Goal: Ask a question

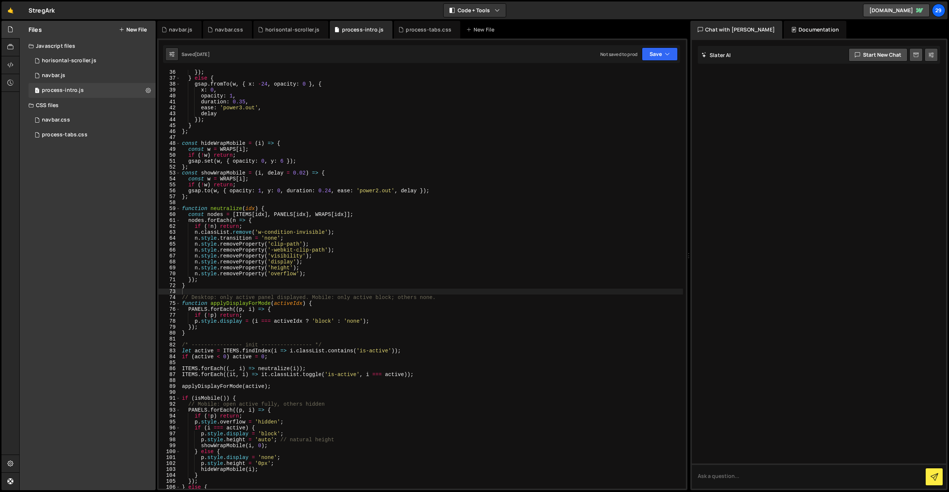
scroll to position [208, 0]
click at [83, 59] on div "horisontal-scroller.js" at bounding box center [69, 60] width 54 height 7
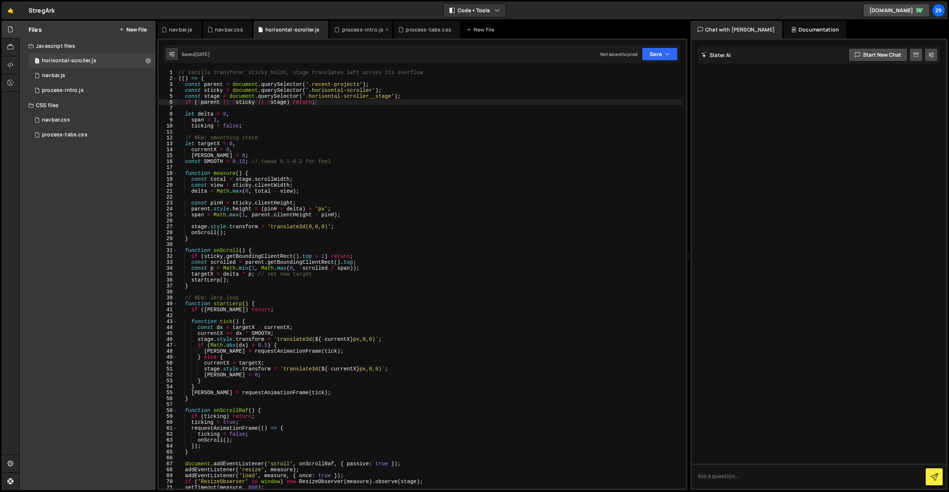
click at [384, 29] on icon at bounding box center [386, 29] width 5 height 7
click at [388, 29] on icon at bounding box center [390, 29] width 5 height 7
click at [245, 29] on icon at bounding box center [246, 29] width 5 height 7
click at [197, 29] on icon at bounding box center [195, 29] width 5 height 7
click at [306, 215] on div "// Vanilla transform: sticky holds, stage translates left across its overflow (…" at bounding box center [430, 285] width 506 height 431
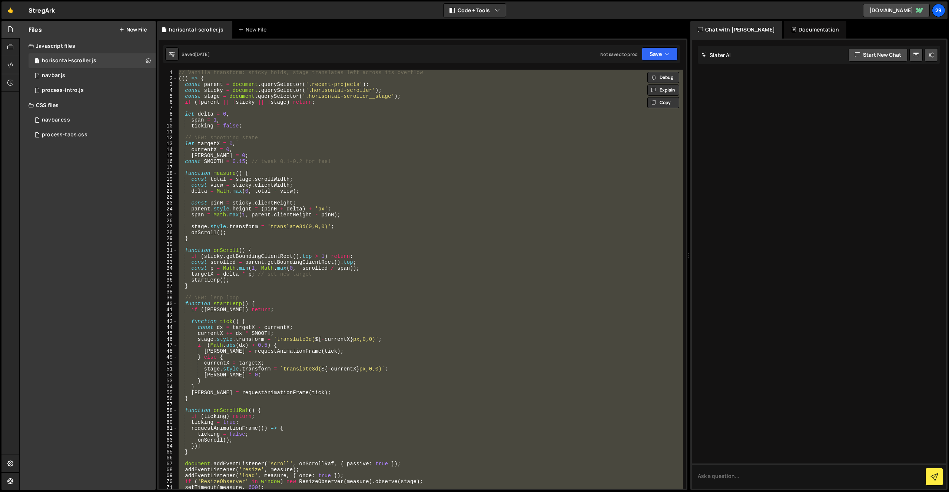
click at [202, 86] on div "// Vanilla transform: sticky holds, stage translates left across its overflow (…" at bounding box center [430, 279] width 506 height 419
click at [255, 24] on div "New File" at bounding box center [256, 30] width 44 height 18
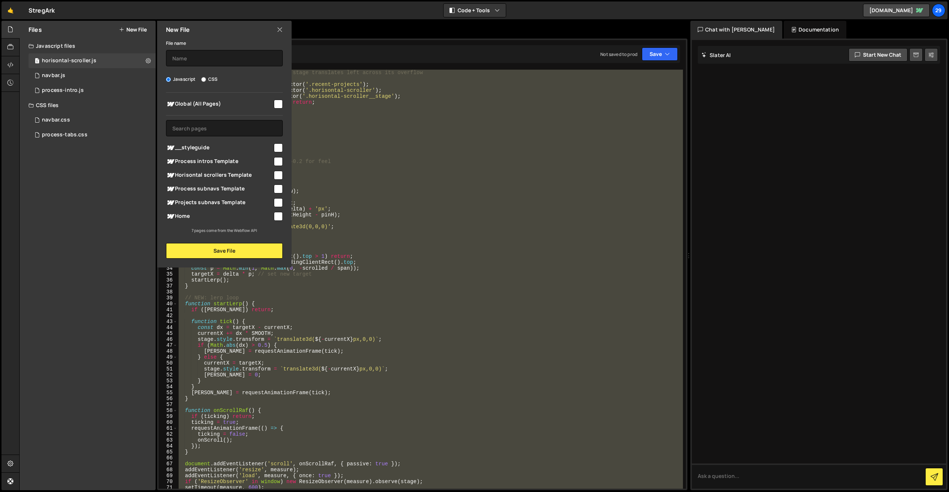
click at [279, 26] on icon at bounding box center [280, 30] width 6 height 8
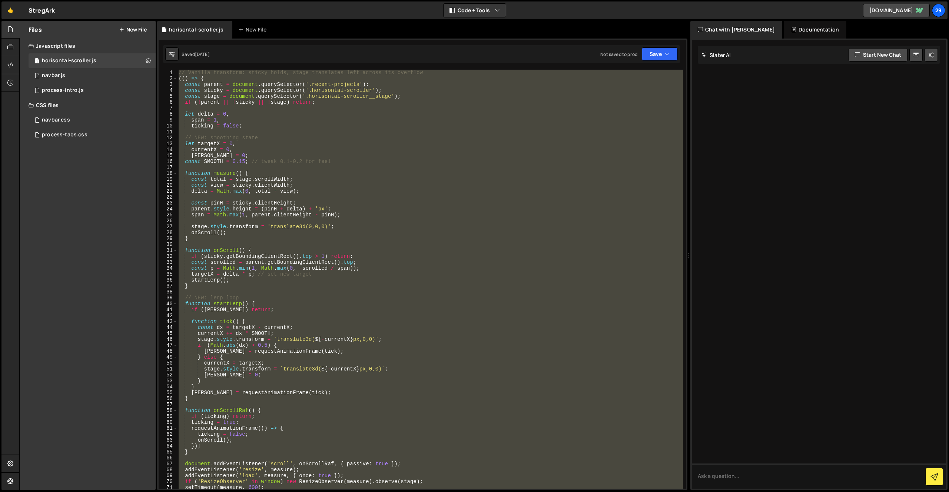
click at [377, 348] on div "// Vanilla transform: sticky holds, stage translates left across its overflow (…" at bounding box center [430, 285] width 506 height 431
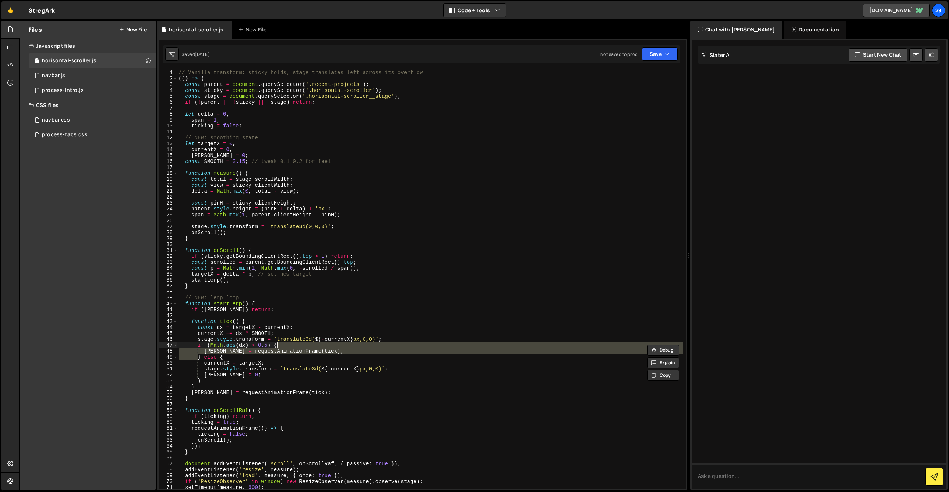
drag, startPoint x: 377, startPoint y: 348, endPoint x: 383, endPoint y: 348, distance: 5.9
click at [381, 347] on div "// Vanilla transform: sticky holds, stage translates left across its overflow (…" at bounding box center [430, 285] width 506 height 431
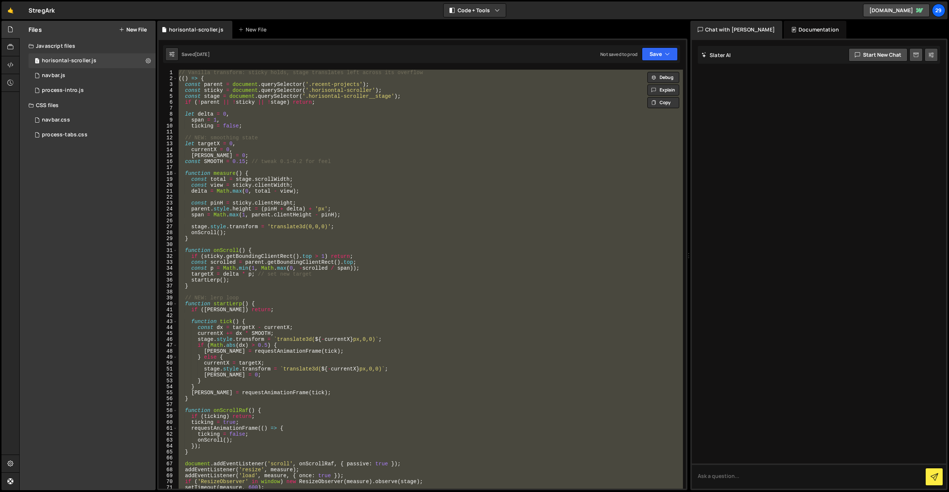
paste textarea "</script>"
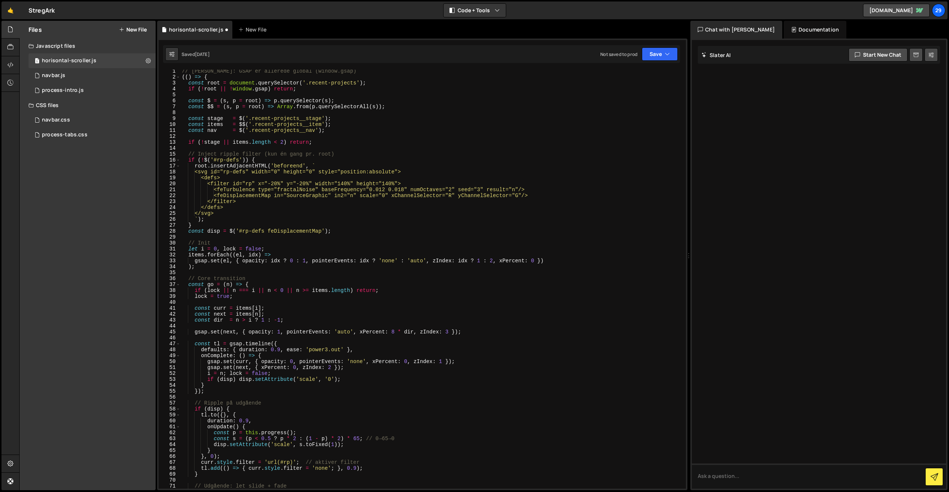
scroll to position [0, 0]
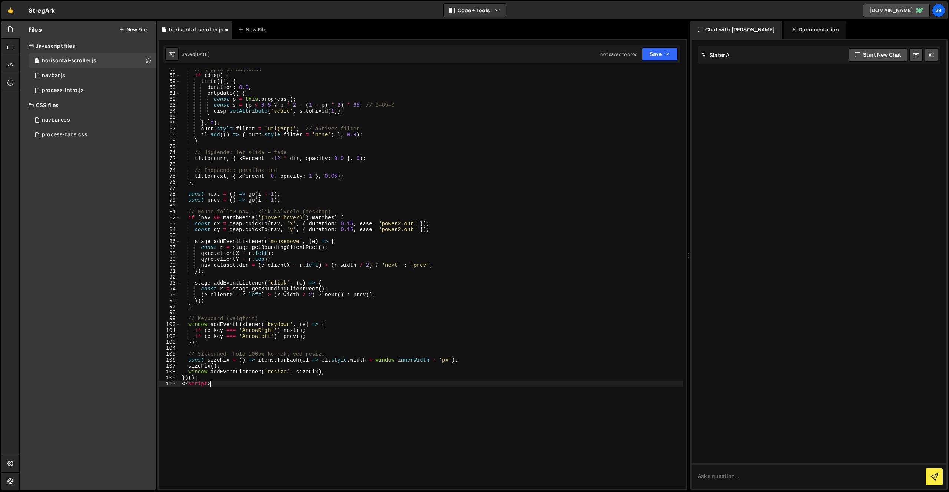
click at [241, 393] on div "// Ripple på udgående if ( disp ) { tl . to ({ } , { duration : 0.9 , onUpdate …" at bounding box center [432, 282] width 503 height 431
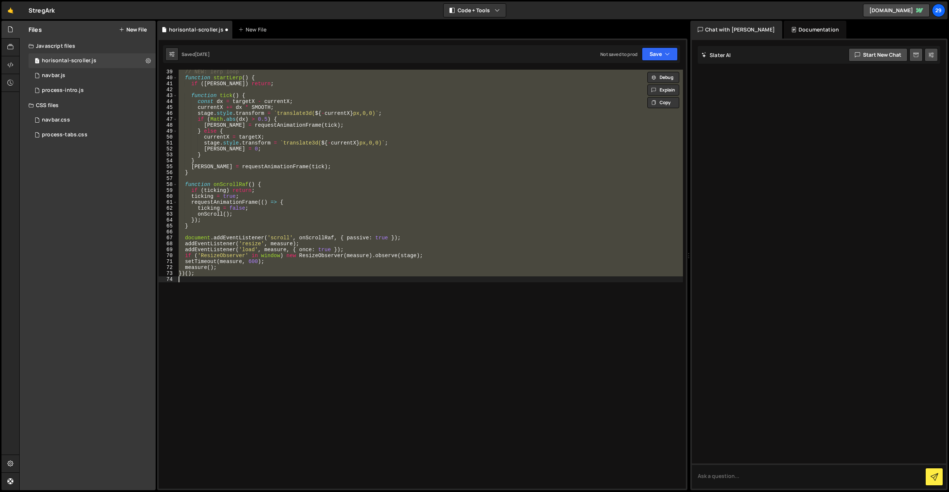
scroll to position [226, 0]
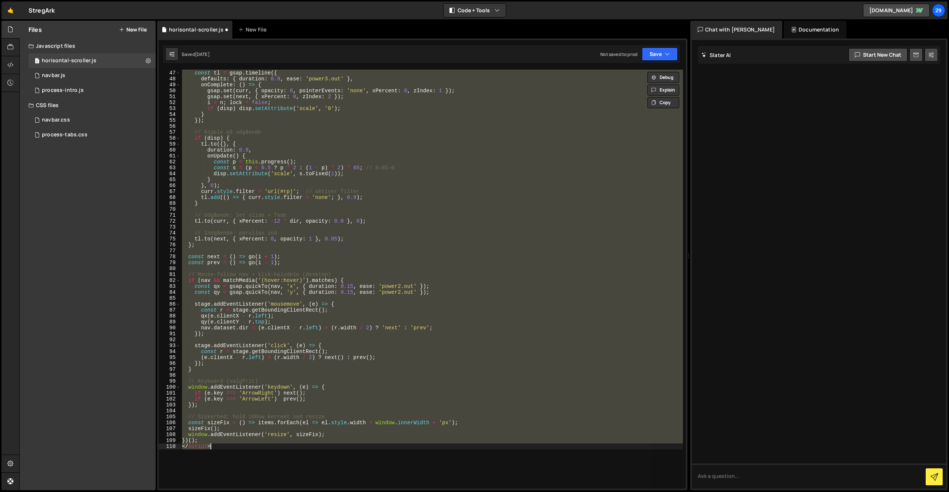
click at [224, 447] on div "const tl = gsap . timeline ({ defaults : { duration : 0.9 , ease : 'power3.out'…" at bounding box center [432, 279] width 503 height 419
type textarea "</script>"
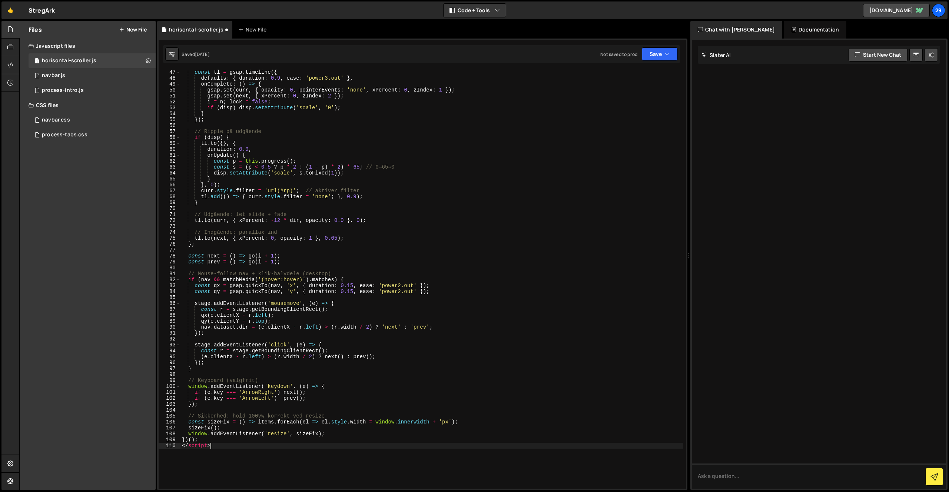
scroll to position [273, 0]
click at [241, 446] on div "const tl = gsap . timeline ({ defaults : { duration : 0.9 , ease : 'power3.out'…" at bounding box center [432, 284] width 503 height 431
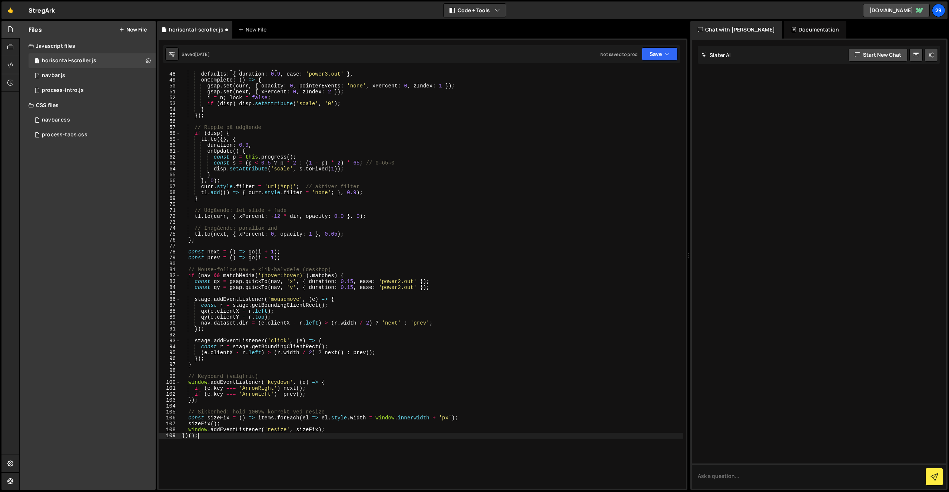
scroll to position [282, 0]
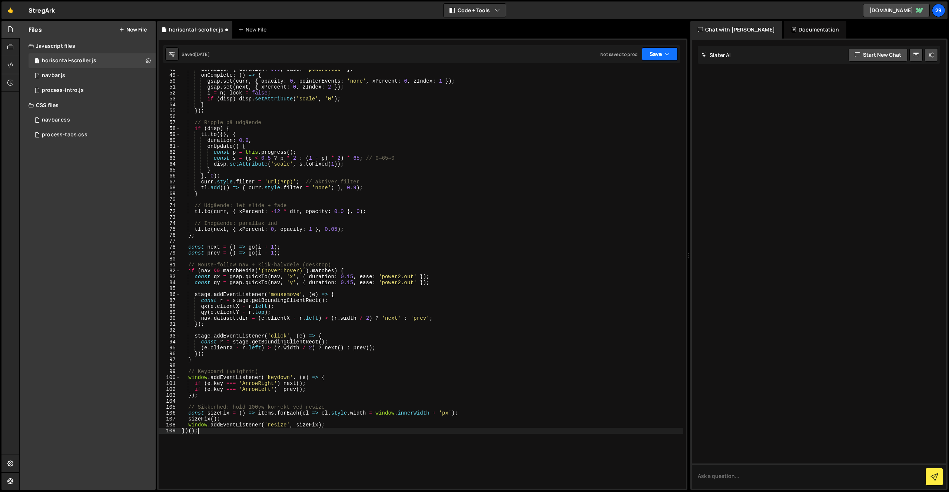
click at [655, 53] on button "Save" at bounding box center [660, 53] width 36 height 13
click at [624, 77] on div "[DATE]" at bounding box center [616, 80] width 14 height 6
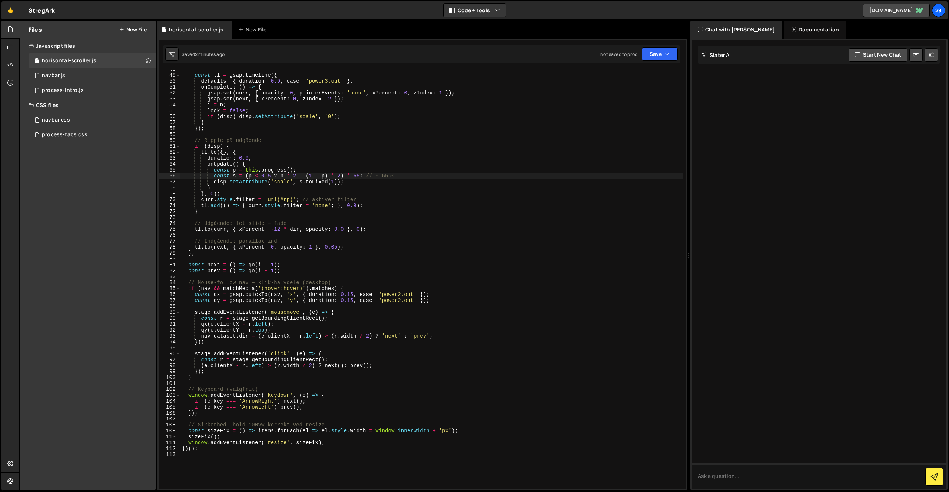
click at [315, 176] on div "const tl = gsap . timeline ({ defaults : { duration : 0.9 , ease : 'power3.out'…" at bounding box center [432, 281] width 503 height 431
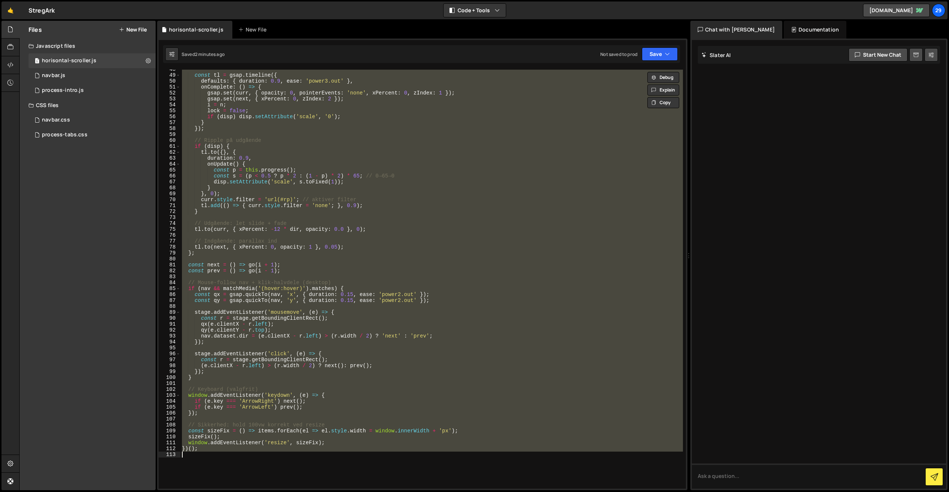
paste textarea
type textarea "})();"
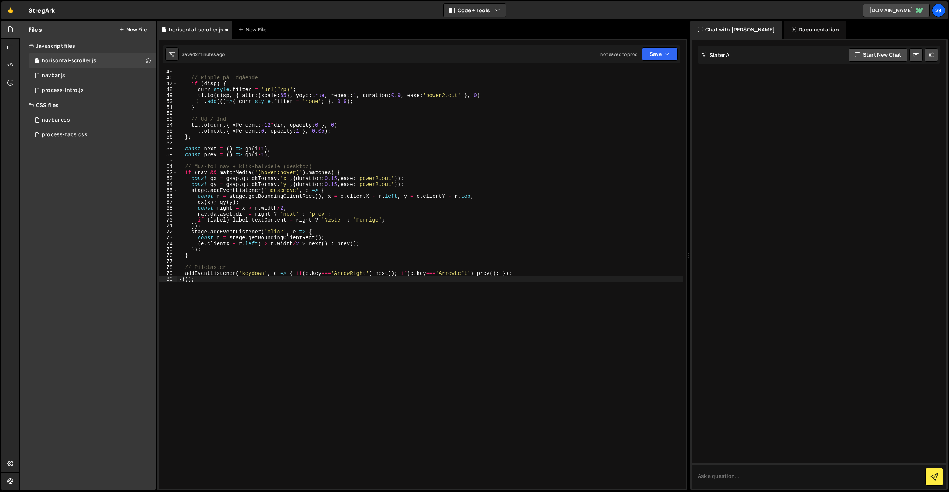
scroll to position [262, 0]
click at [663, 53] on button "Save" at bounding box center [660, 53] width 36 height 13
click at [622, 76] on div "Saved 2 minutes ago" at bounding box center [634, 80] width 77 height 9
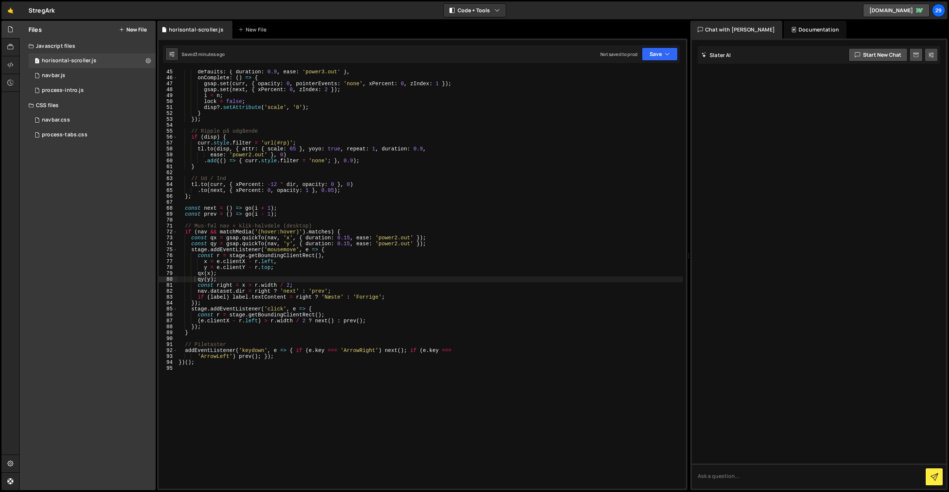
click at [340, 374] on div "defaults : { duration : 0.9 , ease : 'power3.out' } , onComplete : ( ) => { gsa…" at bounding box center [430, 284] width 506 height 431
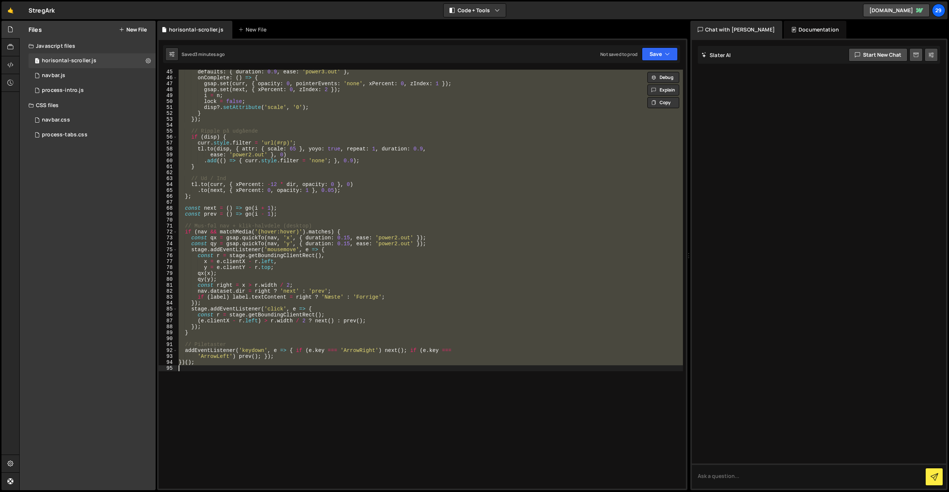
paste textarea
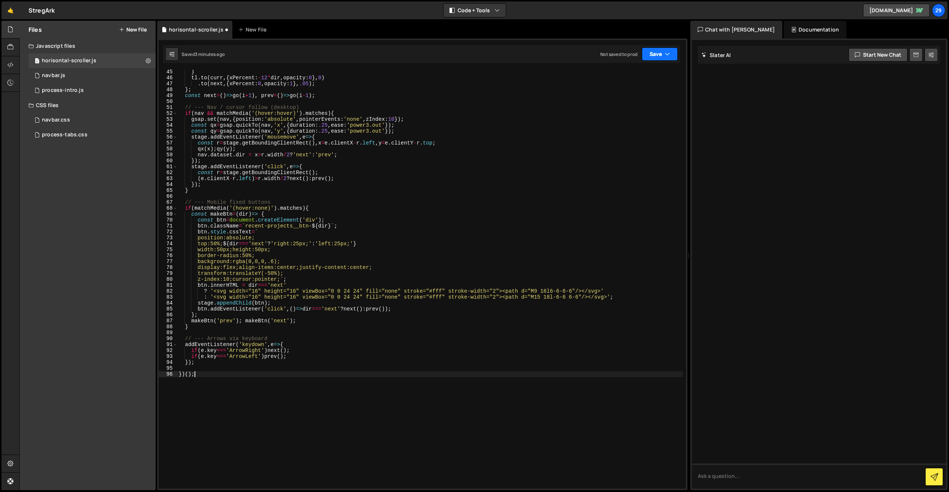
click at [656, 56] on button "Save" at bounding box center [660, 53] width 36 height 13
click at [635, 73] on div "Save to Staging S" at bounding box center [634, 72] width 77 height 7
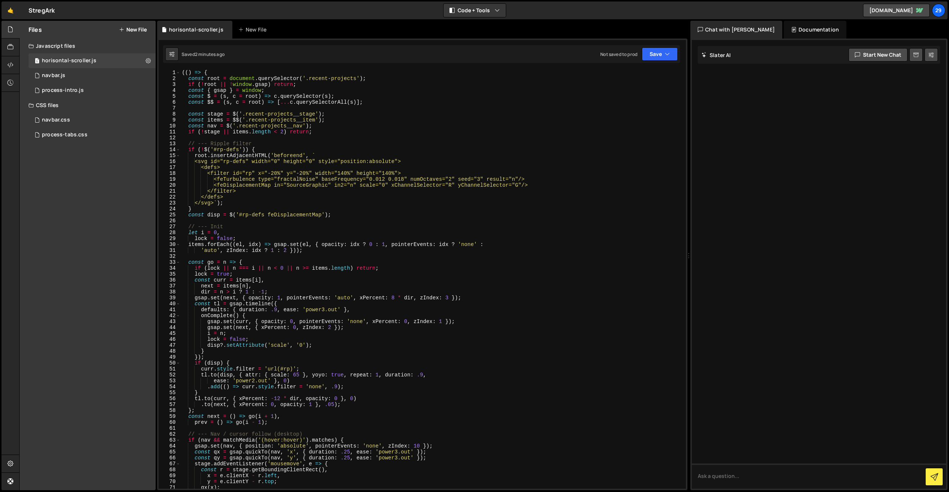
scroll to position [1, 0]
click at [471, 294] on div "(( ) => { const root = document . querySelector ( '.recent-projects' ) ; if ( !…" at bounding box center [432, 284] width 503 height 431
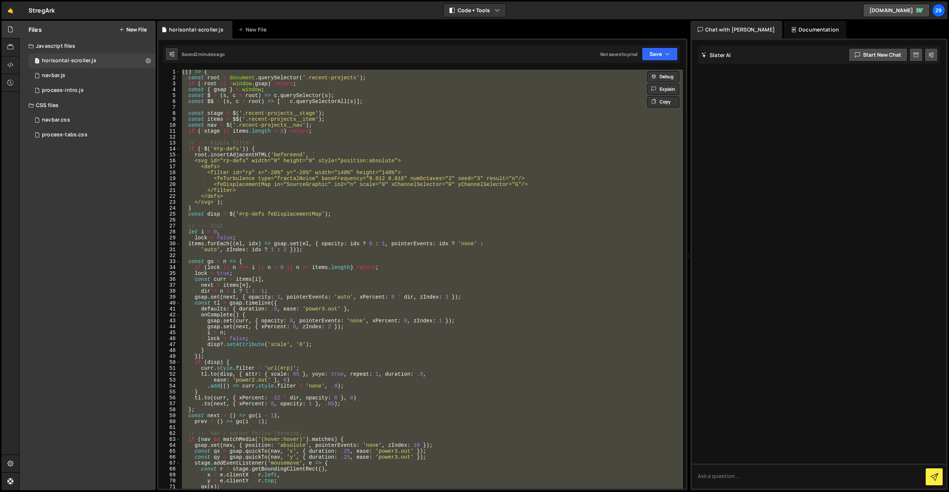
paste textarea
type textarea "})();"
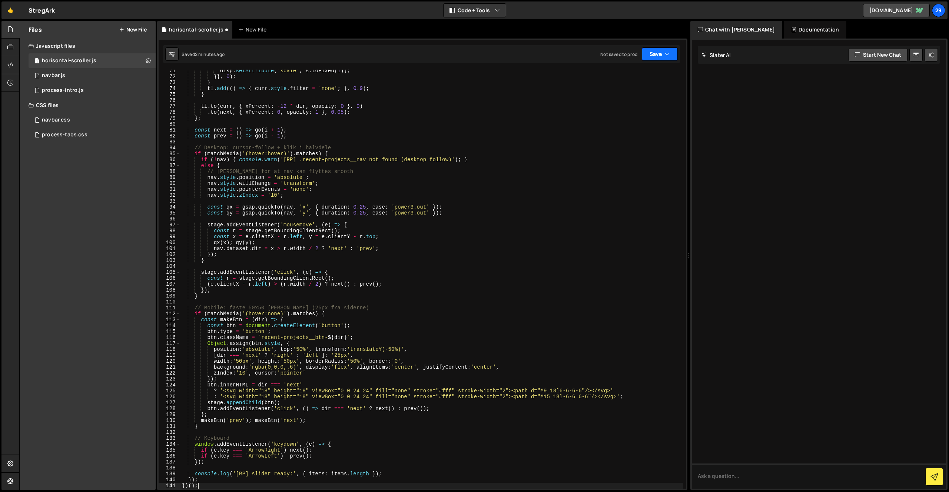
click at [654, 57] on button "Save" at bounding box center [660, 53] width 36 height 13
click at [620, 78] on div "2 minutes ago" at bounding box center [623, 80] width 29 height 6
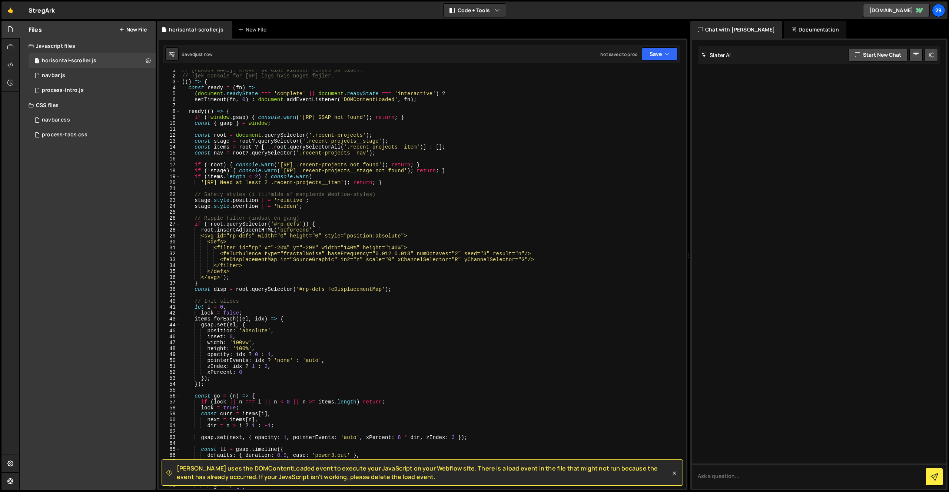
scroll to position [0, 0]
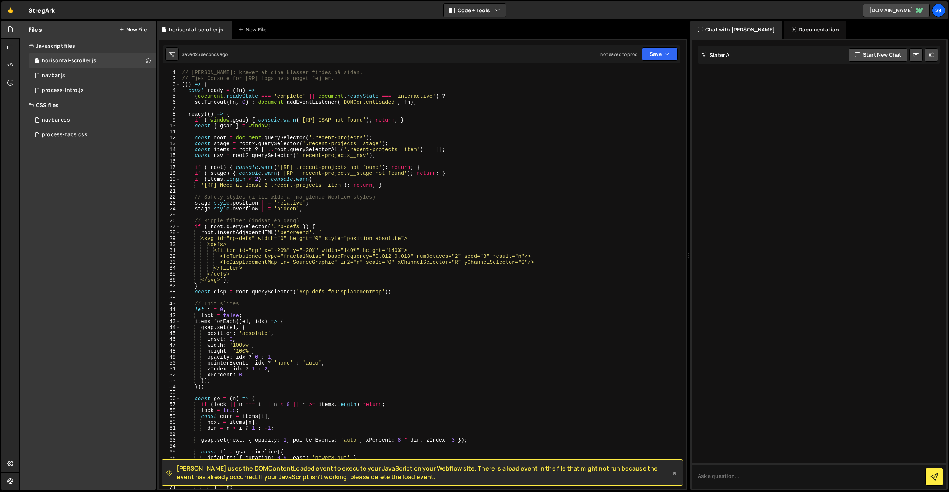
drag, startPoint x: 382, startPoint y: 476, endPoint x: 179, endPoint y: 465, distance: 203.0
click at [177, 464] on div "[PERSON_NAME] uses the DOMContentLoaded event to execute your JavaScript on you…" at bounding box center [423, 473] width 522 height 26
copy span "[PERSON_NAME] uses the DOMContentLoaded event to execute your JavaScript on you…"
click at [532, 394] on div "// [PERSON_NAME]: kræver at dine klasser findes på siden. // Tjek Console for […" at bounding box center [432, 285] width 503 height 431
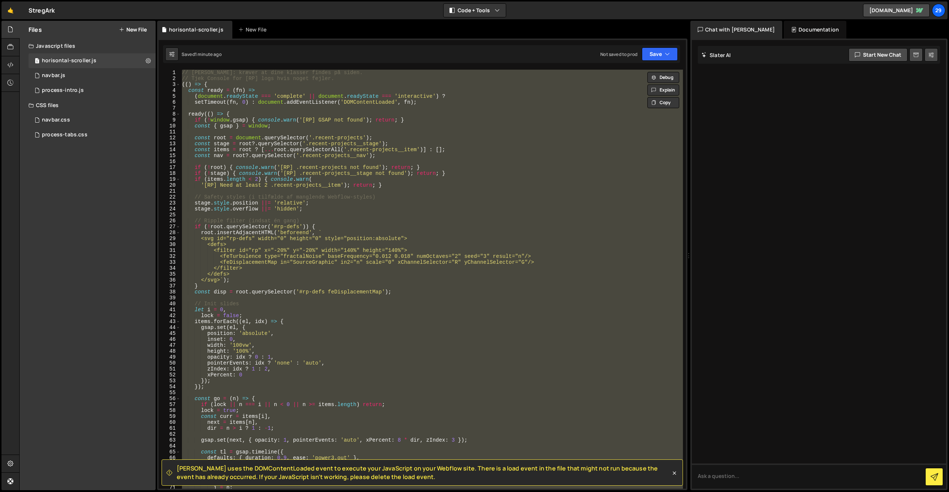
paste textarea
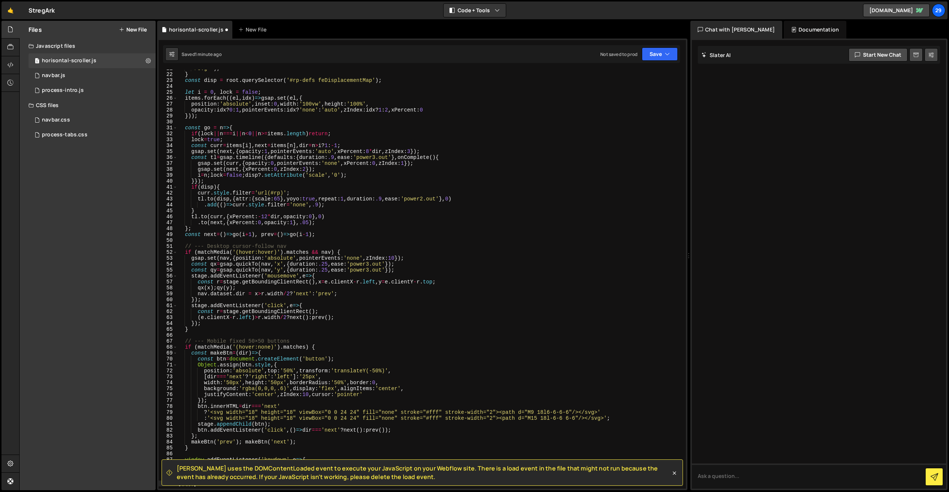
scroll to position [123, 0]
drag, startPoint x: 652, startPoint y: 56, endPoint x: 649, endPoint y: 70, distance: 14.0
click at [652, 56] on button "Save" at bounding box center [660, 53] width 36 height 13
click at [639, 75] on div "Save to Staging S" at bounding box center [634, 72] width 77 height 7
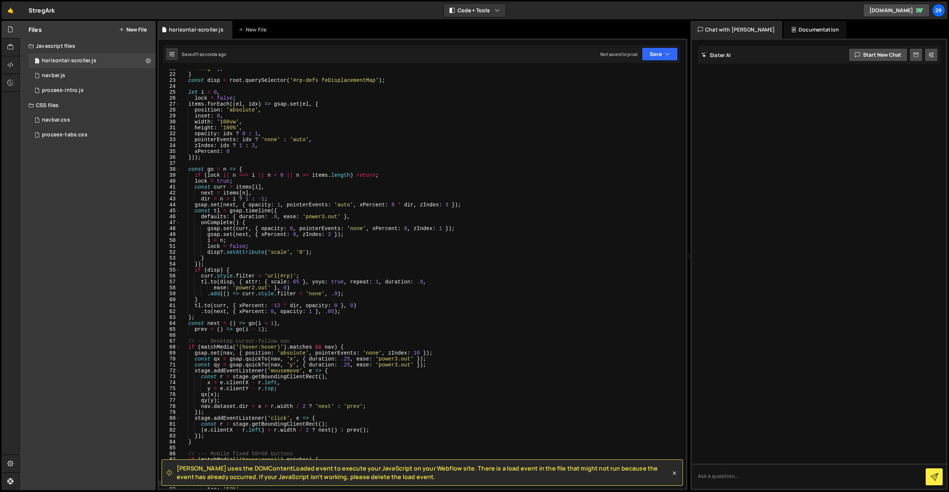
scroll to position [0, 0]
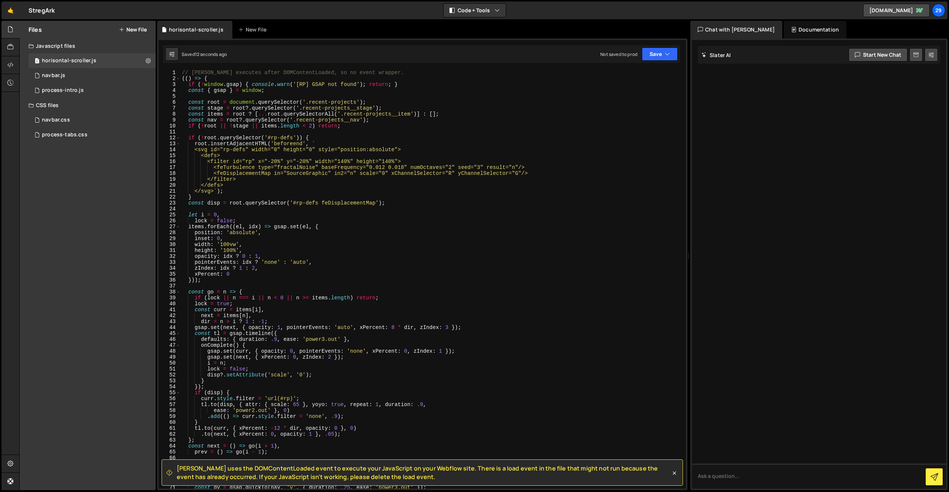
type textarea "(() => {"
click at [213, 79] on div "// [PERSON_NAME] executes after DOMContentLoaded, so no event wrapper. (( ) => …" at bounding box center [432, 285] width 503 height 431
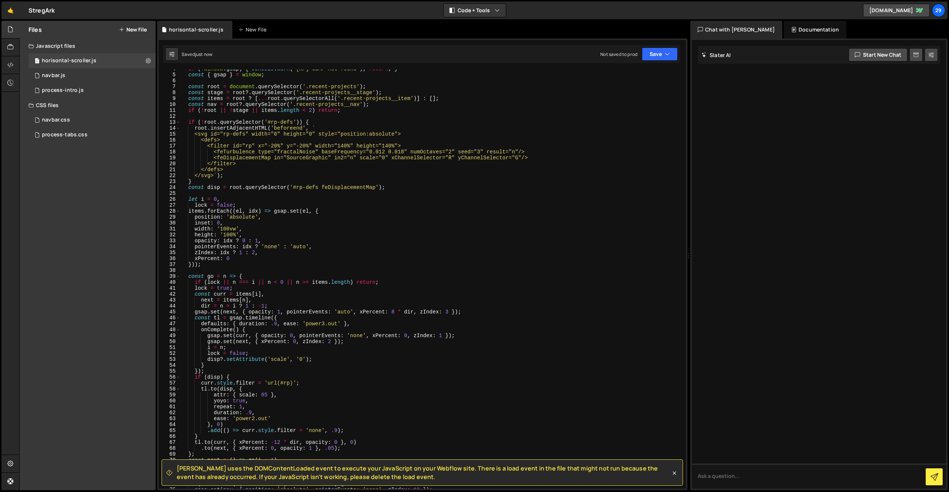
scroll to position [21, 0]
click at [672, 475] on icon at bounding box center [674, 473] width 7 height 7
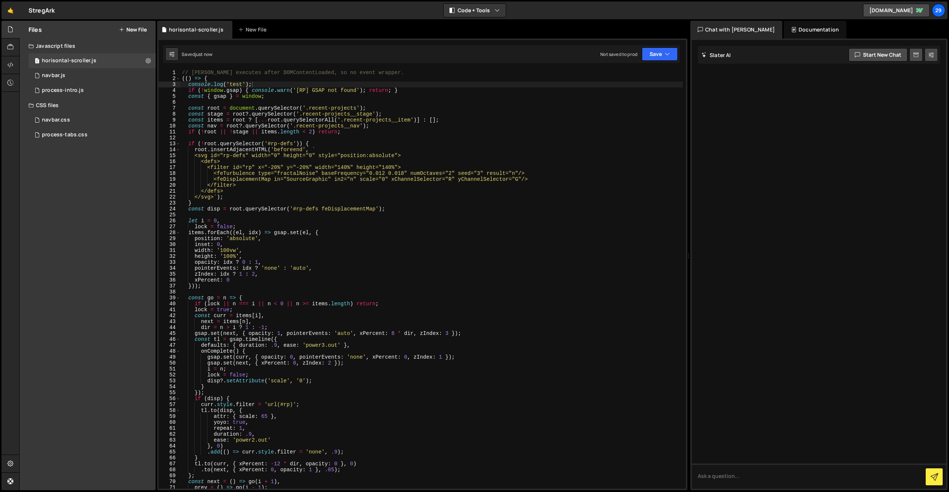
scroll to position [0, 3]
click at [342, 159] on div "// [PERSON_NAME] executes after DOMContentLoaded, so no event wrapper. (( ) => …" at bounding box center [432, 285] width 503 height 431
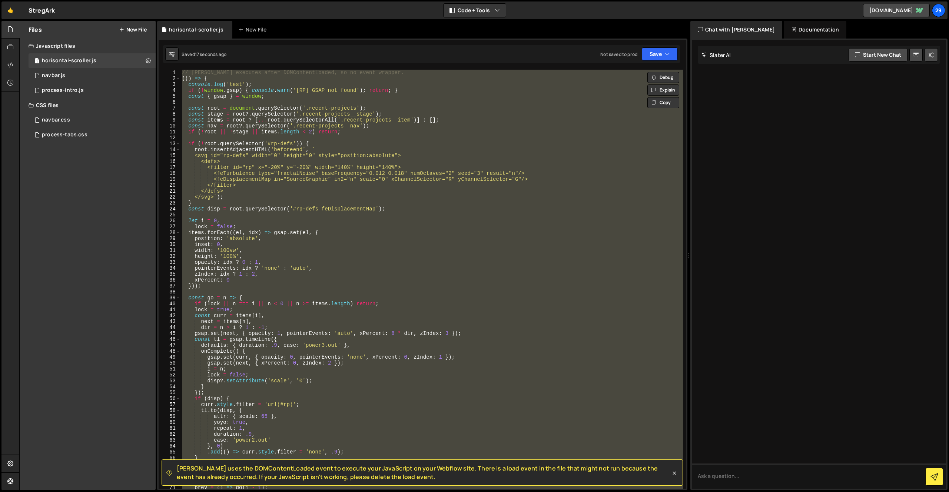
scroll to position [0, 1]
click at [302, 195] on div "// [PERSON_NAME] executes after DOMContentLoaded, so no event wrapper. (( ) => …" at bounding box center [432, 279] width 503 height 419
paste textarea
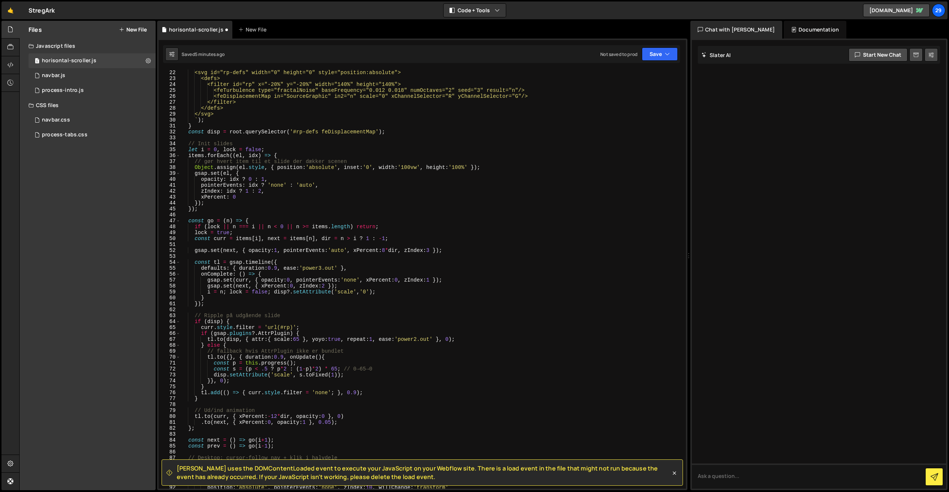
scroll to position [0, 0]
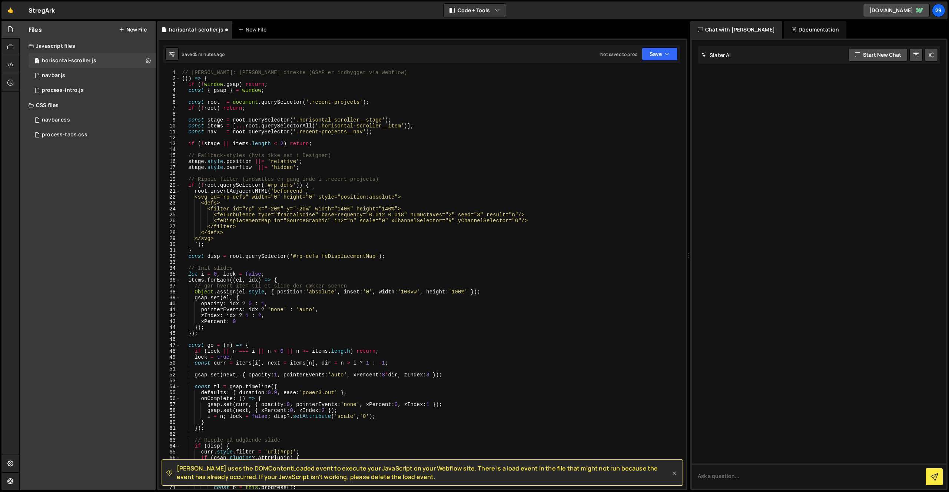
click at [674, 473] on icon at bounding box center [674, 473] width 3 height 3
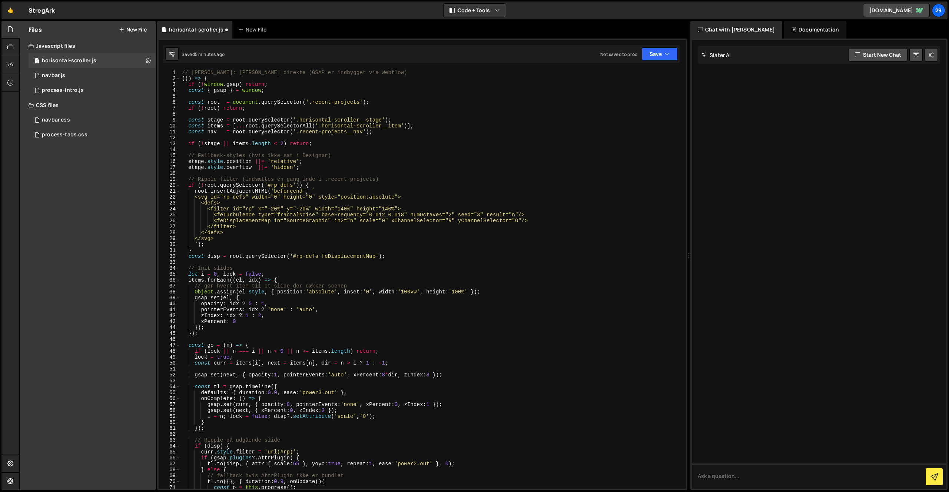
click at [375, 288] on div "// [PERSON_NAME]: [PERSON_NAME] direkte (GSAP er indbygget via Webflow) (( ) =>…" at bounding box center [432, 285] width 503 height 431
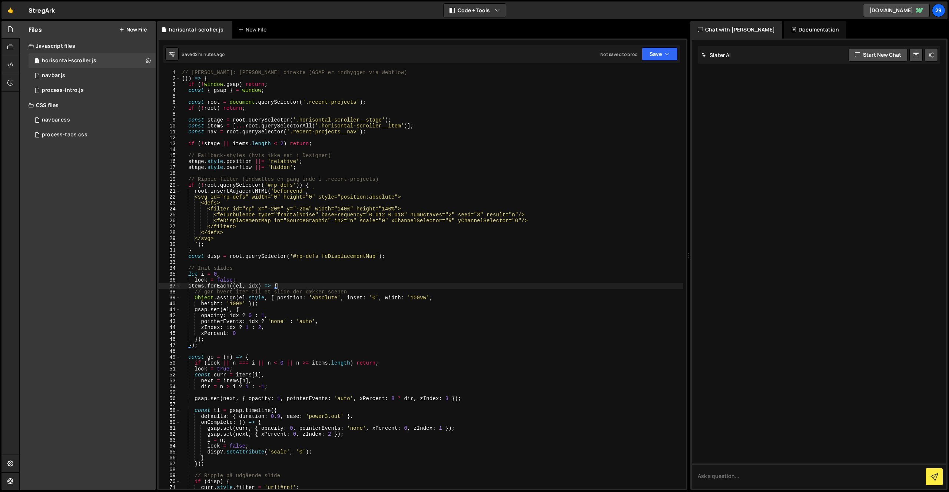
drag, startPoint x: 253, startPoint y: 133, endPoint x: 250, endPoint y: 136, distance: 4.5
click at [254, 133] on div "// [PERSON_NAME]: [PERSON_NAME] direkte (GSAP er indbygget via Webflow) (( ) =>…" at bounding box center [432, 285] width 503 height 431
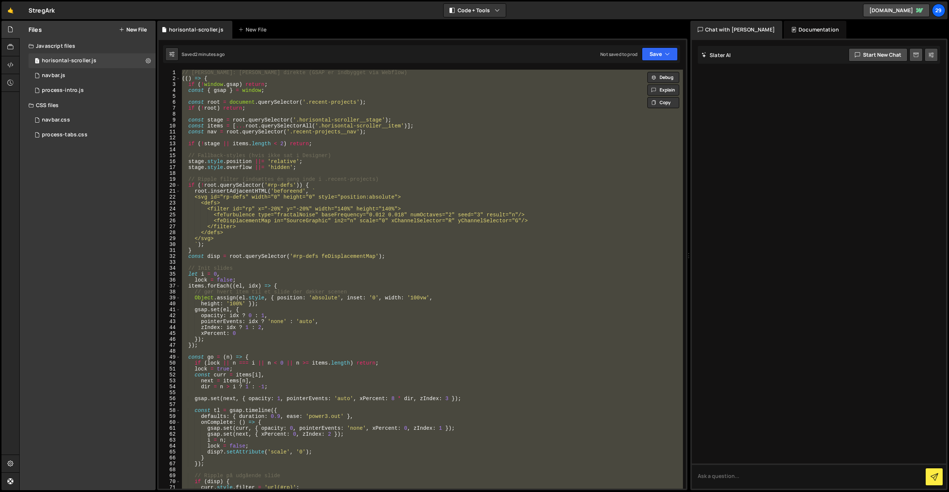
paste textarea
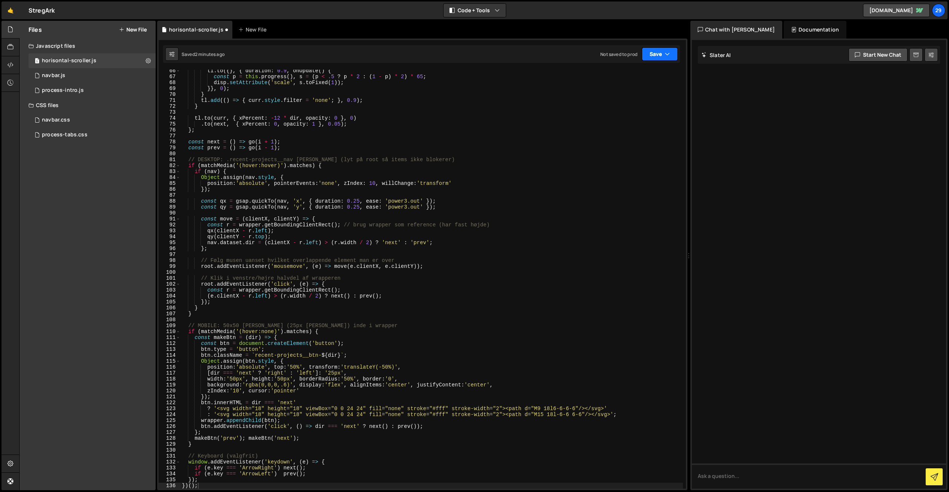
click at [657, 53] on button "Save" at bounding box center [660, 53] width 36 height 13
click at [630, 80] on div "2 minutes ago" at bounding box center [623, 80] width 29 height 6
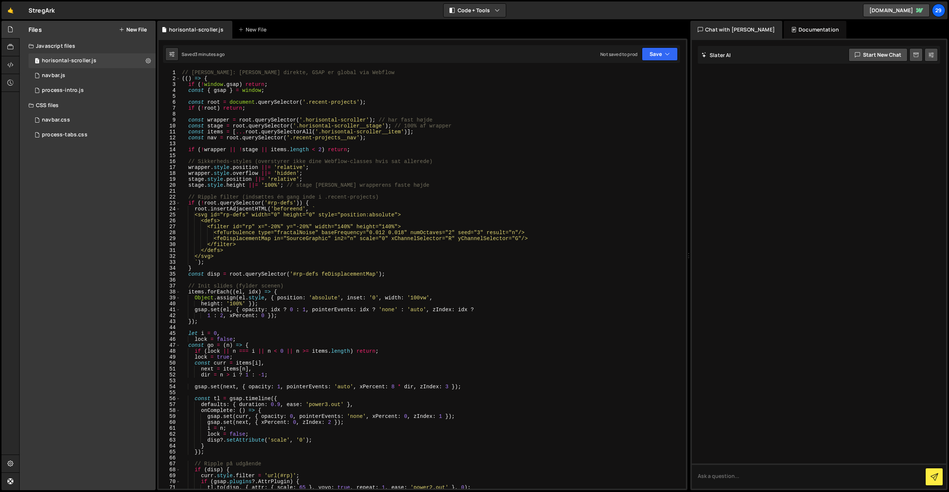
scroll to position [0, 1]
click at [268, 104] on div "// [PERSON_NAME]: [PERSON_NAME] direkte, GSAP er global via Webflow (( ) => { i…" at bounding box center [432, 285] width 503 height 431
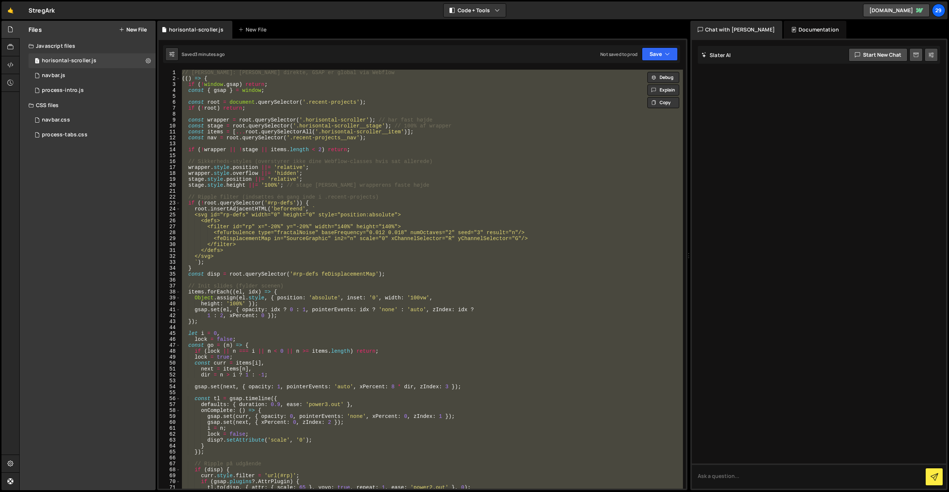
paste textarea
type textarea "})();"
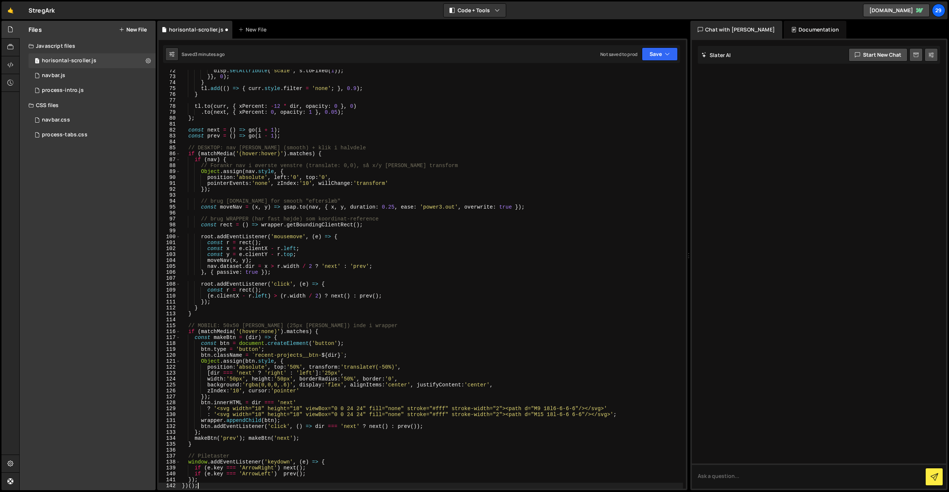
scroll to position [420, 0]
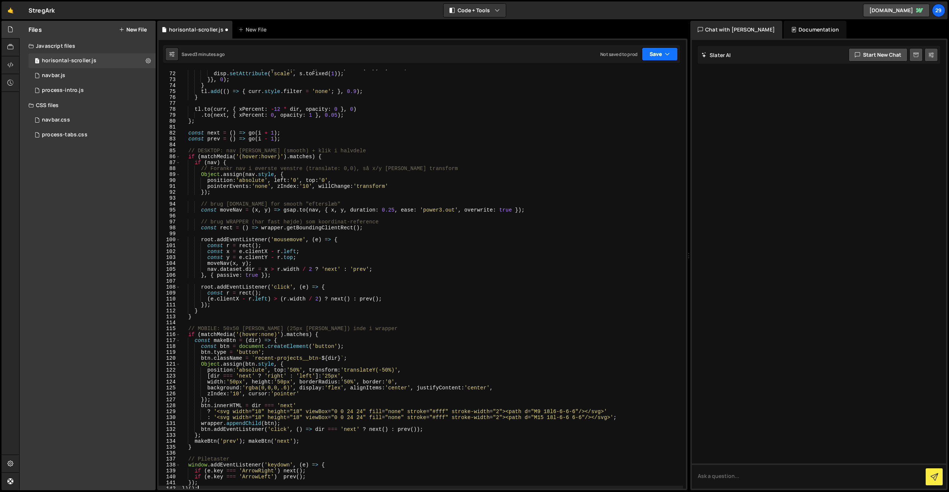
click at [659, 52] on button "Save" at bounding box center [660, 53] width 36 height 13
click at [628, 73] on div "Save to Staging S" at bounding box center [634, 72] width 77 height 7
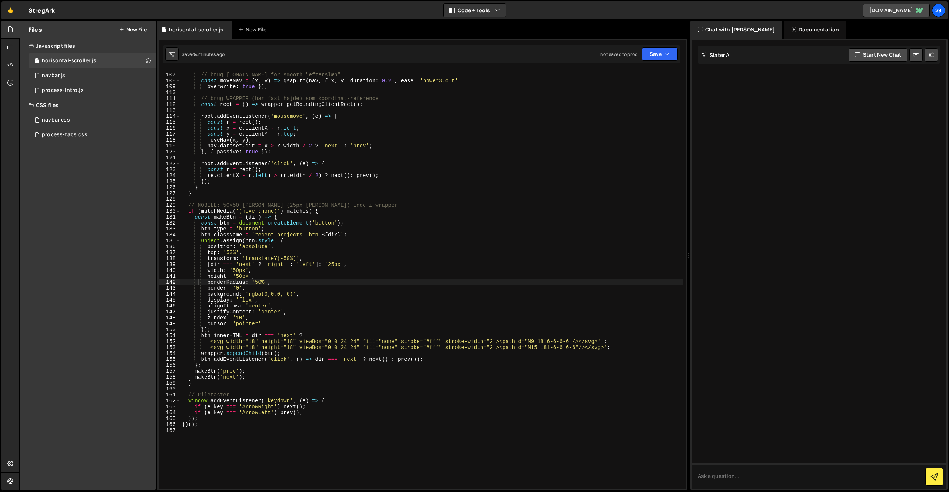
scroll to position [0, 0]
click at [317, 156] on div "// brug [DOMAIN_NAME] for smooth "efterslæb" const moveNav = ( x , y ) => gsap …" at bounding box center [432, 281] width 503 height 431
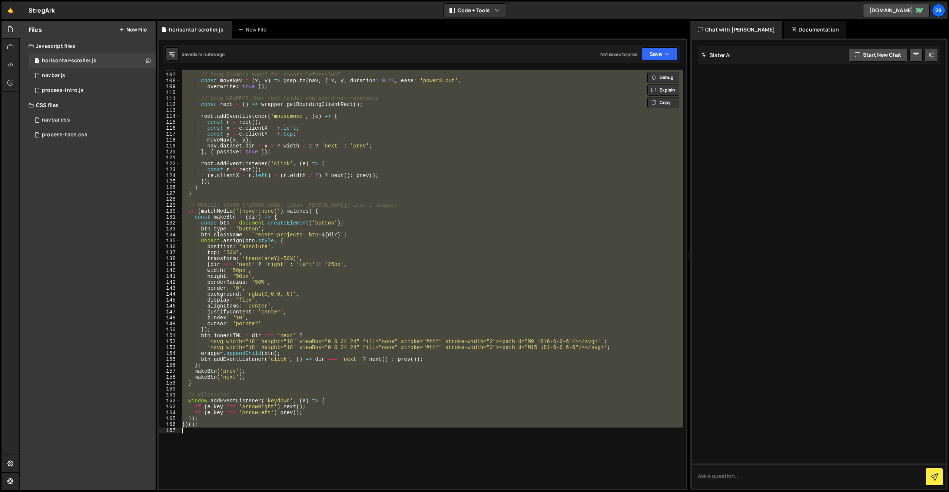
paste textarea
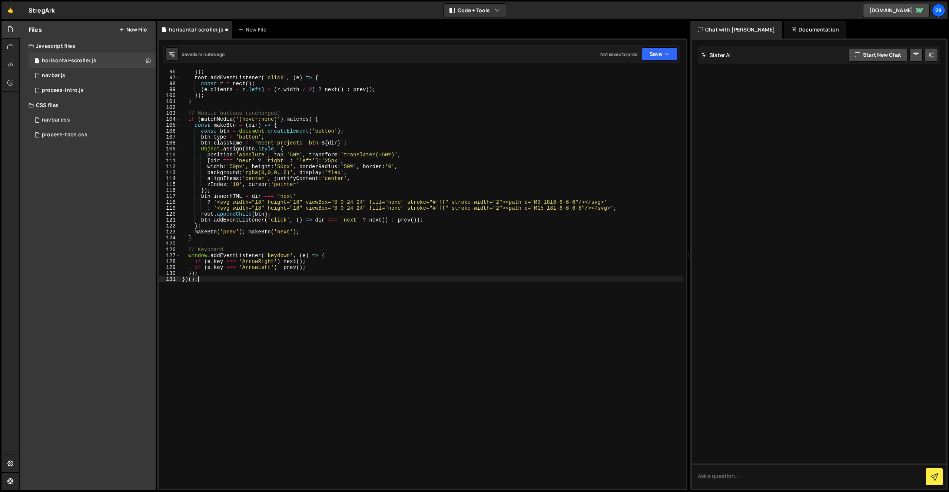
scroll to position [565, 0]
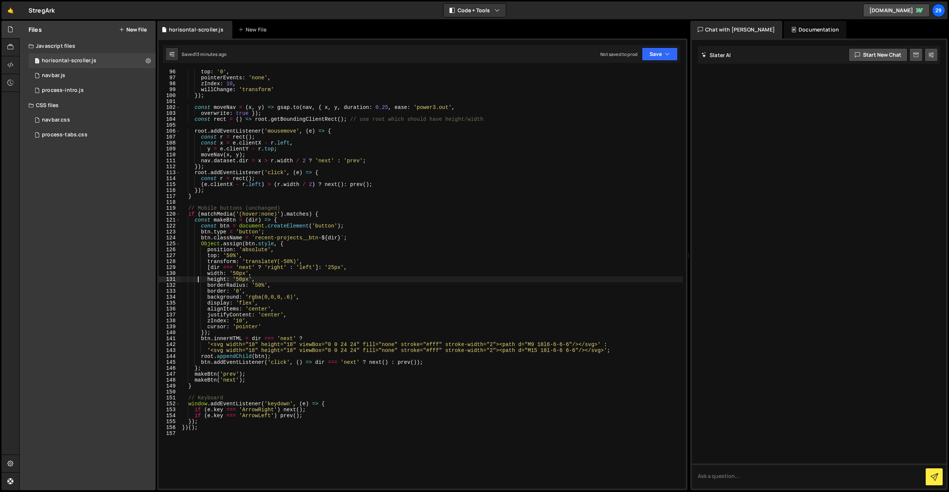
click at [254, 206] on div "top : '0' , pointerEvents : 'none' , zIndex : 10 , willChange : 'transform' }) …" at bounding box center [432, 284] width 503 height 431
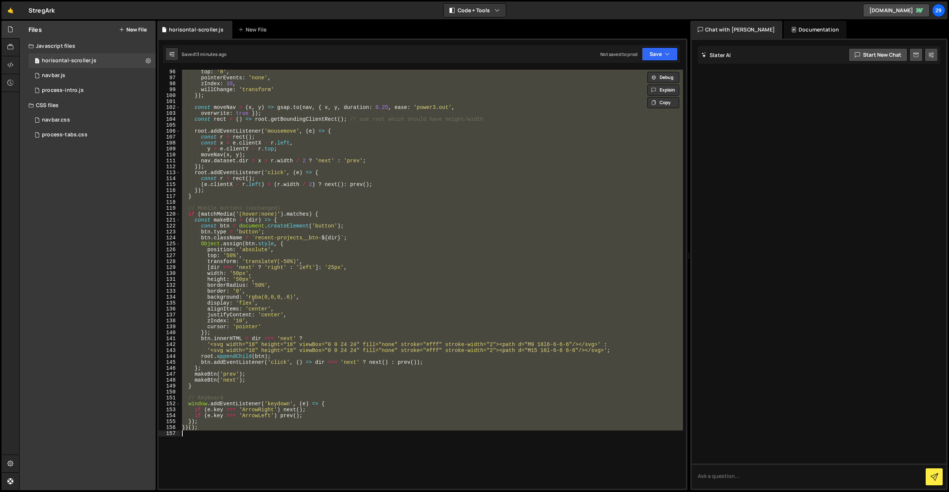
paste textarea
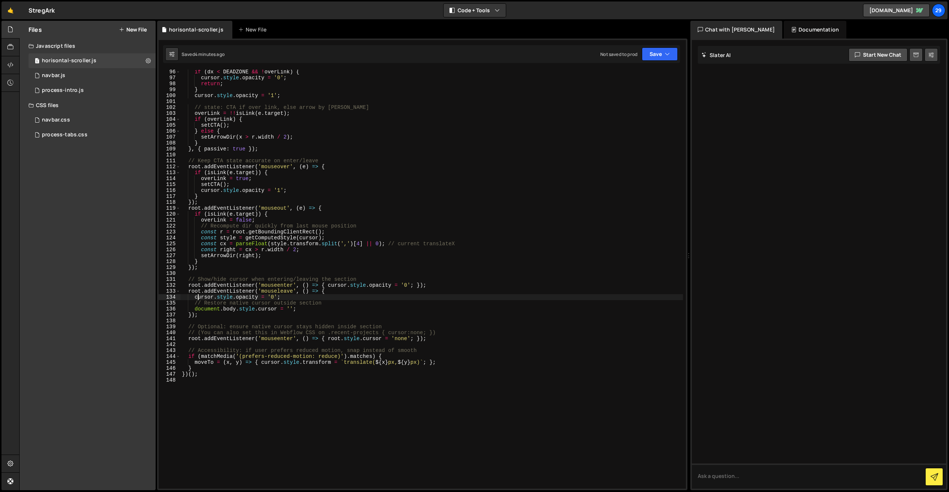
drag, startPoint x: 369, startPoint y: 151, endPoint x: 376, endPoint y: 151, distance: 7.4
click at [370, 151] on div "if ( dx < DEADZONE && ! overLink ) { cursor . style . opacity = '0' ; return ; …" at bounding box center [432, 284] width 503 height 431
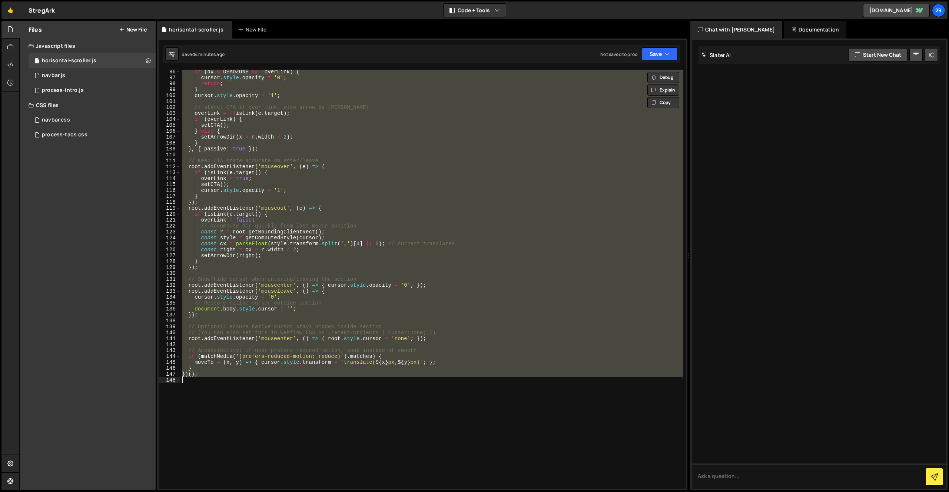
paste textarea
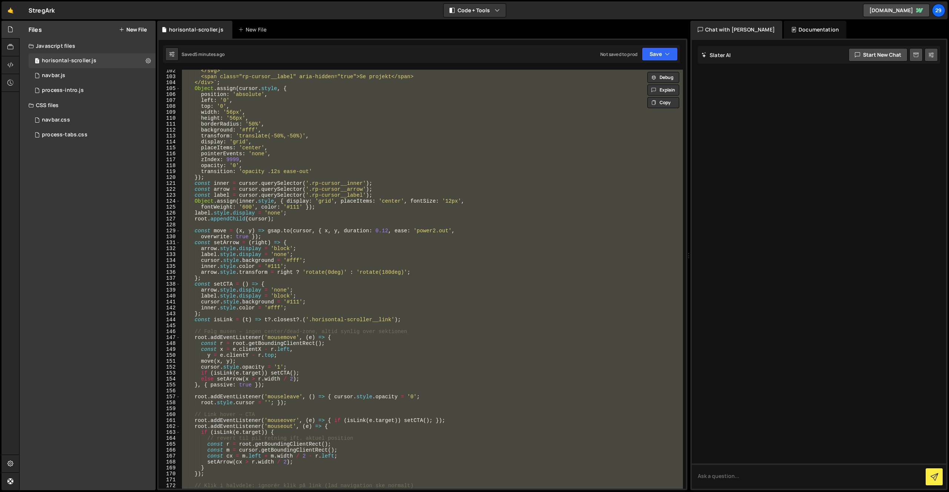
paste textarea
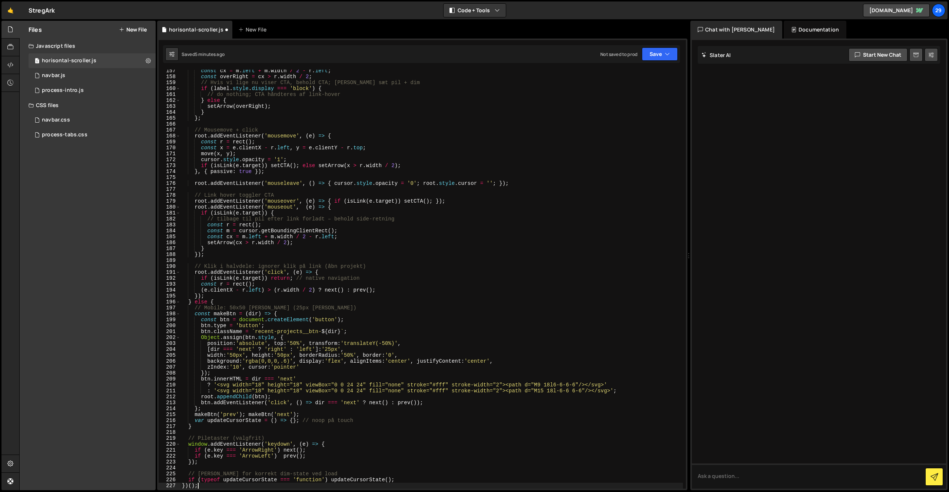
scroll to position [927, 0]
type textarea "top: '50%',"
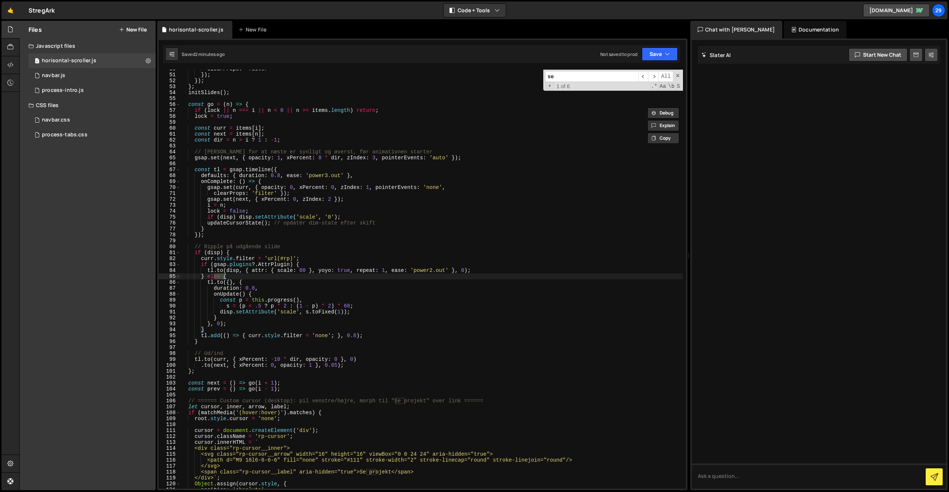
scroll to position [295, 0]
type input "se pro"
click at [391, 274] on div "clearProps : 'filter' }) ; }) ; } ; initSlides ( ) ; const go = ( n ) => { if (…" at bounding box center [432, 281] width 503 height 431
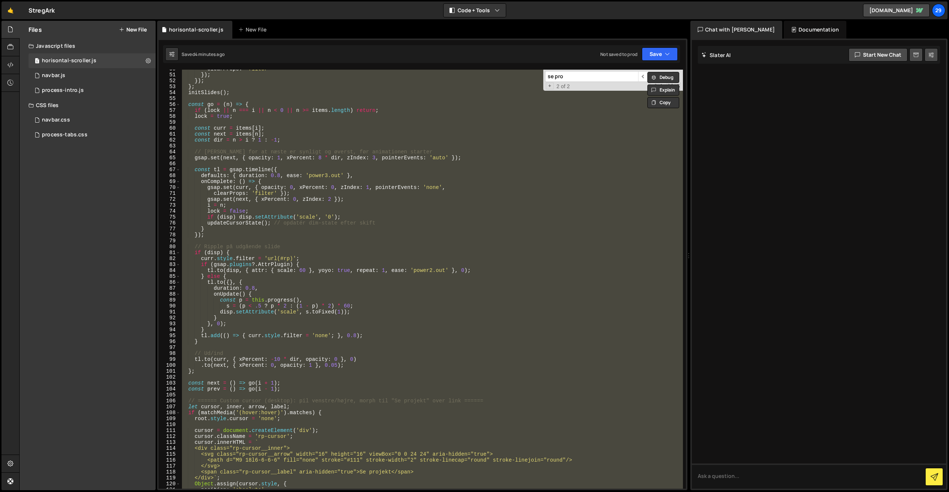
paste textarea
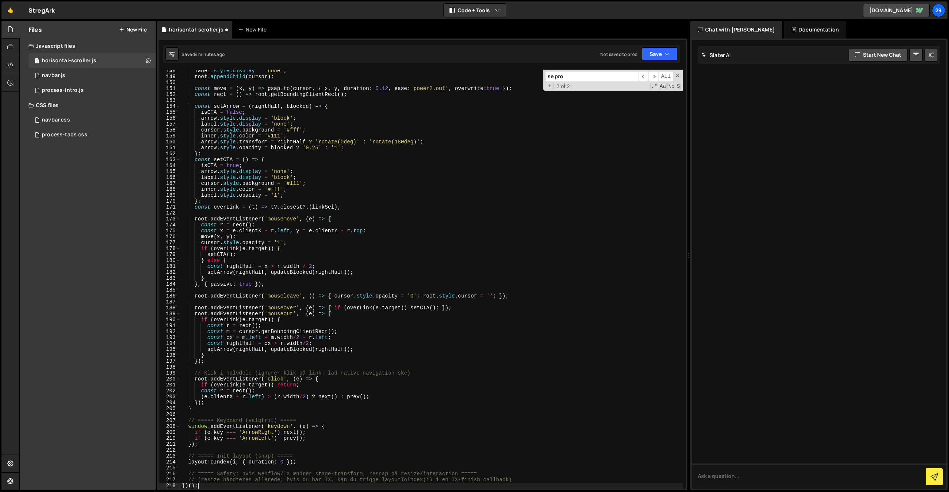
scroll to position [874, 0]
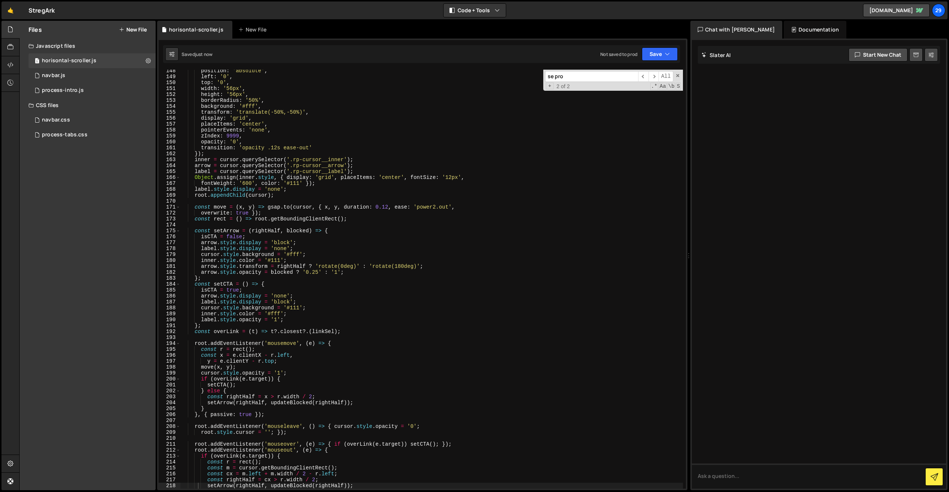
click at [680, 73] on div "se pro ​ ​ All Replace All + 2 of 2 .* Aa \b S" at bounding box center [613, 80] width 140 height 21
click at [678, 75] on span at bounding box center [677, 75] width 5 height 5
click at [330, 214] on div "position : 'absolute' , left : '0' , top : '0' , width : '56px' , height : '56p…" at bounding box center [432, 283] width 503 height 431
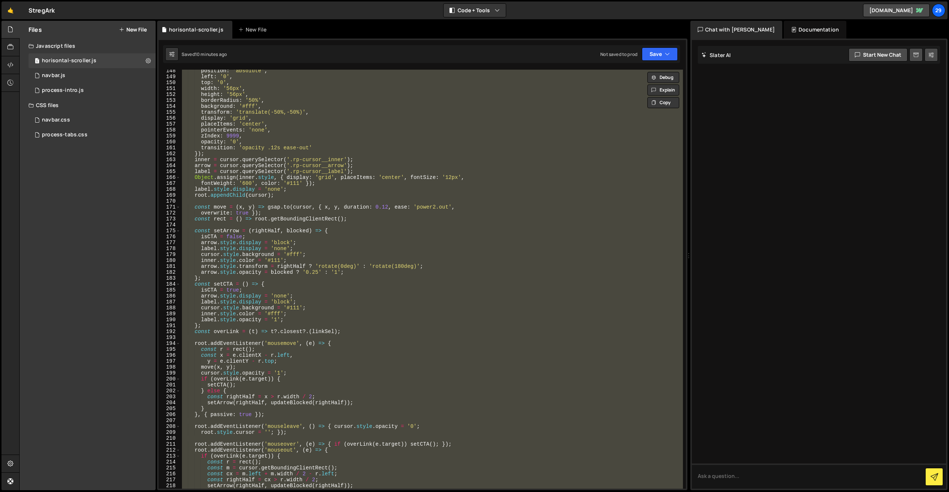
paste textarea
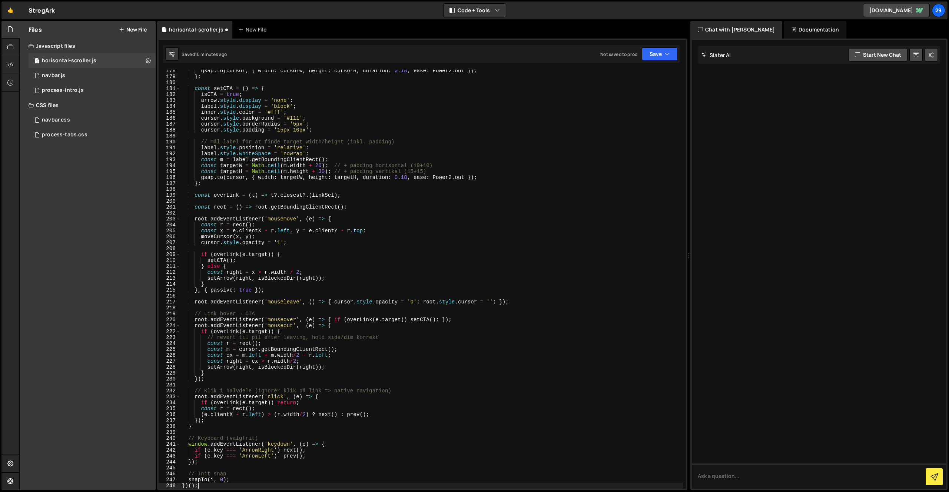
scroll to position [1052, 0]
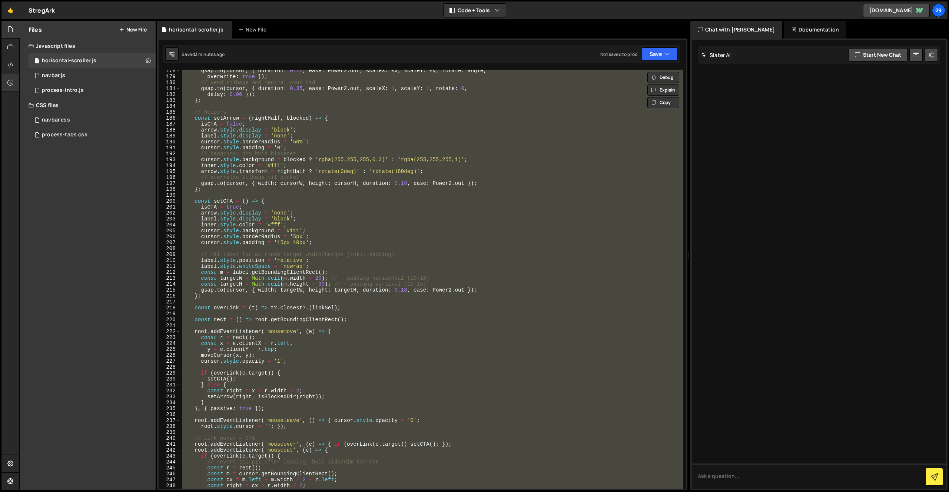
paste textarea
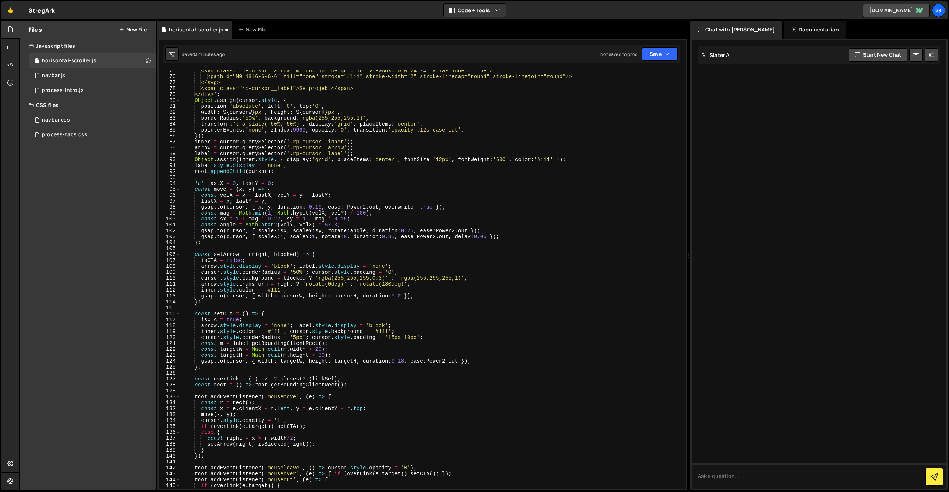
scroll to position [763, 0]
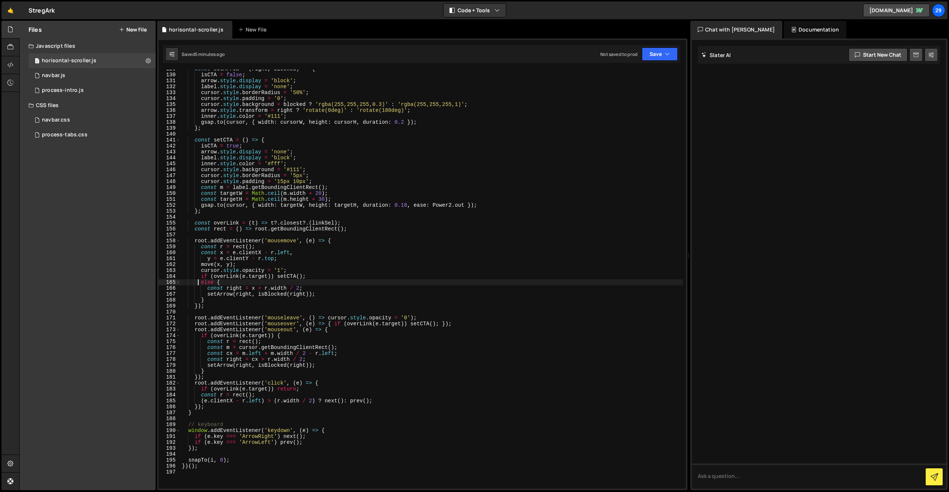
click at [283, 123] on div "const setArrow = ( right , blocked ) => { isCTA = false ; arrow . style . displ…" at bounding box center [432, 281] width 503 height 431
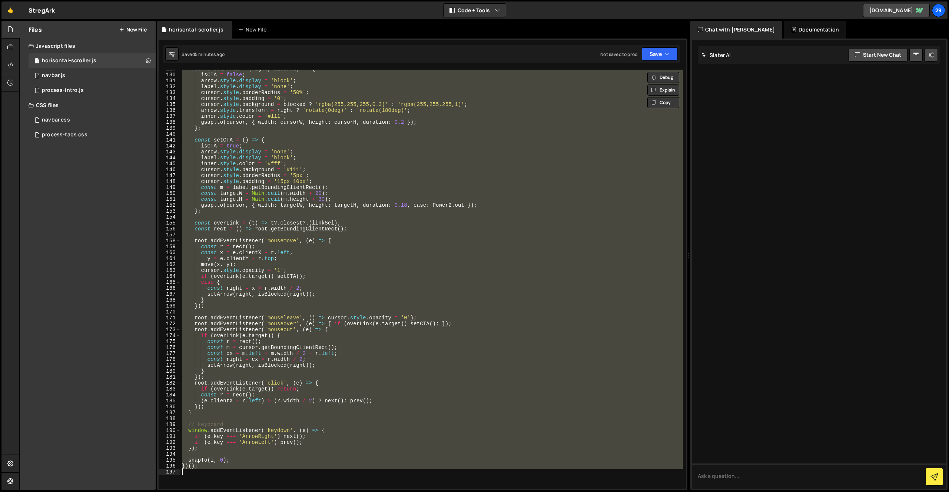
paste textarea
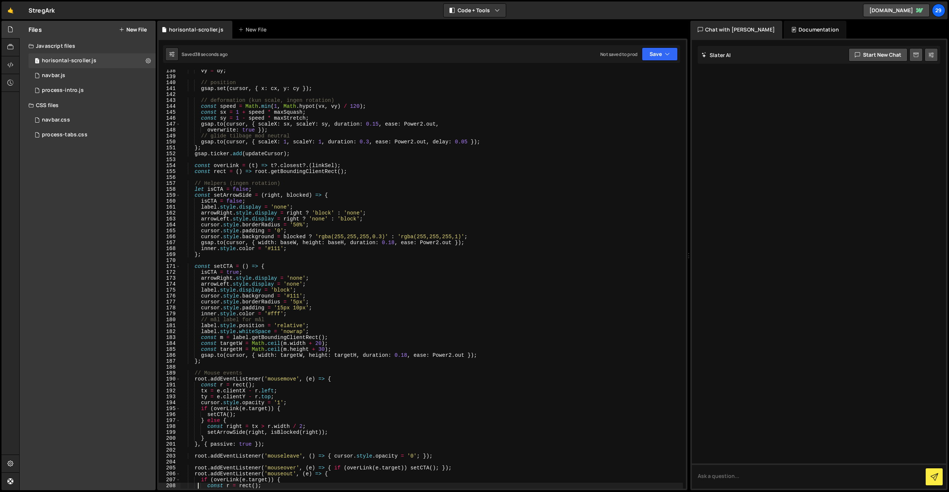
click at [327, 156] on div "vy = dy ; // position gsap . set ( cursor , { x : cx , y : cy }) ; // deformati…" at bounding box center [432, 283] width 503 height 431
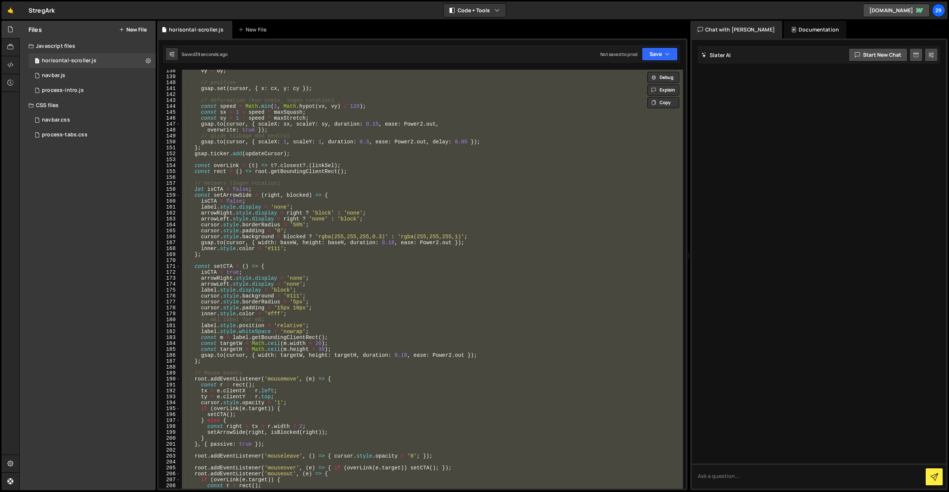
paste textarea
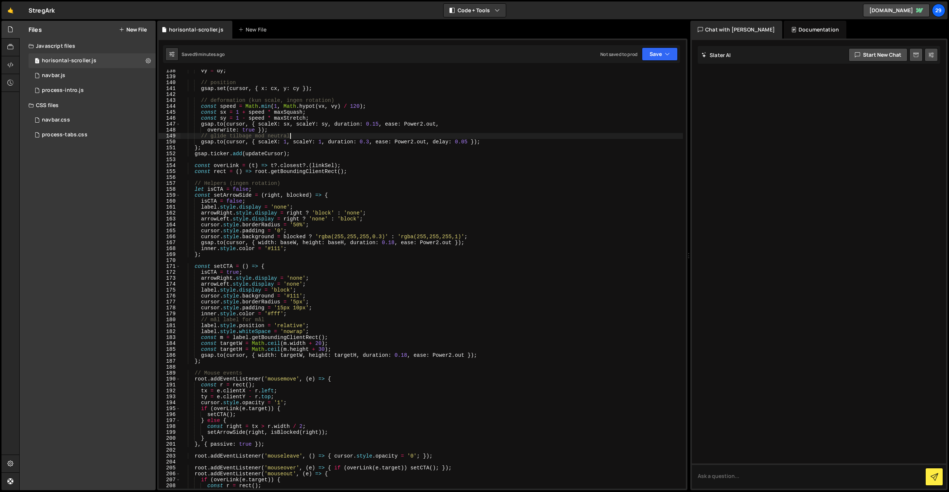
drag, startPoint x: 312, startPoint y: 136, endPoint x: 317, endPoint y: 141, distance: 6.8
click at [312, 136] on div "vy = dy ; // position gsap . set ( cursor , { x : cx , y : cy }) ; // deformati…" at bounding box center [432, 283] width 503 height 431
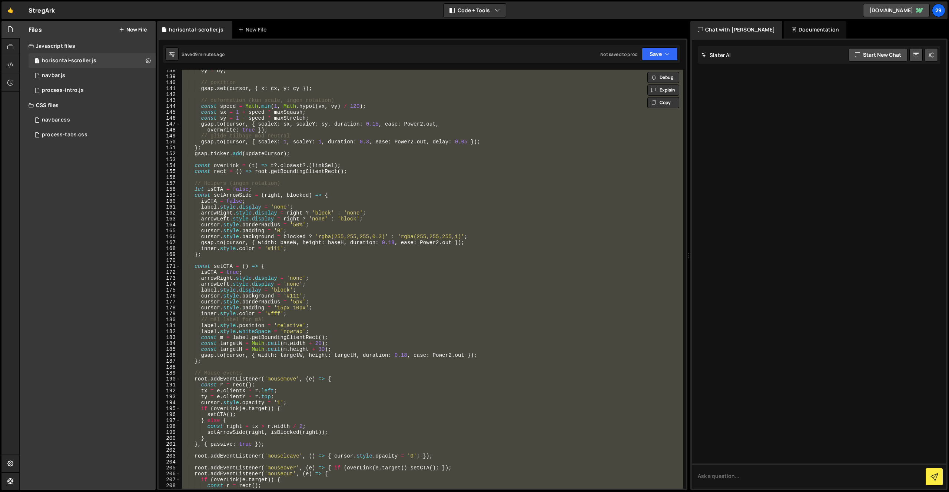
paste textarea
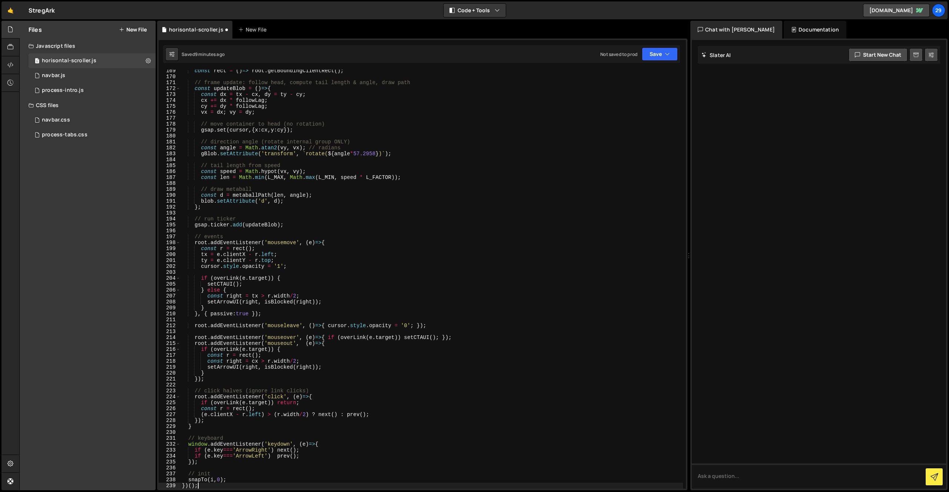
scroll to position [1016, 0]
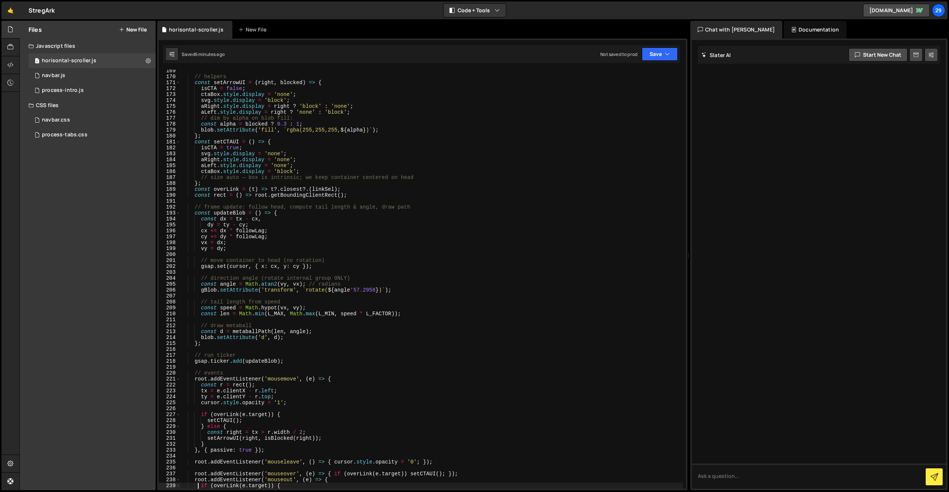
drag, startPoint x: 252, startPoint y: 146, endPoint x: 258, endPoint y: 152, distance: 8.4
click at [255, 149] on div "// helpers const setArrowUI = ( right , blocked ) => { isCTA = false ; ctaBox .…" at bounding box center [432, 283] width 503 height 431
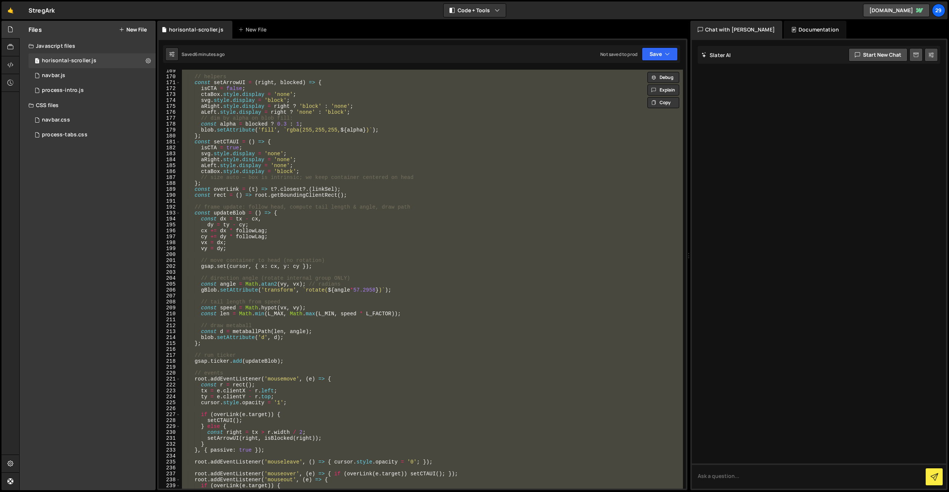
paste textarea
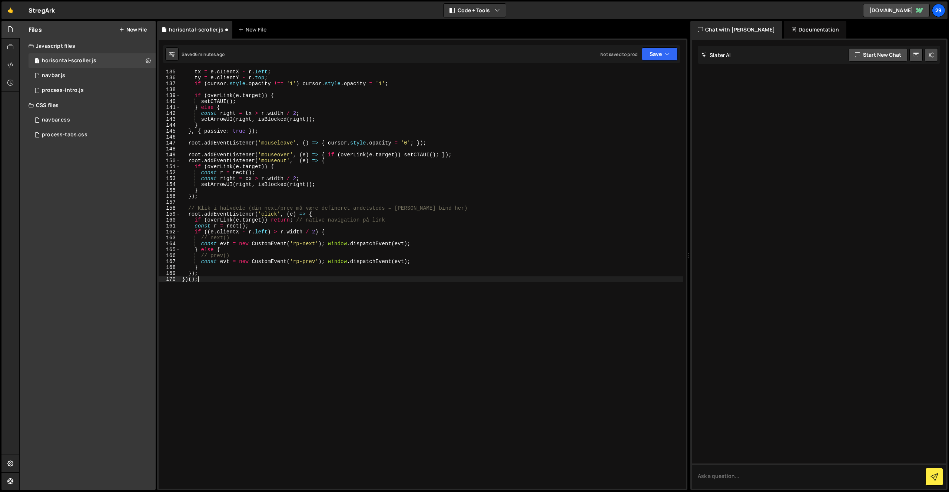
type textarea "}"
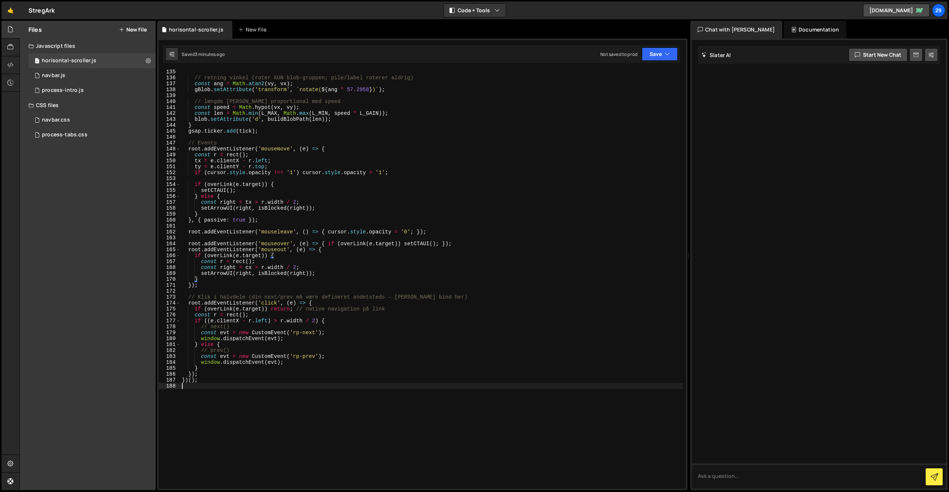
click at [352, 397] on div "// retning vinkel (roter KUN blob-gruppen; pile/label roterer aldrig) const ang…" at bounding box center [432, 284] width 503 height 431
drag, startPoint x: 352, startPoint y: 397, endPoint x: 364, endPoint y: 399, distance: 12.4
click at [352, 397] on div "// retning vinkel (roter KUN blob-gruppen; pile/label roterer aldrig) const ang…" at bounding box center [432, 284] width 503 height 431
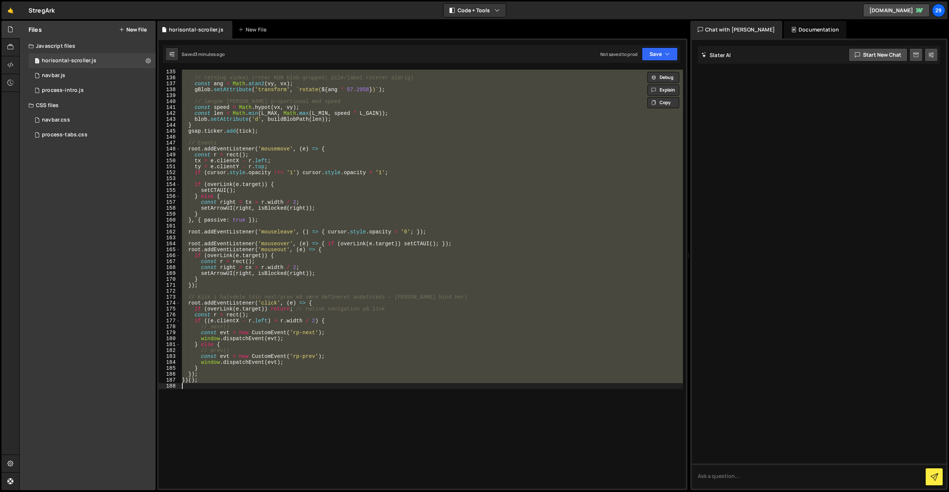
paste textarea
type textarea "}"
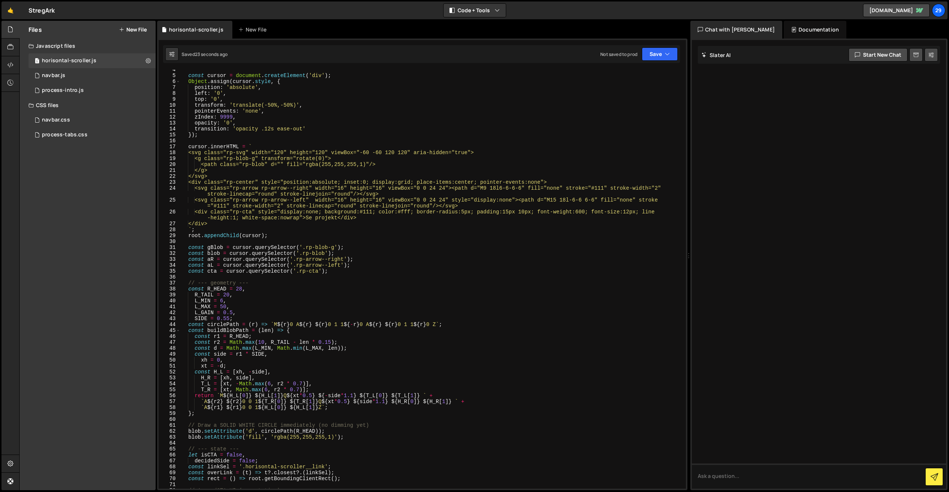
scroll to position [0, 0]
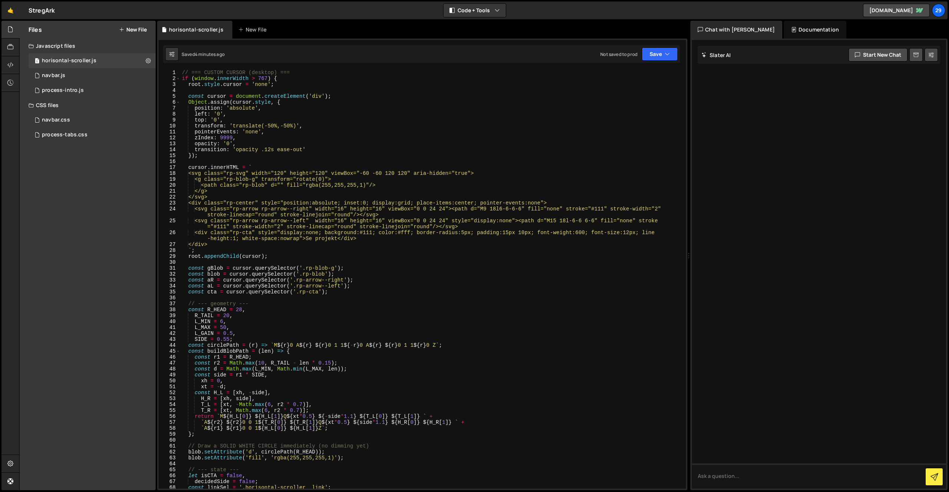
click at [339, 268] on div "// === CUSTOM CURSOR (desktop) === if ( window . innerWidth > 767 ) { root . st…" at bounding box center [432, 285] width 503 height 431
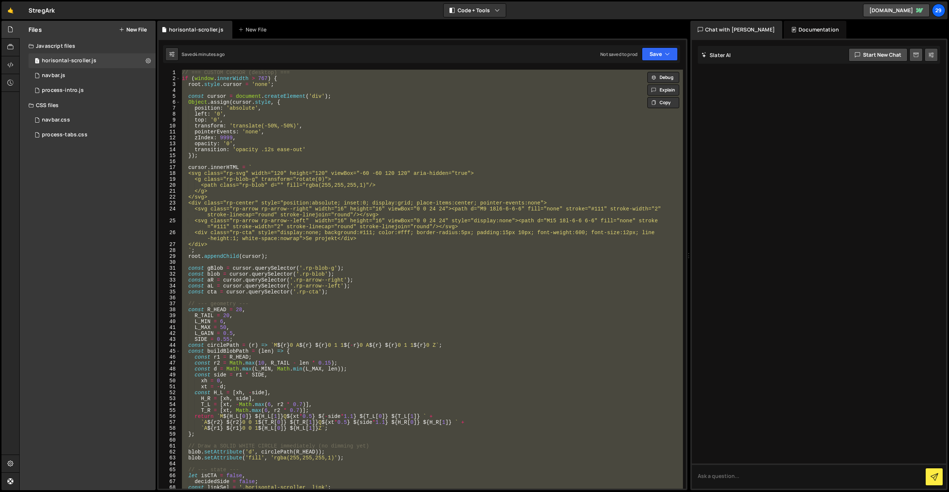
paste textarea ")();"
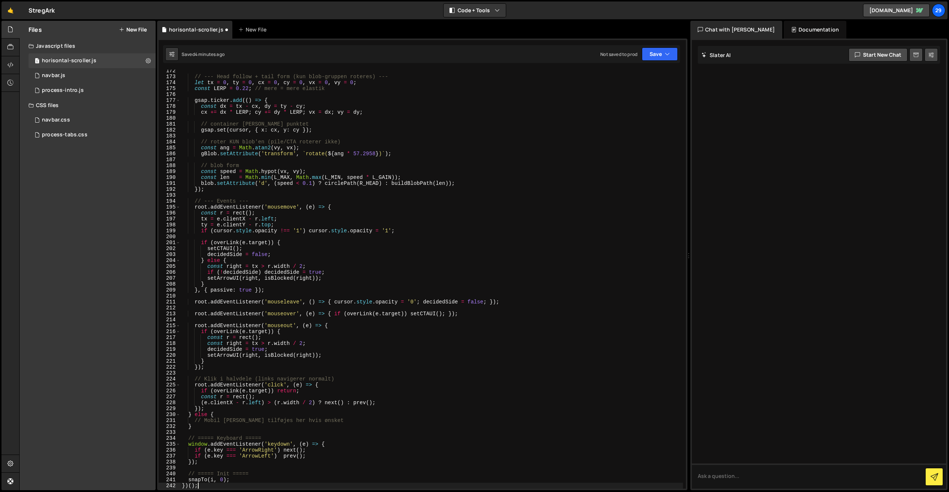
type textarea "// Klik i halvdele (links navigerer normalt)"
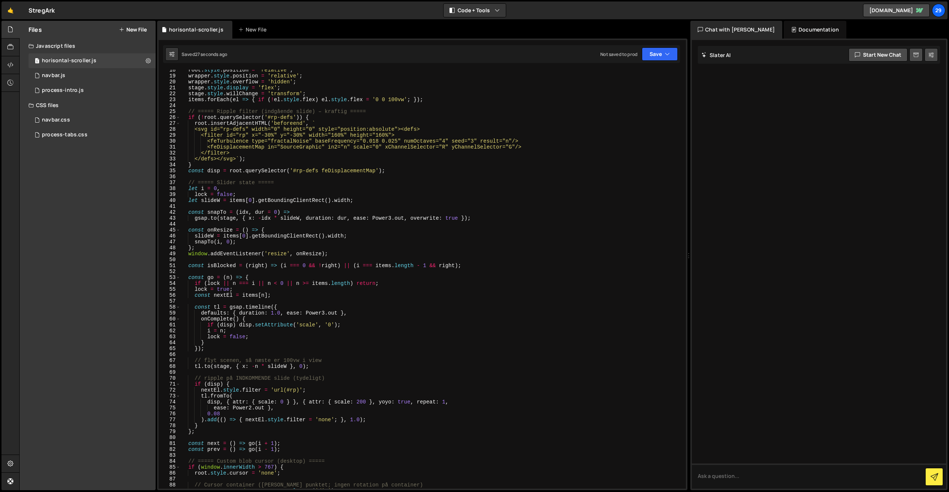
scroll to position [0, 0]
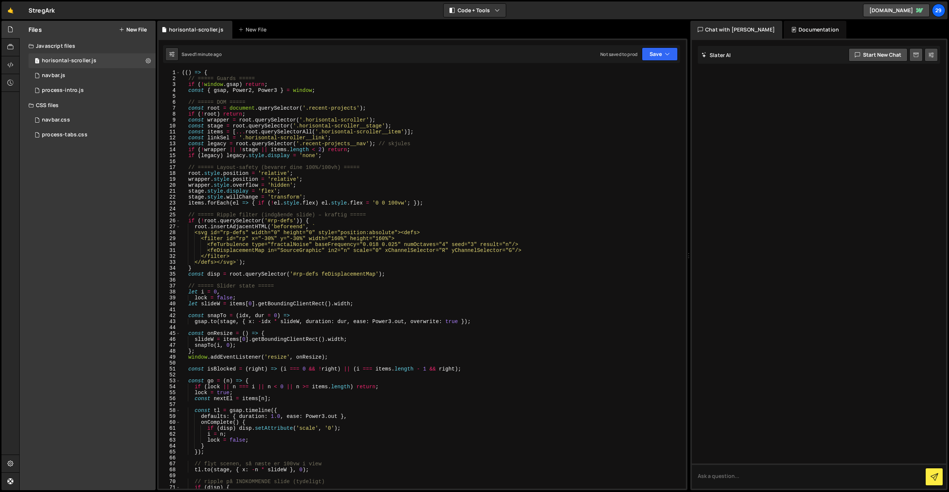
click at [342, 282] on div "(( ) => { // ===== Guards ===== if ( ! window . gsap ) return ; const { gsap , …" at bounding box center [432, 285] width 503 height 431
click at [393, 209] on div "(( ) => { // ===== Guards ===== if ( ! window . gsap ) return ; const { gsap , …" at bounding box center [432, 285] width 503 height 431
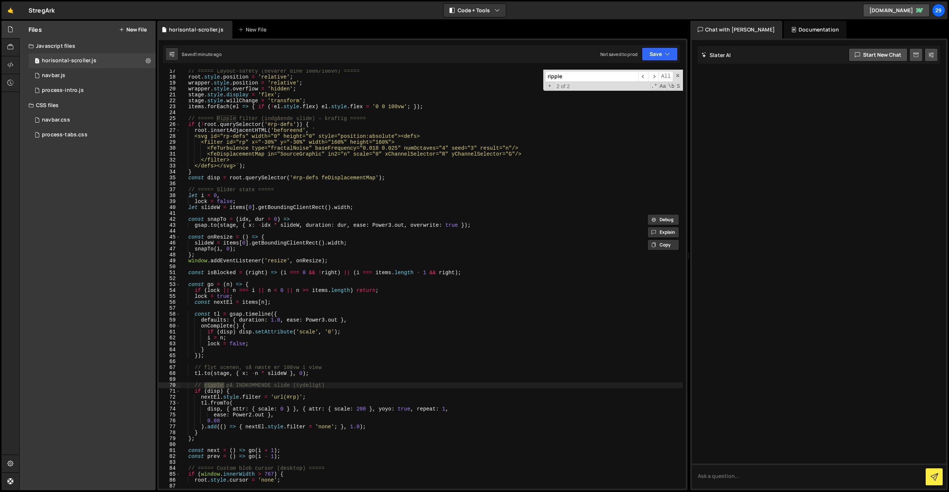
scroll to position [97, 0]
type input "ripple"
click at [361, 409] on div "// ===== Layout-safety (bevarer dine 100%/100vh) ===== root . style . position …" at bounding box center [432, 282] width 503 height 431
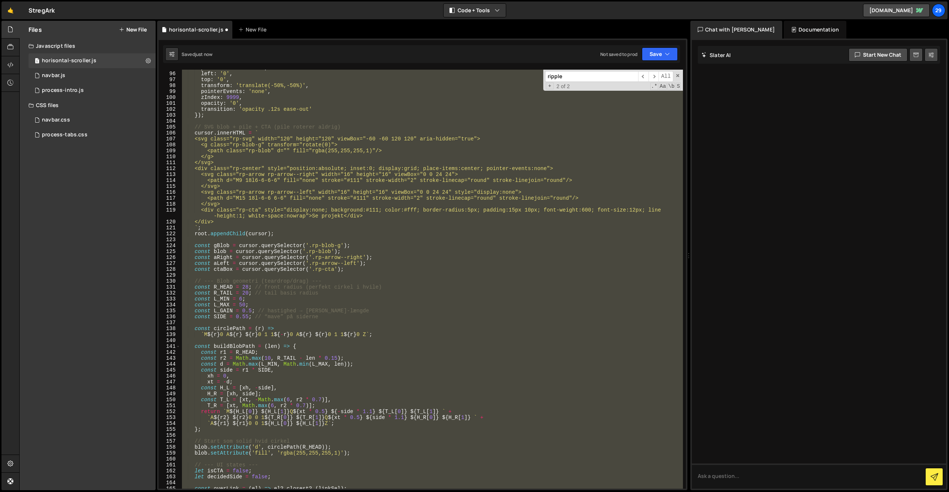
scroll to position [531, 0]
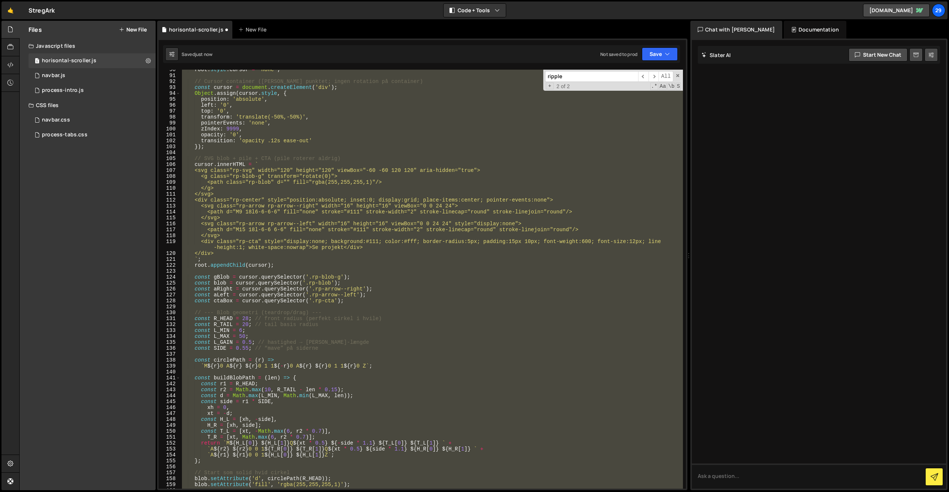
click at [581, 79] on input "ripple" at bounding box center [591, 76] width 93 height 11
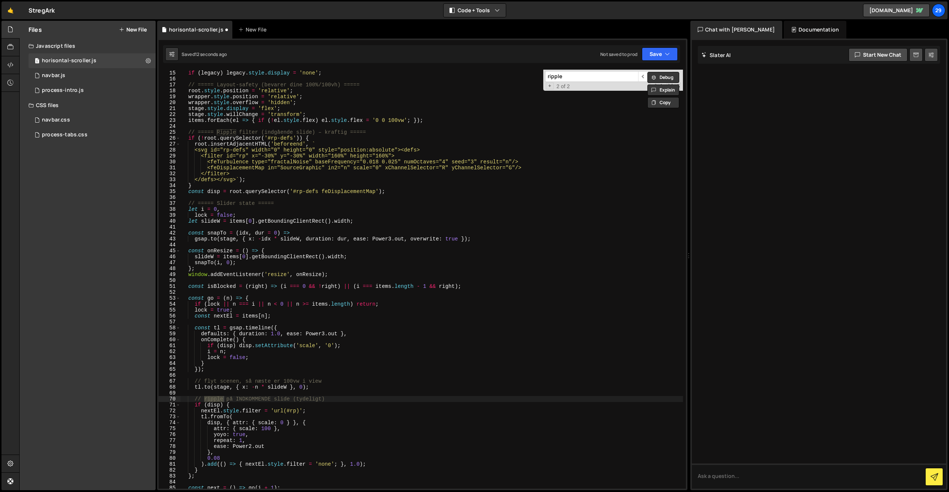
scroll to position [101, 0]
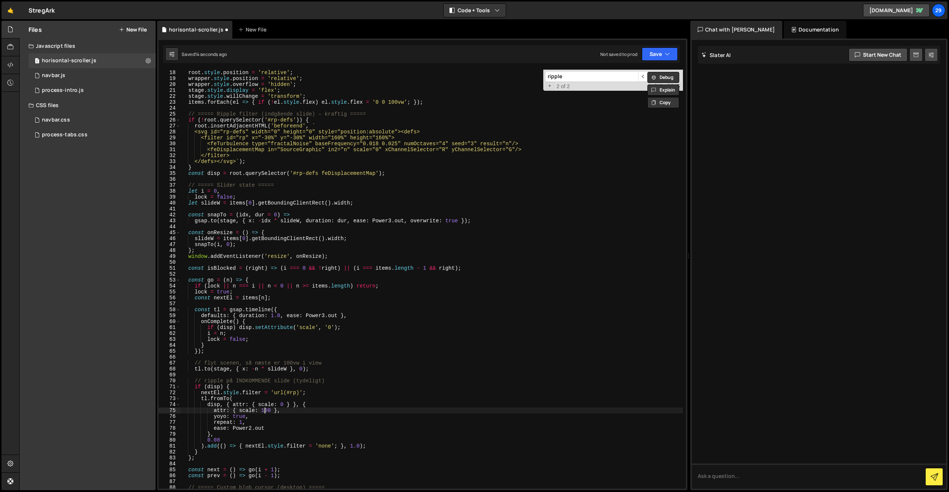
click at [265, 409] on div "// ===== Layout-safety (bevarer dine 100%/100vh) ===== root . style . position …" at bounding box center [432, 279] width 503 height 431
click at [610, 254] on div "// ===== Layout-safety (bevarer dine 100%/100vh) ===== root . style . position …" at bounding box center [432, 279] width 503 height 431
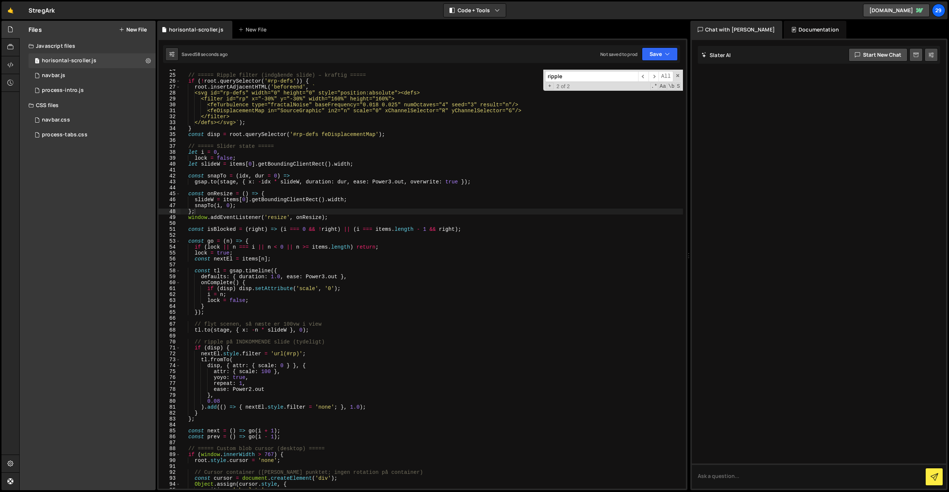
scroll to position [142, 0]
click at [438, 274] on div "// ===== Ripple filter (indgående slide) – kraftig ===== if ( ! root . querySel…" at bounding box center [432, 279] width 503 height 431
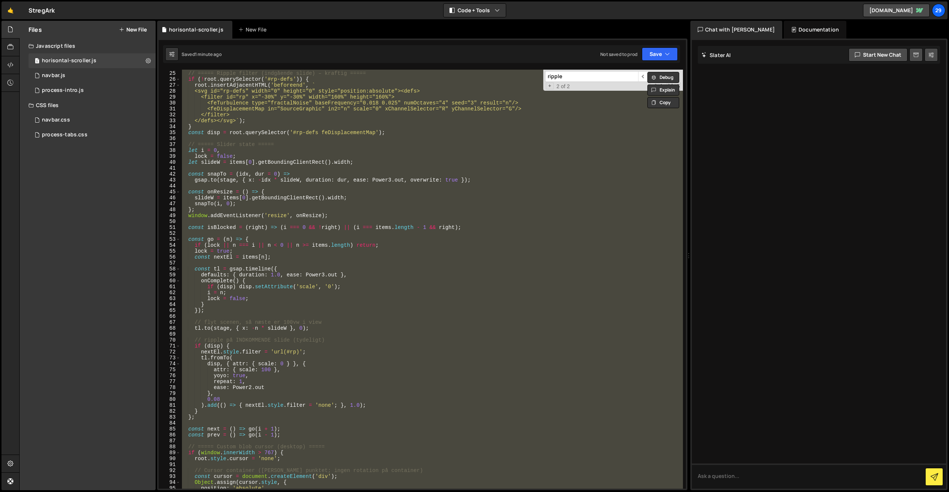
paste textarea
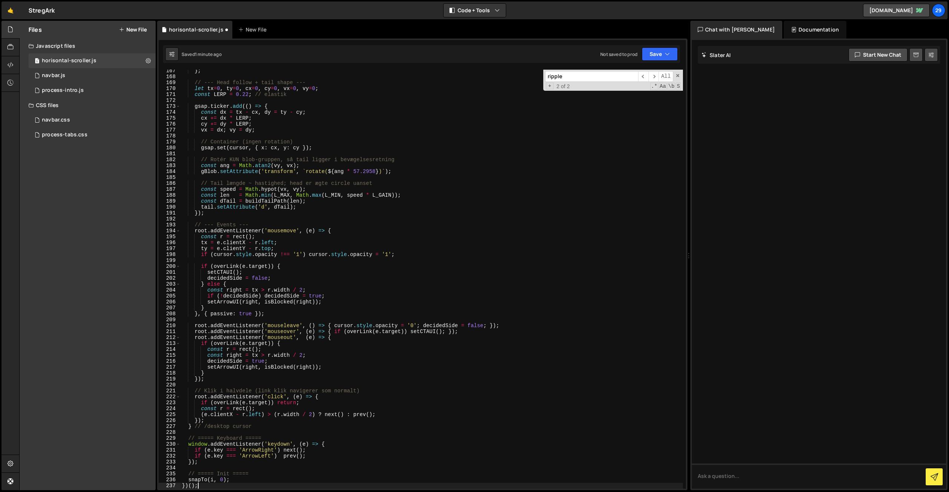
scroll to position [992, 0]
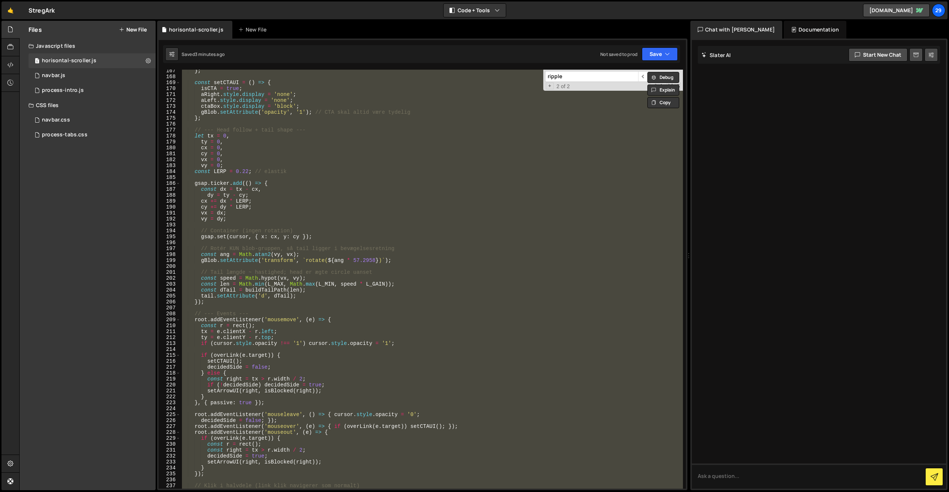
paste textarea
type textarea "})();"
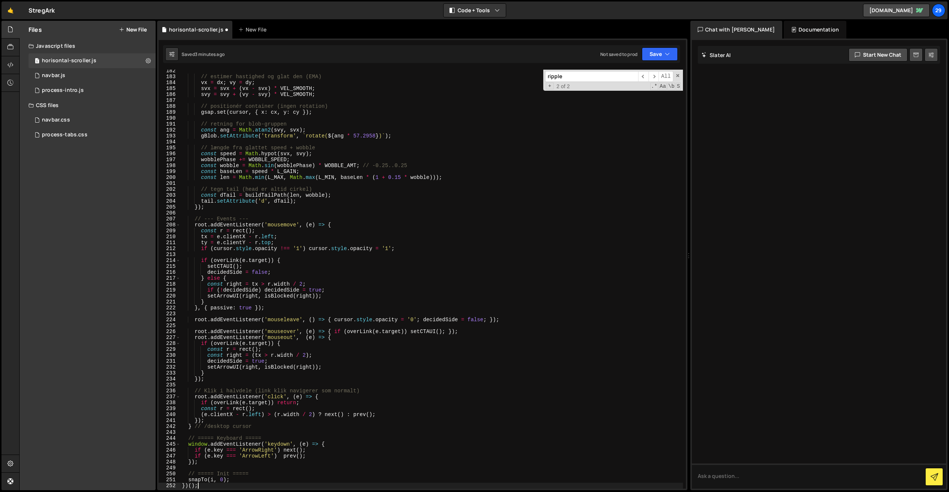
scroll to position [0, 0]
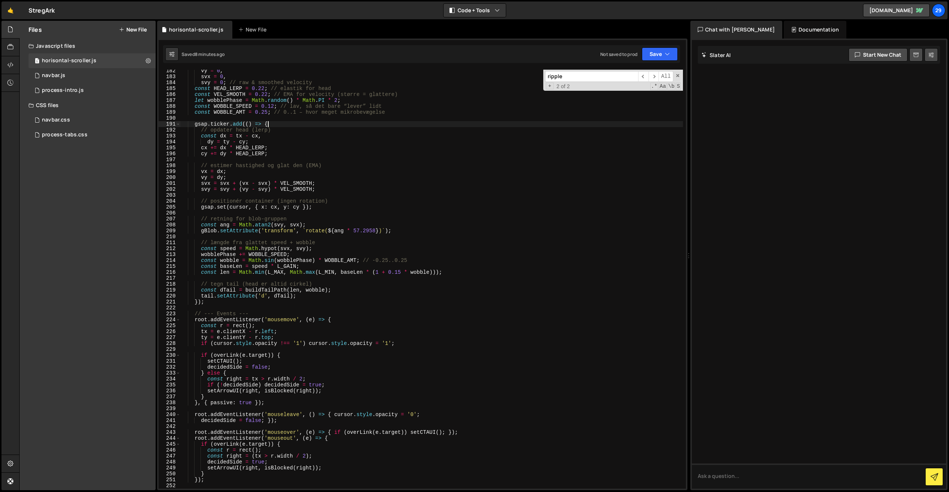
drag, startPoint x: 290, startPoint y: 124, endPoint x: 294, endPoint y: 128, distance: 5.8
click at [293, 126] on div "vy = 0 , svx = 0 , svy = 0 ; // raw & smoothed velocity const HEAD_LERP = 0.22 …" at bounding box center [432, 283] width 503 height 431
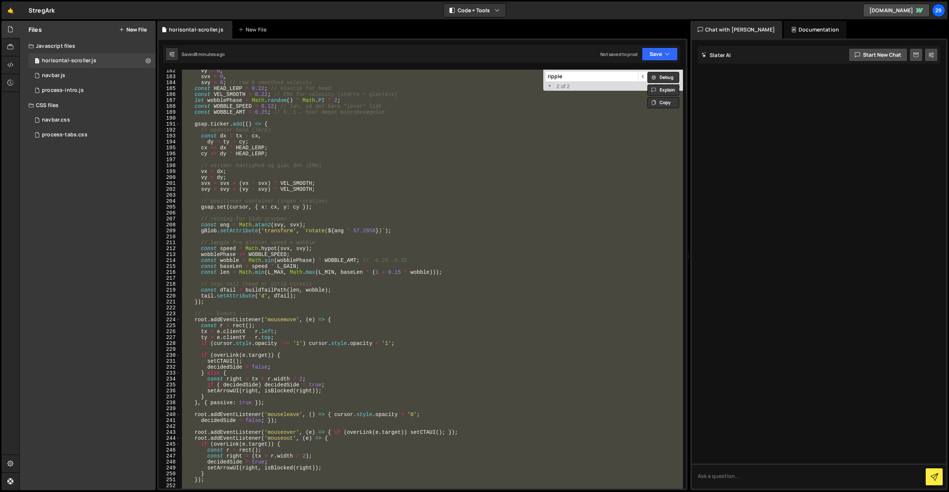
paste textarea
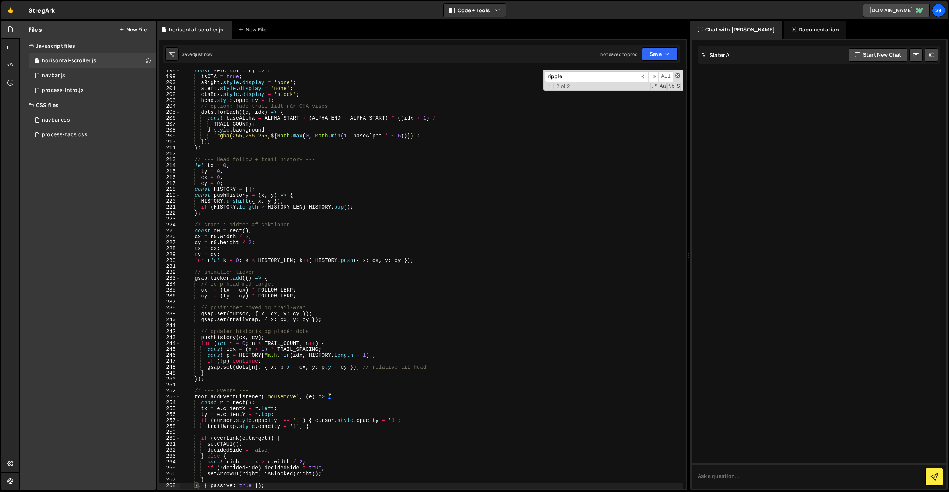
click at [677, 74] on div "ripple ​ ​ All Replace All + 2 of 2 .* Aa \b S" at bounding box center [613, 80] width 140 height 21
click at [678, 75] on span at bounding box center [677, 75] width 5 height 5
drag, startPoint x: 305, startPoint y: 136, endPoint x: 310, endPoint y: 138, distance: 5.3
click at [309, 138] on div "const setCTAUI = ( ) => { isCTA = true ; aRight . style . display = 'none' ; aL…" at bounding box center [432, 283] width 503 height 431
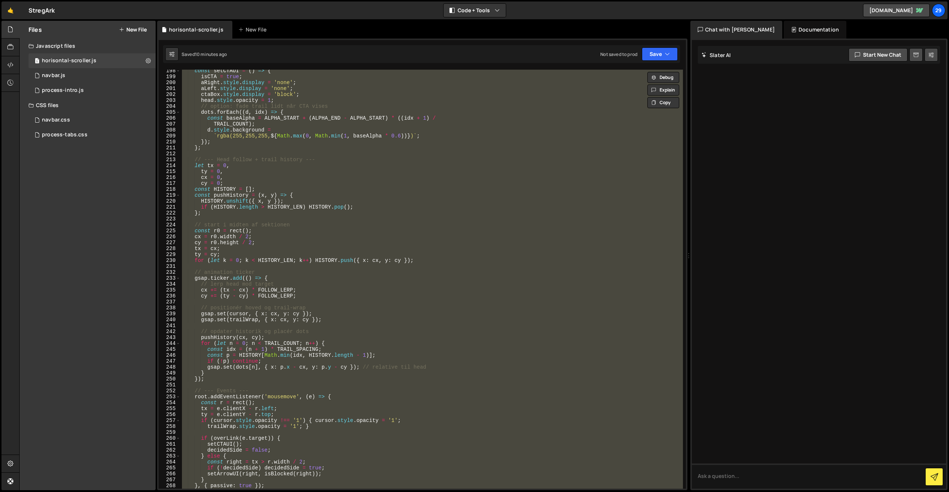
paste textarea
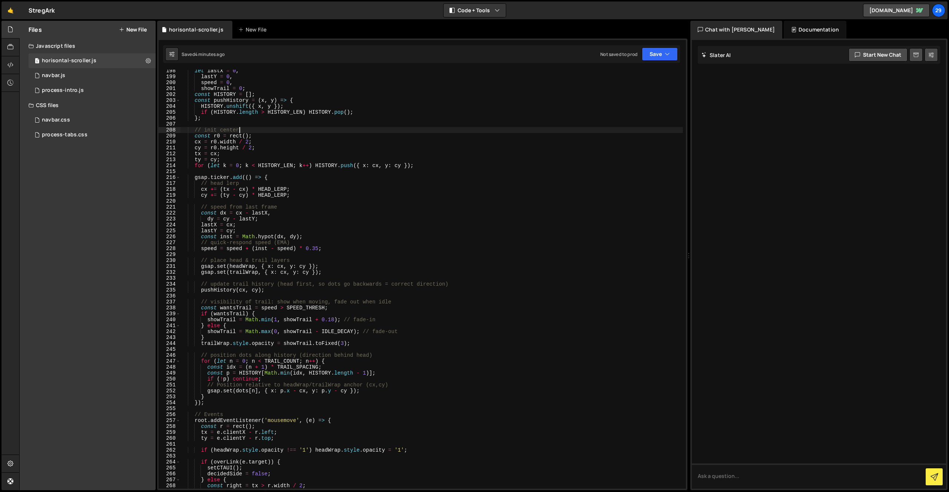
drag, startPoint x: 294, startPoint y: 129, endPoint x: 302, endPoint y: 140, distance: 13.9
click at [294, 129] on div "let lastX = 0 , lastY = 0 , speed = 0 , showTrail = 0 ; const HISTORY = [ ] ; c…" at bounding box center [432, 283] width 503 height 431
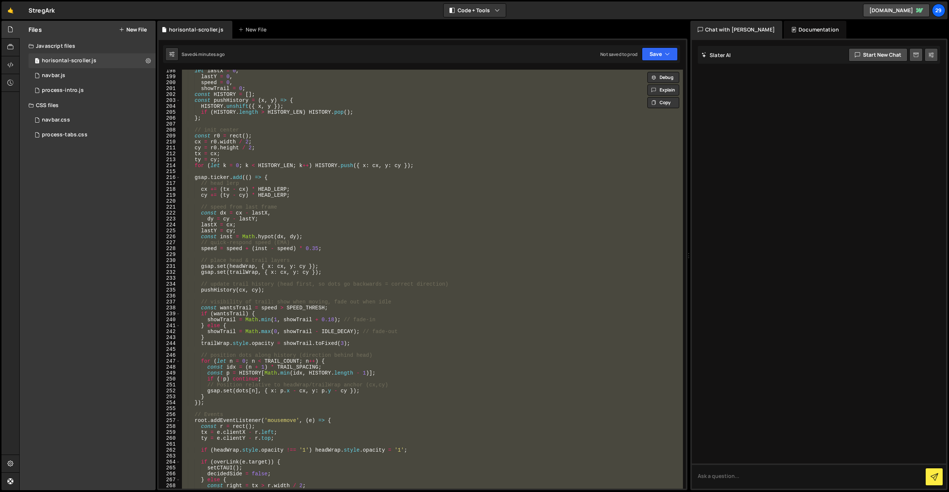
paste textarea
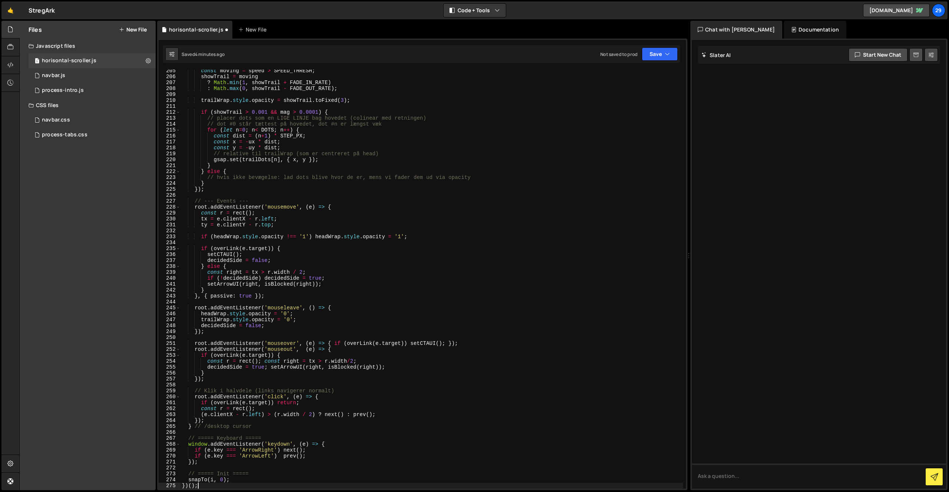
scroll to position [1218, 0]
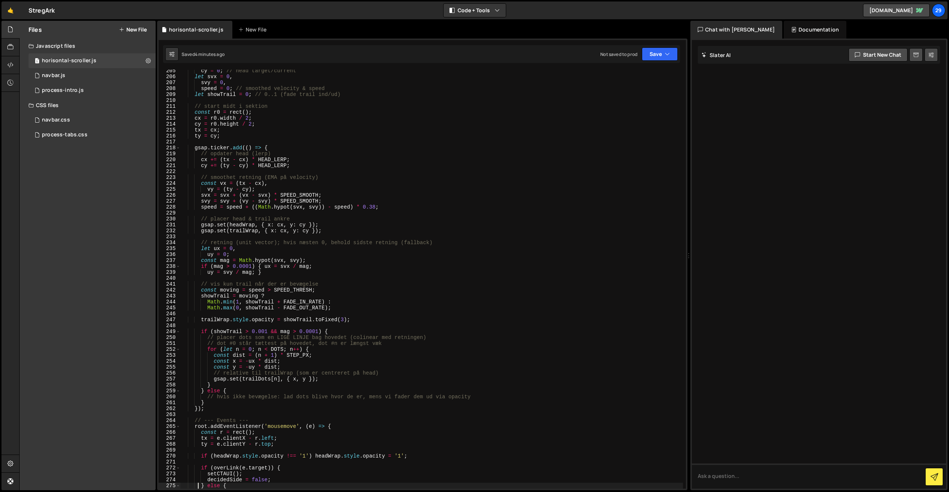
click at [287, 150] on div "cy = 0 ; // head target/current let svx = 0 , svy = 0 , speed = 0 ; // smoothed…" at bounding box center [432, 283] width 503 height 431
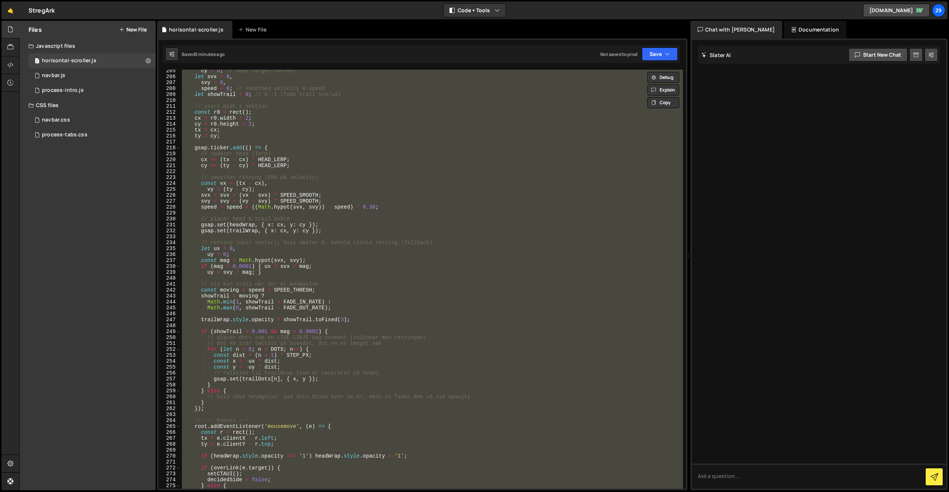
paste textarea
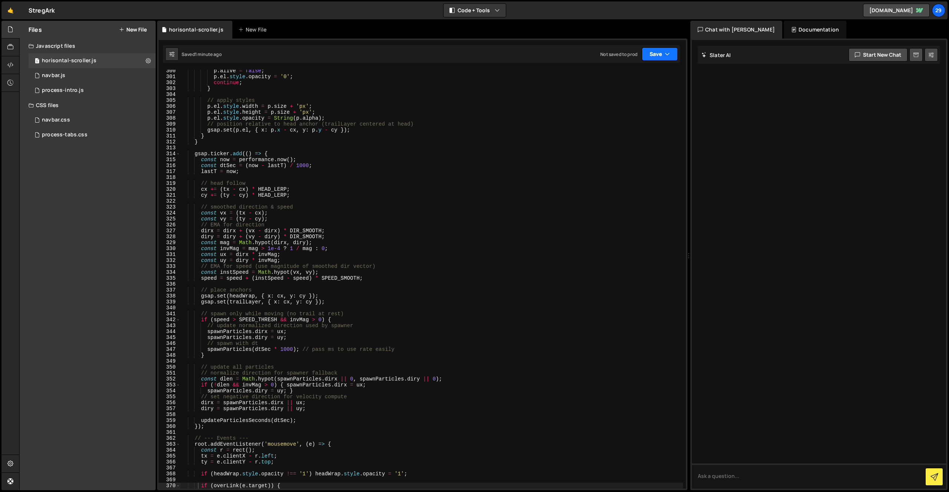
click at [655, 54] on button "Save" at bounding box center [660, 53] width 36 height 13
click at [619, 72] on div "Save to Staging S" at bounding box center [634, 72] width 77 height 7
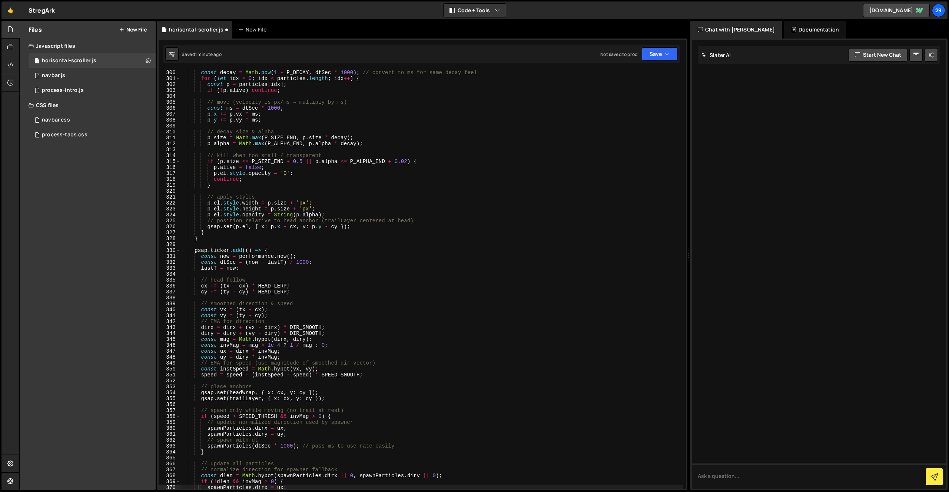
scroll to position [1779, 0]
click at [375, 318] on div "const decay = Math . pow ( 1 - P_DECAY , dtSec * 1000 ) ; // convert to ms for …" at bounding box center [432, 285] width 503 height 431
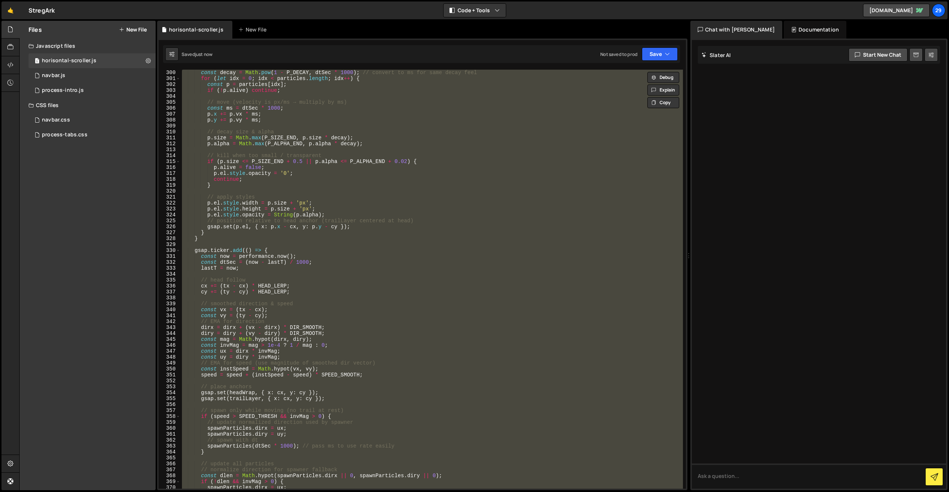
paste textarea
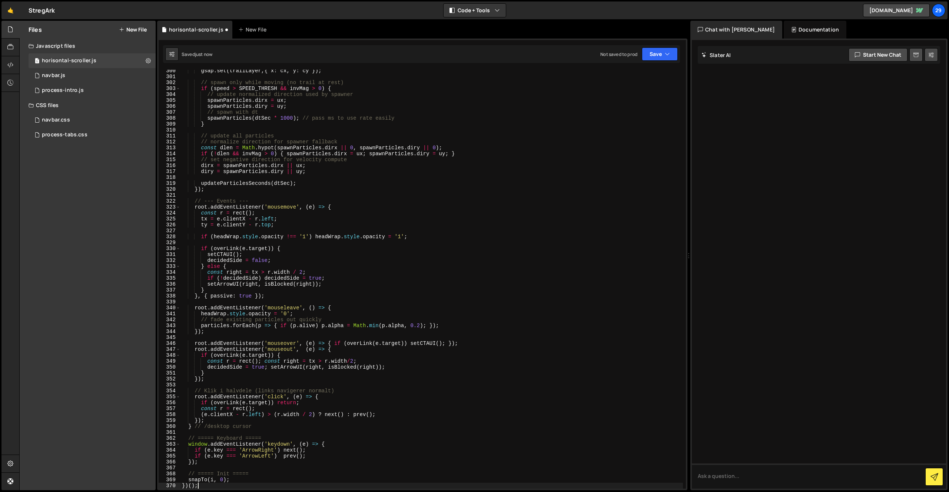
scroll to position [1781, 0]
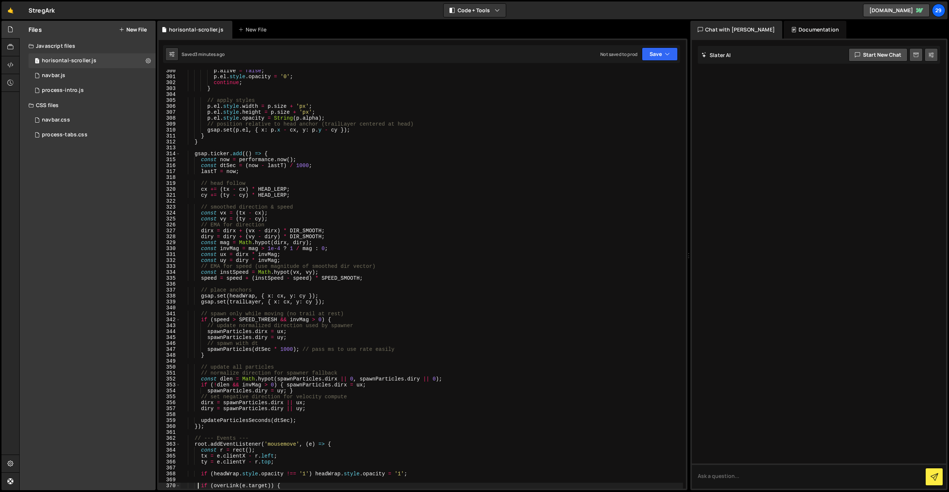
click at [350, 184] on div "p . alive = false ; p . el . style . opacity = '0' ; continue ; } // apply styl…" at bounding box center [432, 283] width 503 height 431
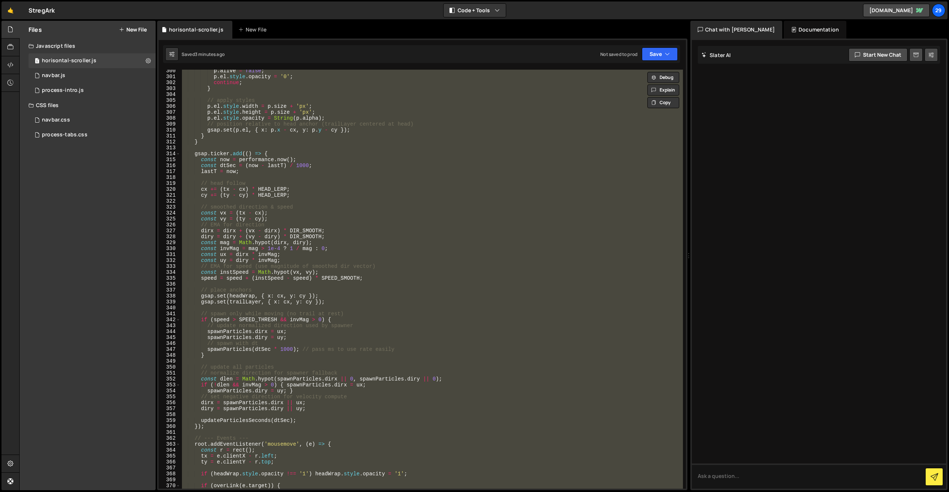
paste textarea
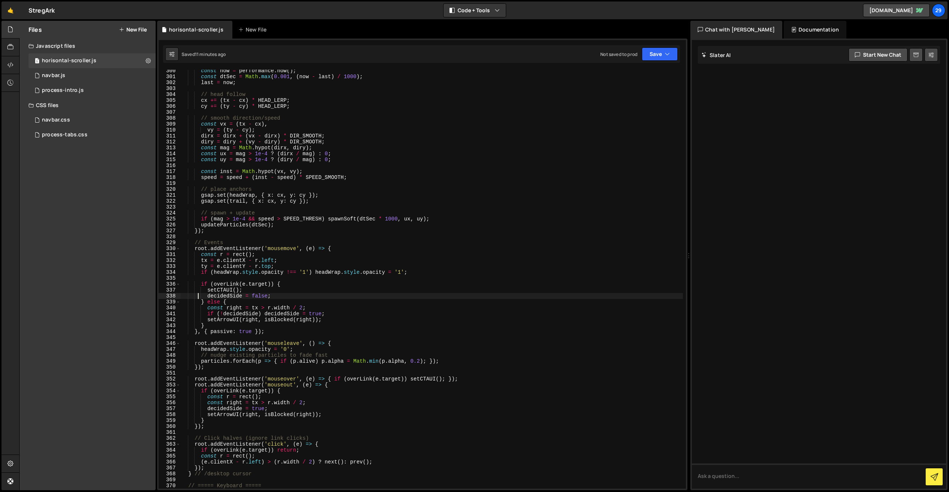
click at [454, 179] on div "const now = performance . now ( ) ; const dtSec = Math . max ( 0.001 , ( now - …" at bounding box center [432, 283] width 503 height 431
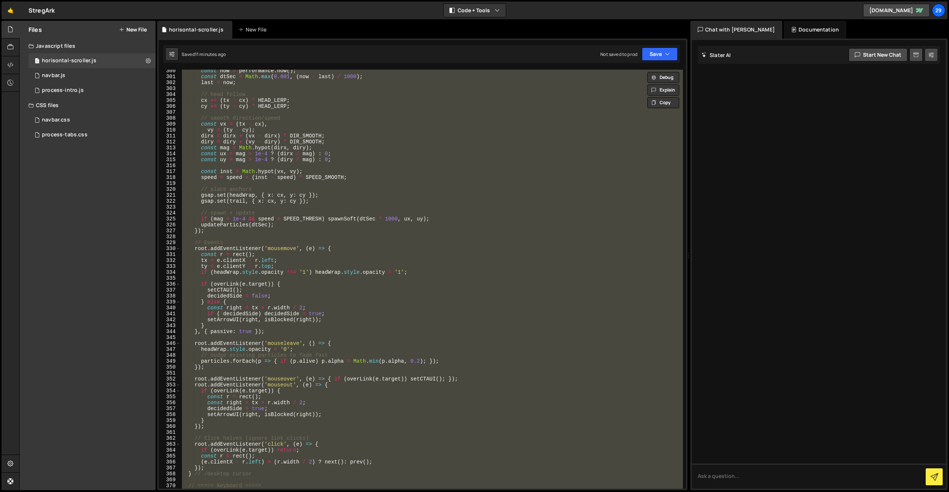
paste textarea
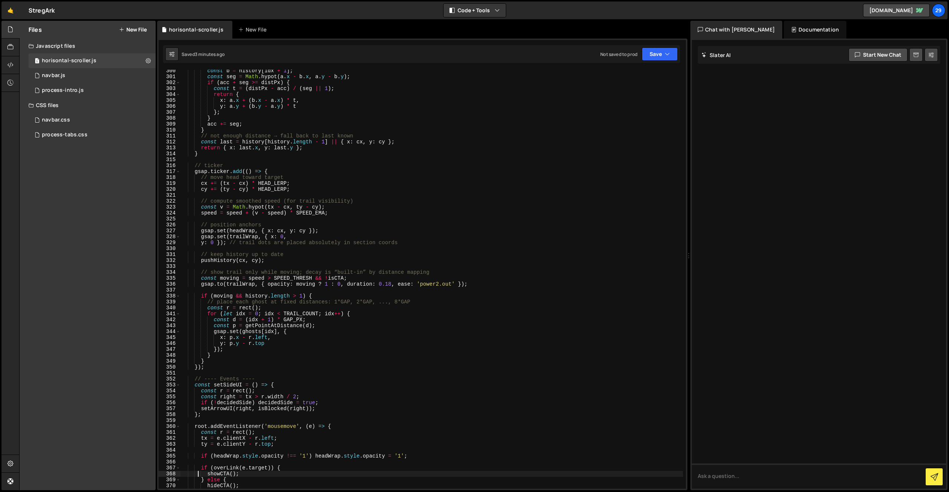
click at [245, 117] on div "const b = history [ idx + 1 ] ; const seg = Math . hypot ( a . x - b . x , a . …" at bounding box center [432, 283] width 503 height 431
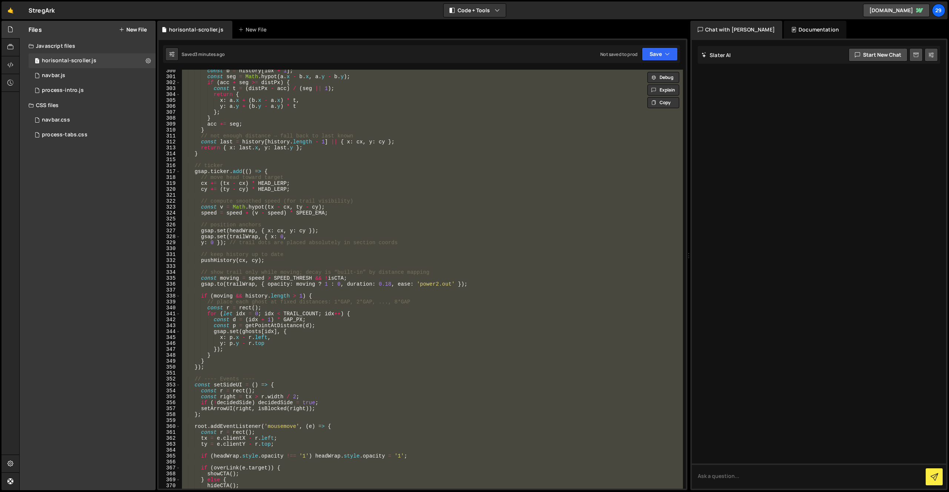
paste textarea
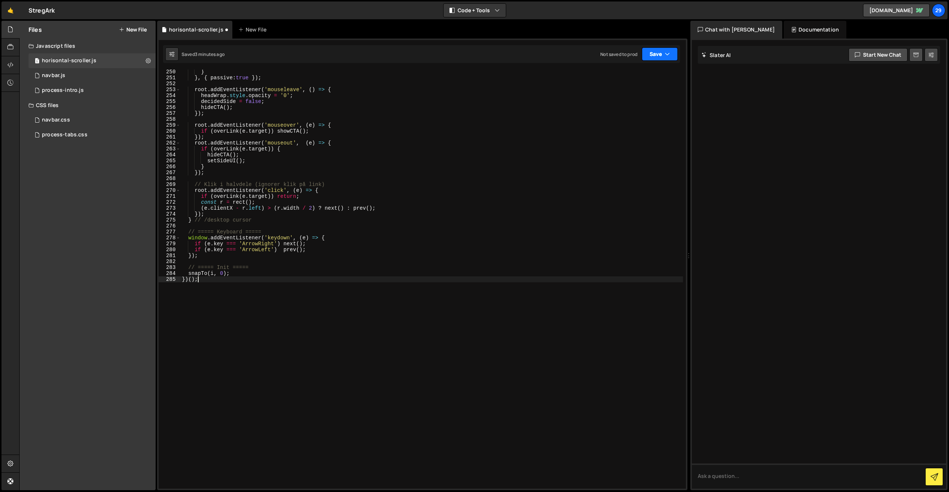
click at [661, 58] on button "Save" at bounding box center [660, 53] width 36 height 13
click at [638, 77] on div "3 minutes ago" at bounding box center [623, 80] width 29 height 6
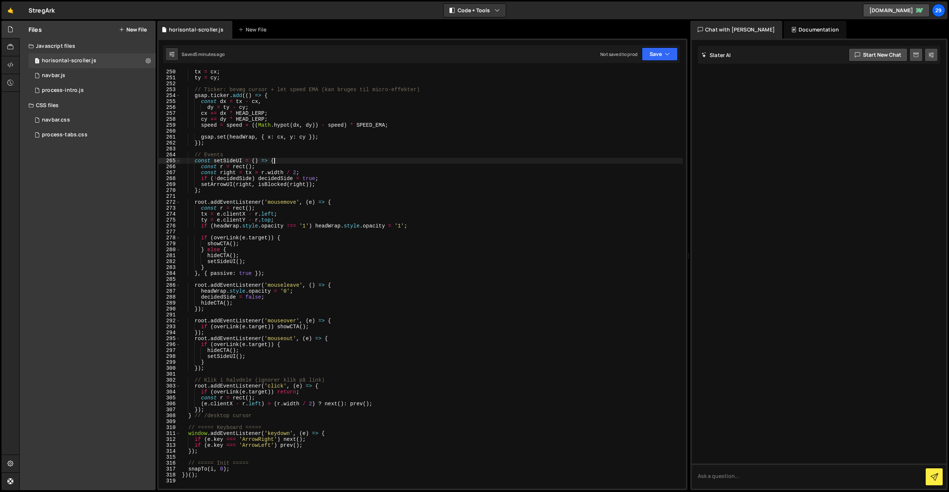
drag, startPoint x: 284, startPoint y: 161, endPoint x: 275, endPoint y: 170, distance: 12.1
click at [285, 162] on div "tx = cx ; ty = cy ; // Ticker: bevæg cursor + let speed EMA (kan bruges til mic…" at bounding box center [432, 284] width 503 height 431
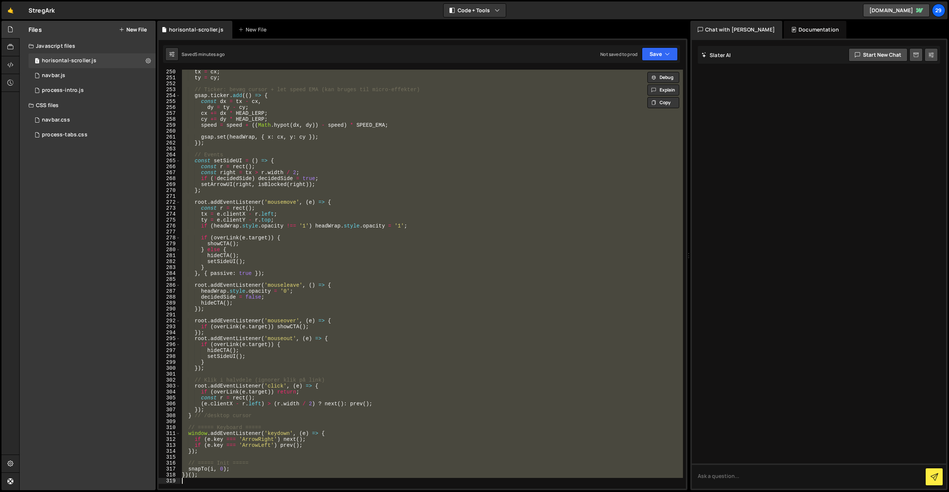
paste textarea
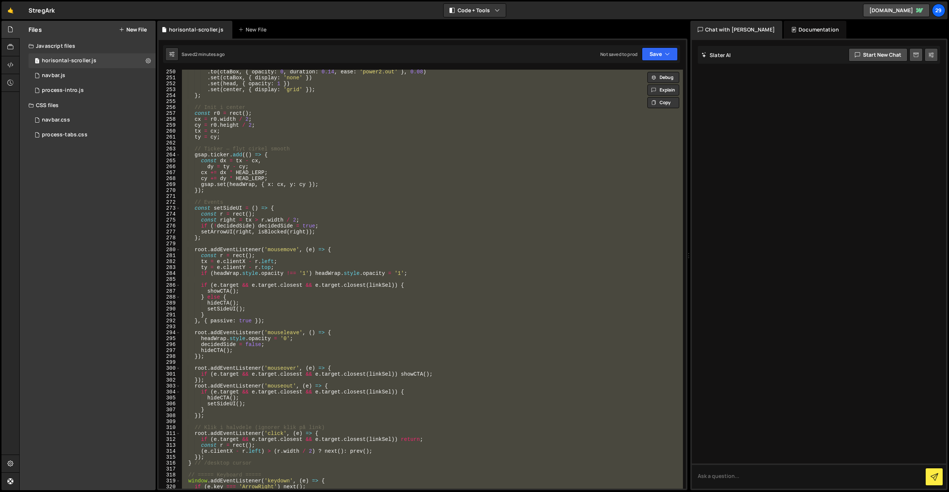
paste textarea
type textarea "})();"
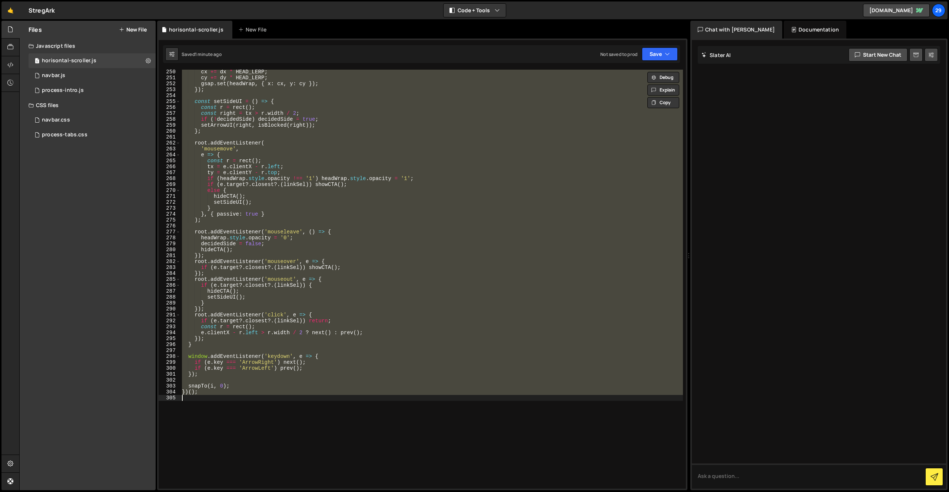
paste textarea
type textarea "})();"
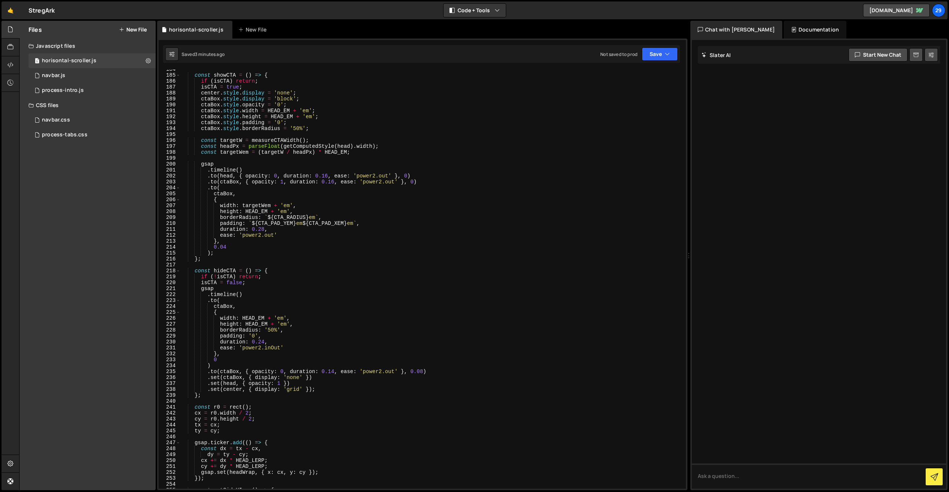
scroll to position [1084, 0]
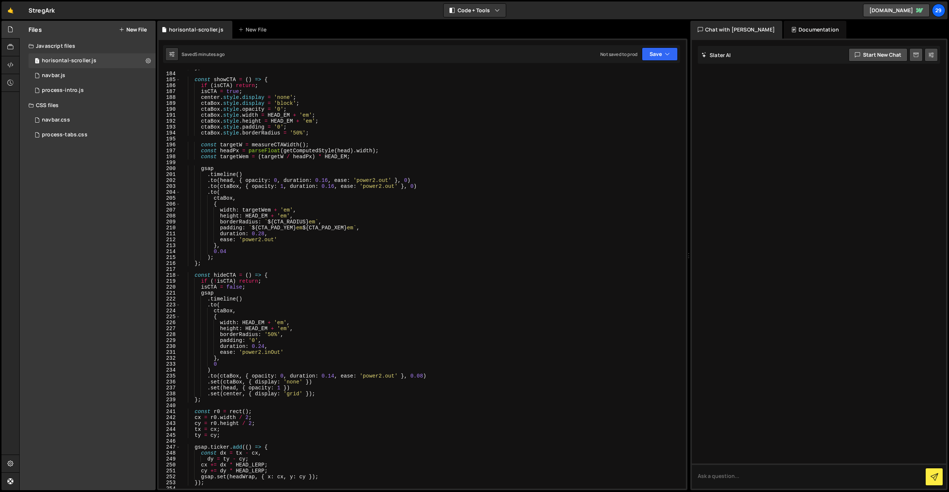
click at [447, 439] on div "} ; const showCTA = ( ) => { if ( isCTA ) return ; isCTA = true ; center . styl…" at bounding box center [432, 280] width 503 height 431
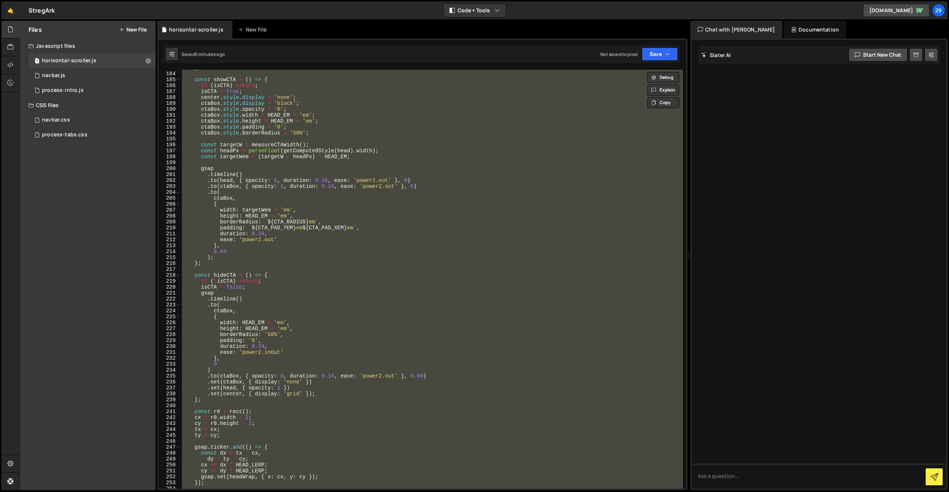
paste textarea
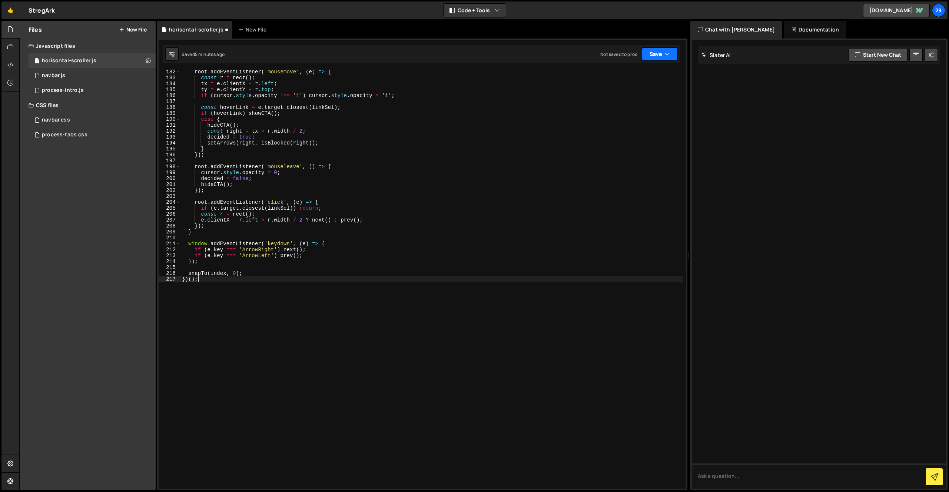
click at [655, 54] on button "Save" at bounding box center [660, 53] width 36 height 13
click at [534, 113] on div "root . addEventListener ( 'mousemove' , ( e ) => { const r = rect ( ) ; tx = e …" at bounding box center [432, 284] width 503 height 431
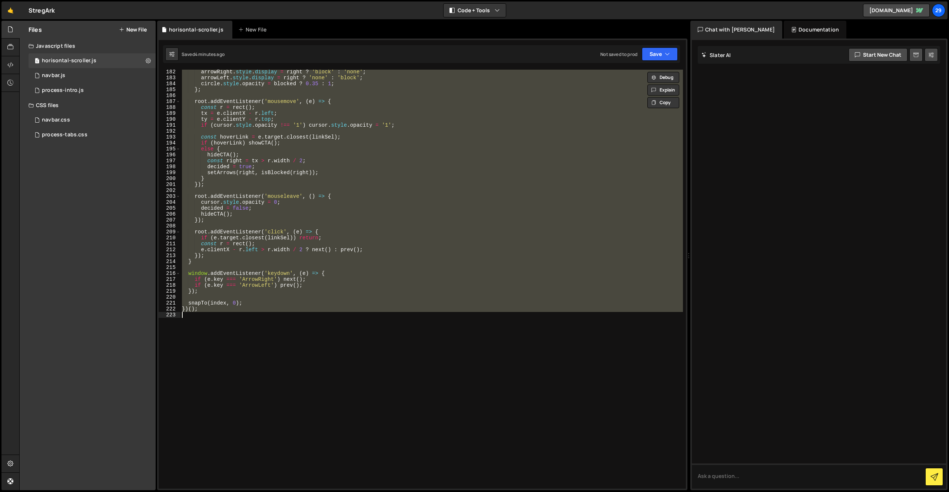
paste textarea
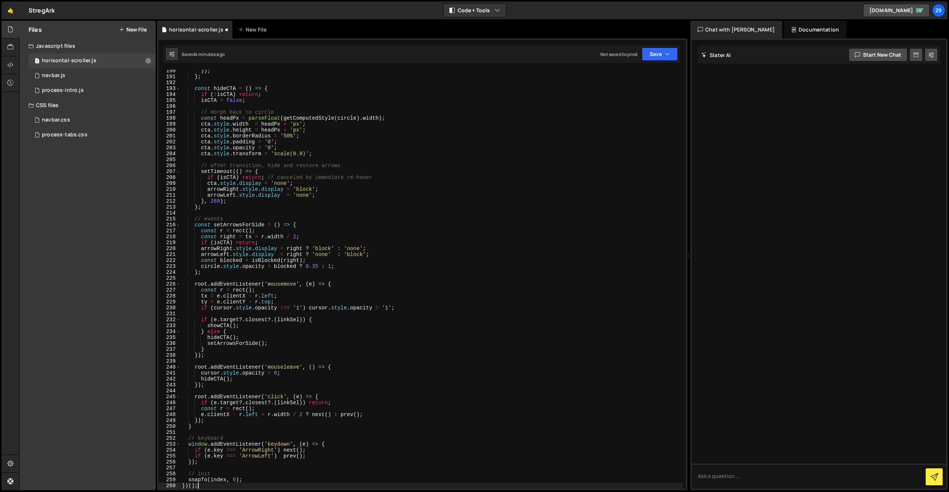
scroll to position [1129, 0]
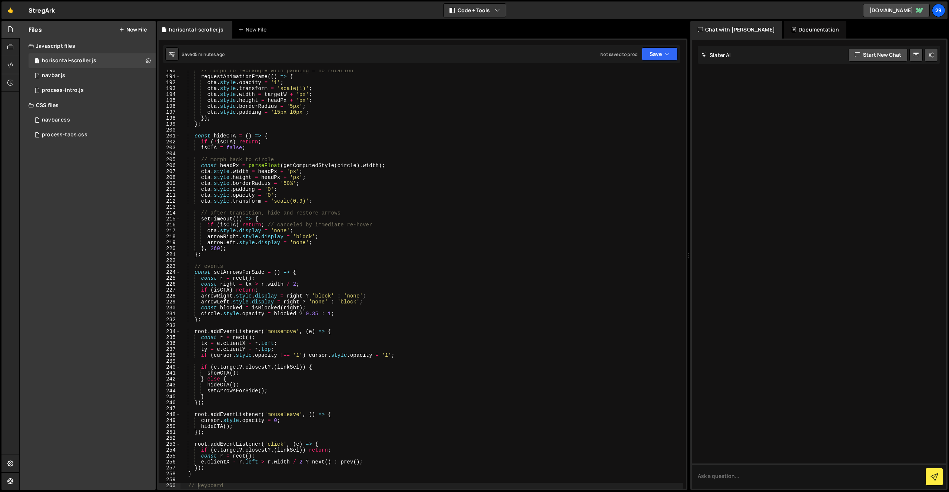
click at [478, 308] on div "// morph to rectangle with padding — no rotation requestAnimationFrame (( ) => …" at bounding box center [432, 283] width 503 height 431
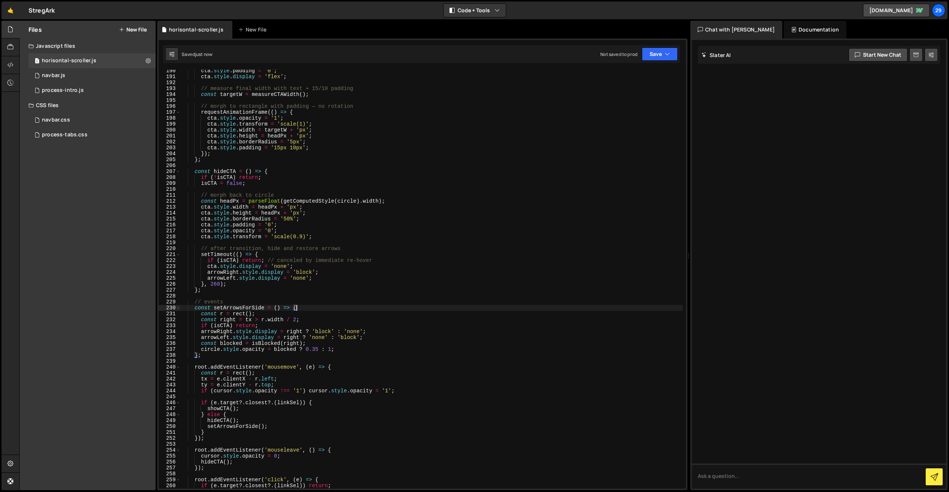
click at [380, 315] on div "cta . style . padding = '0' ; cta . style . display = 'flex' ; // measure final…" at bounding box center [432, 283] width 503 height 431
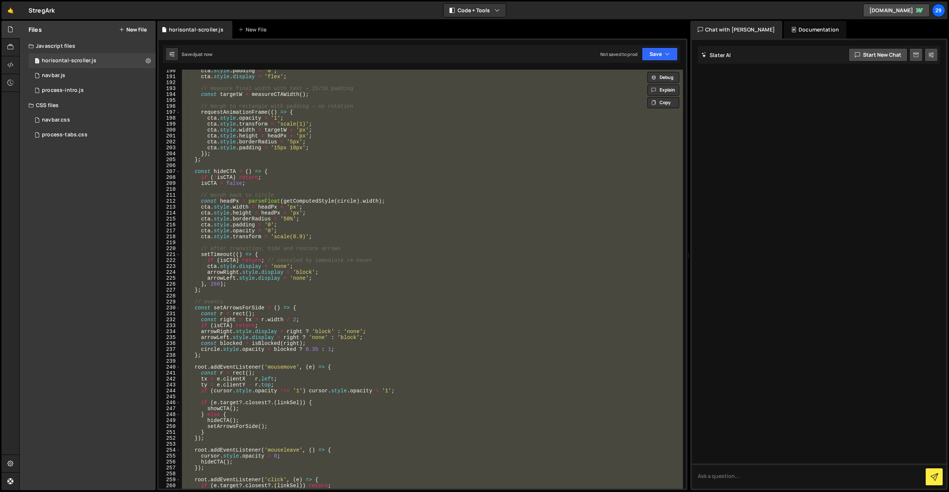
paste textarea
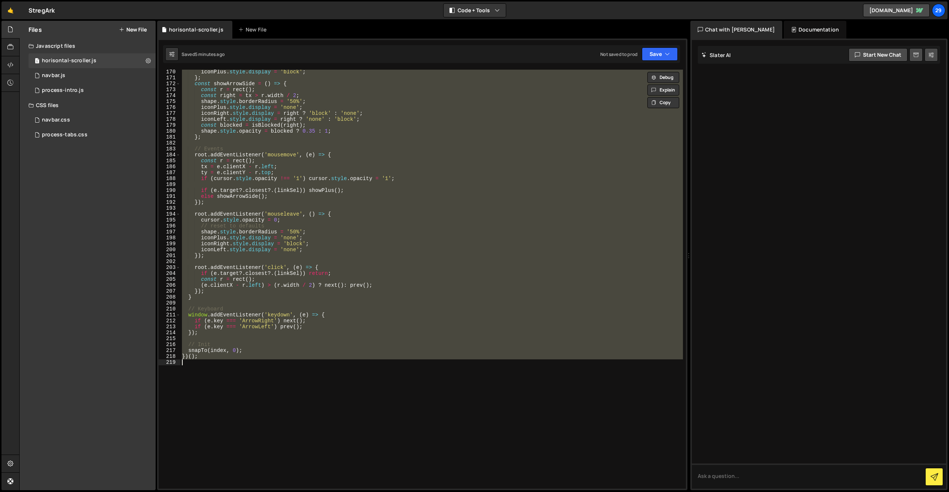
paste textarea
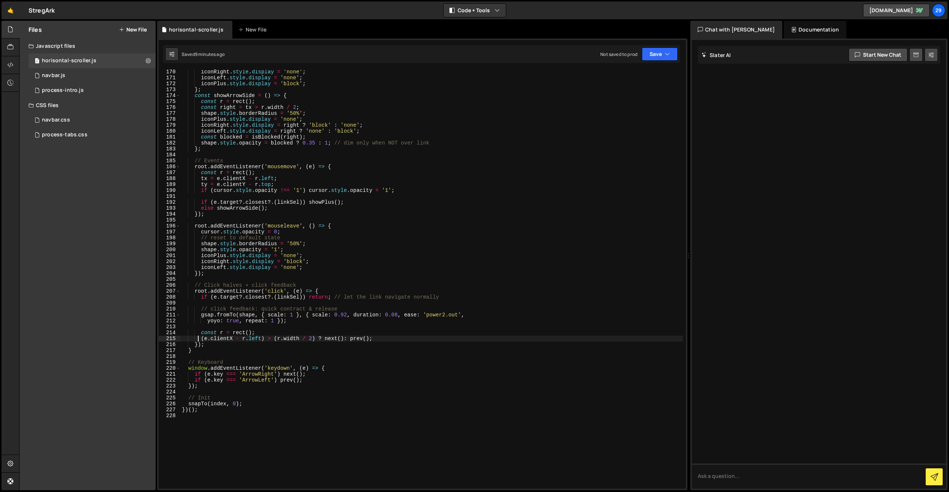
click at [261, 145] on div "iconRight . style . display = 'none' ; iconLeft . style . display = 'none' ; ic…" at bounding box center [432, 284] width 503 height 431
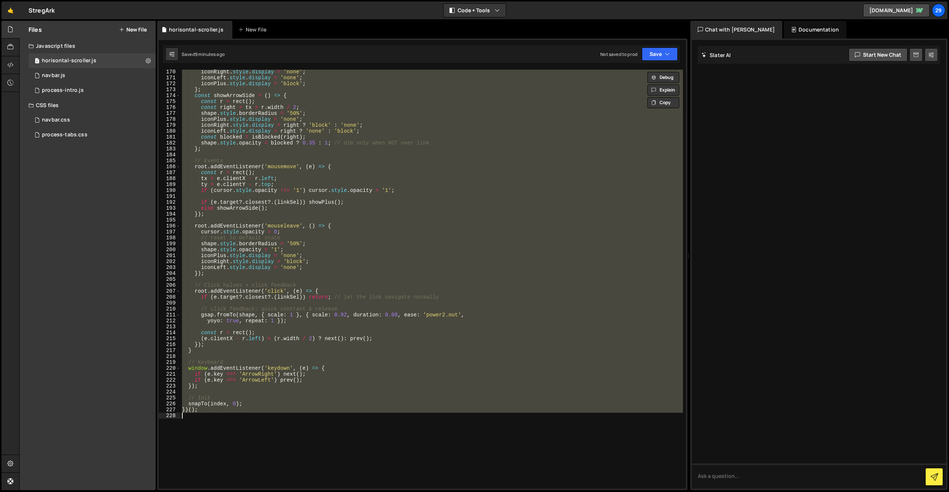
paste textarea
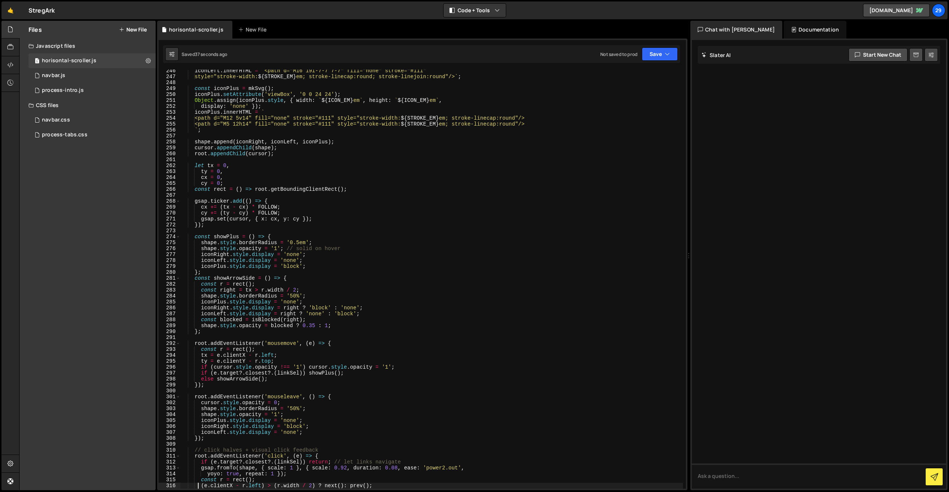
click at [337, 268] on div "iconLeft . innerHTML = ` <path d="M16 19l-7-7 7-7" fill="none" stroke="#111" st…" at bounding box center [432, 283] width 503 height 431
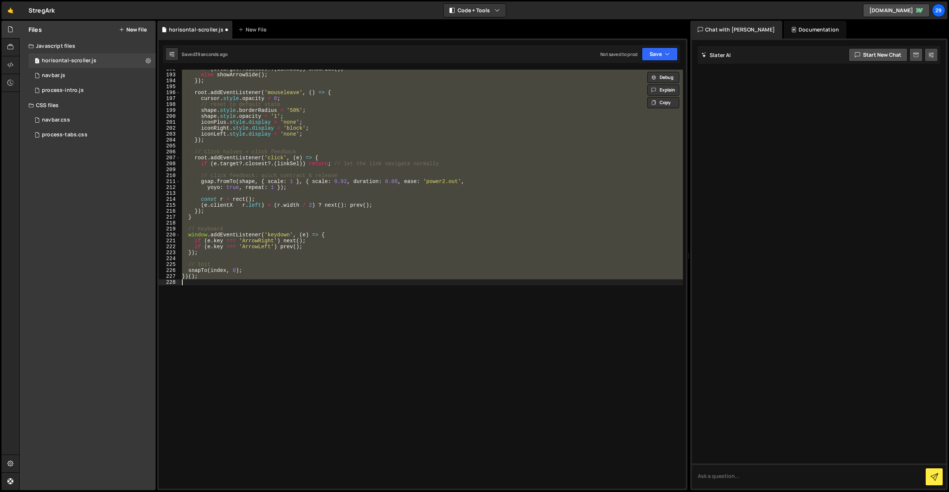
scroll to position [1137, 0]
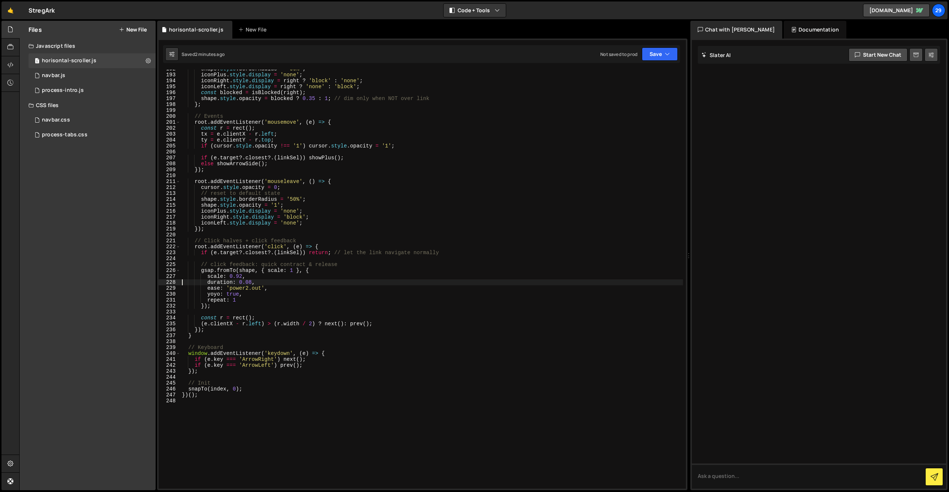
click at [247, 168] on div "shape . style . borderRadius = '50%' ; iconPlus . style . display = 'none' ; ic…" at bounding box center [432, 281] width 503 height 431
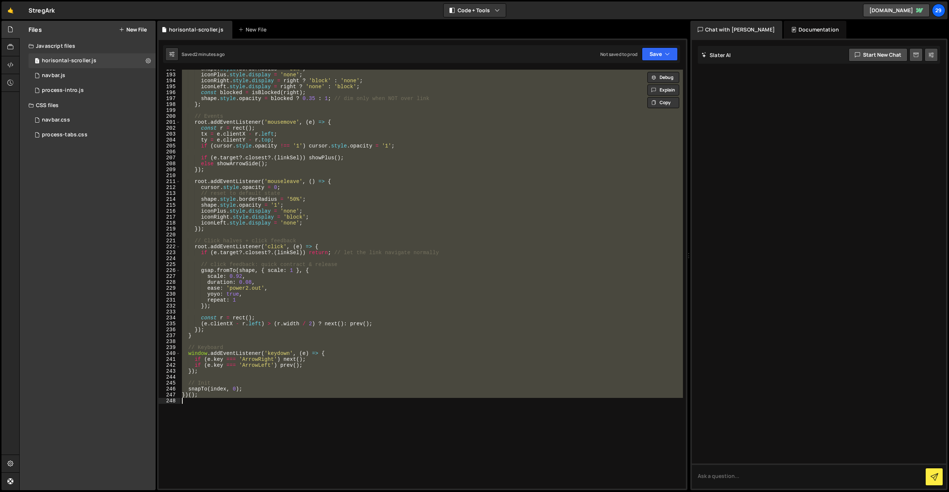
paste textarea
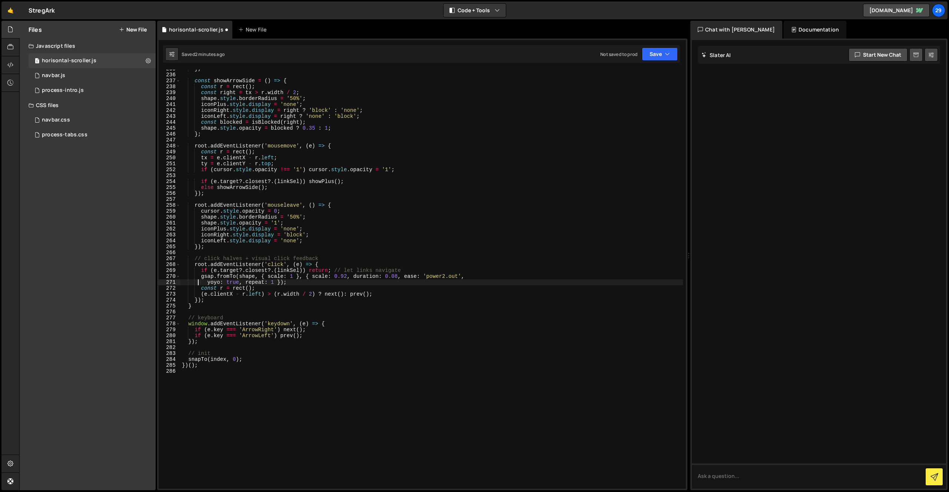
scroll to position [1392, 0]
click at [256, 153] on div "} ; const showArrowSide = ( ) => { const r = rect ( ) ; const right = tx > r . …" at bounding box center [432, 281] width 503 height 431
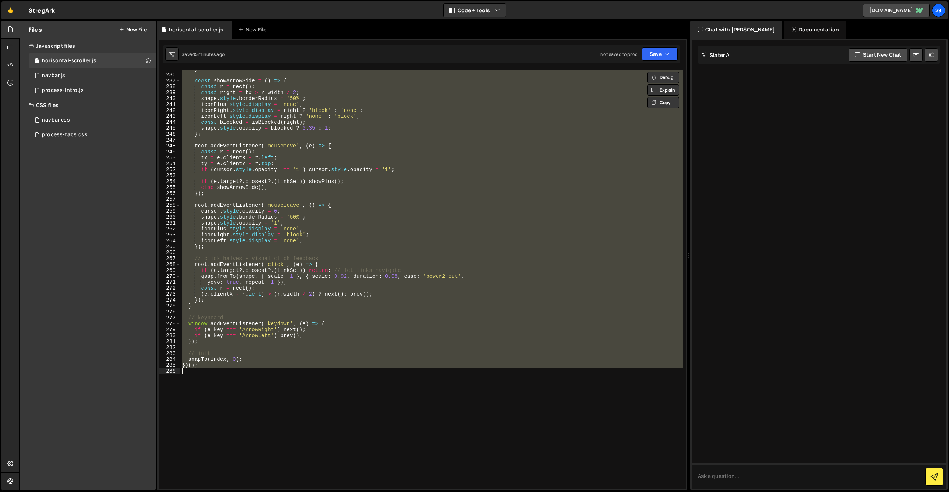
paste textarea
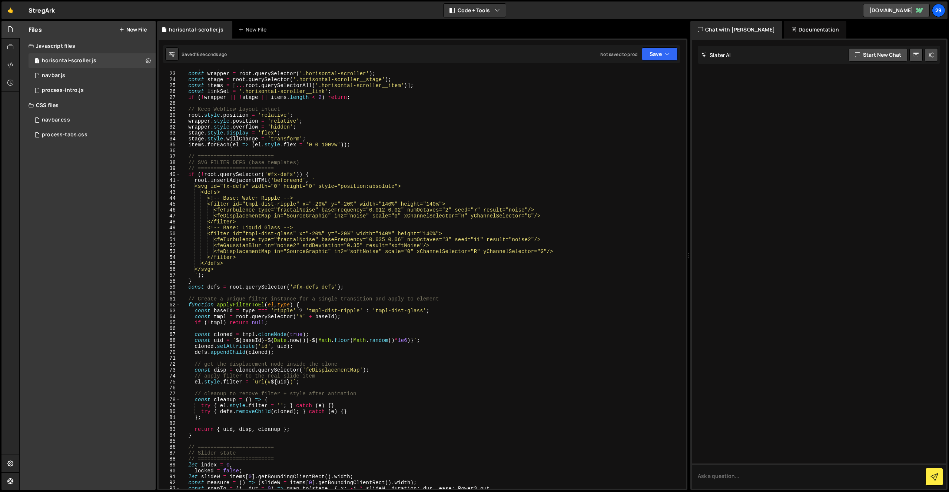
scroll to position [0, 0]
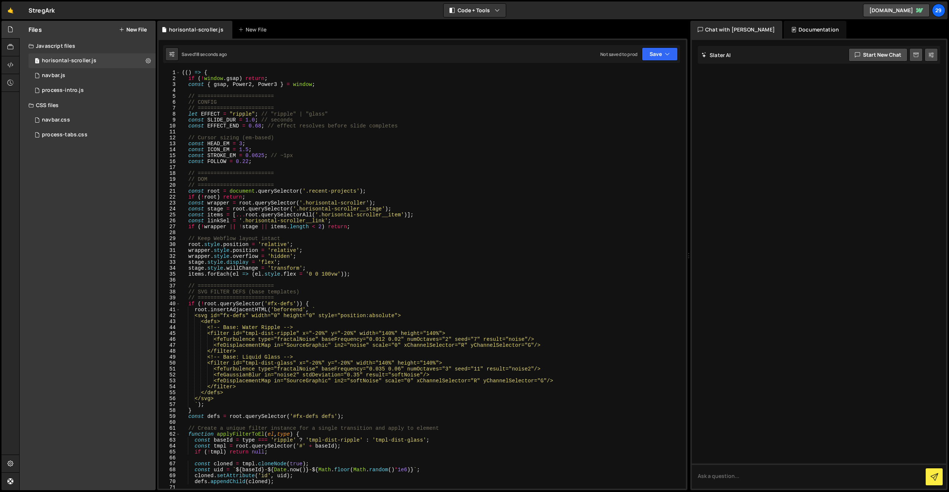
click at [241, 113] on div "(( ) => { if ( ! window . gsap ) return ; const { gsap , Power2 , Power3 } = wi…" at bounding box center [432, 285] width 503 height 431
click at [238, 115] on div "(( ) => { if ( ! window . gsap ) return ; const { gsap , Power2 , Power3 } = wi…" at bounding box center [432, 285] width 503 height 431
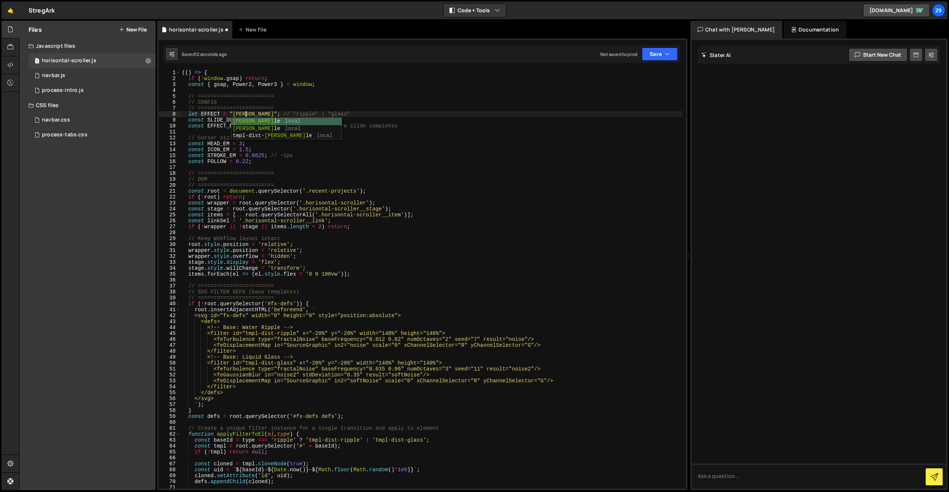
scroll to position [0, 5]
drag, startPoint x: 256, startPoint y: 128, endPoint x: 264, endPoint y: 131, distance: 7.6
click at [258, 129] on div "(( ) => { if ( ! window . gsap ) return ; const { gsap , Power2 , Power3 } = wi…" at bounding box center [432, 285] width 503 height 431
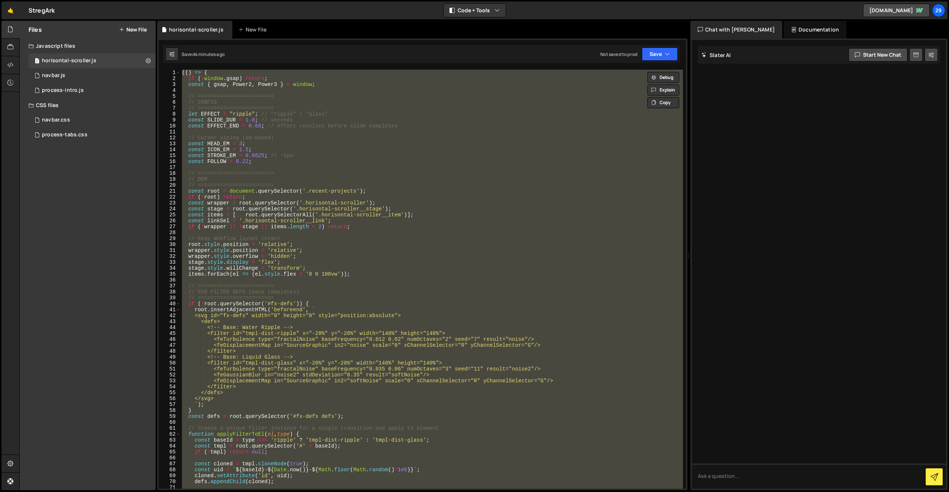
paste textarea
type textarea "})();"
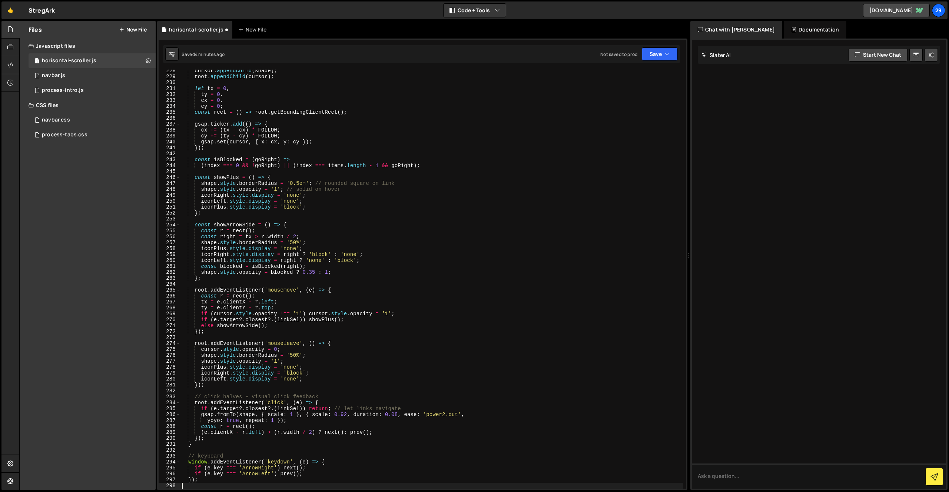
scroll to position [0, 0]
click at [878, 56] on button "Start new chat" at bounding box center [878, 54] width 59 height 13
type textarea "What agent are you based on?"
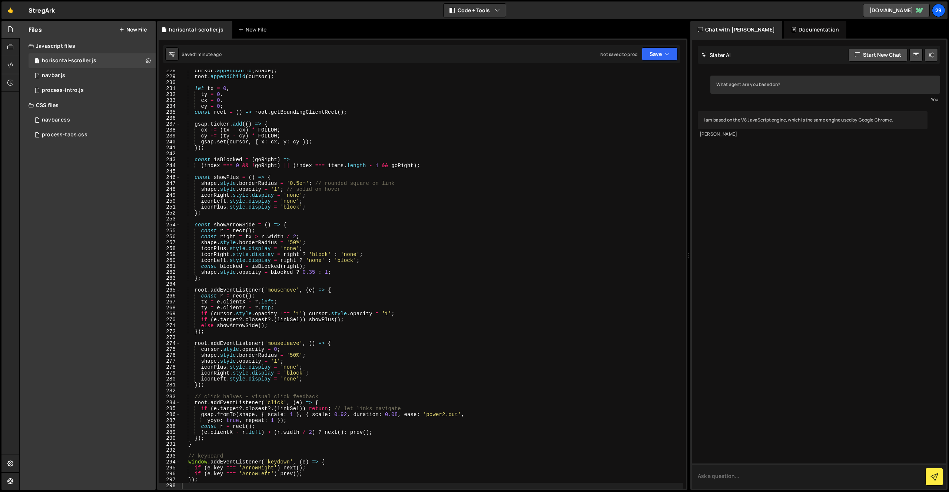
click at [732, 480] on textarea at bounding box center [819, 476] width 254 height 25
type textarea "Are you chatgpt?"
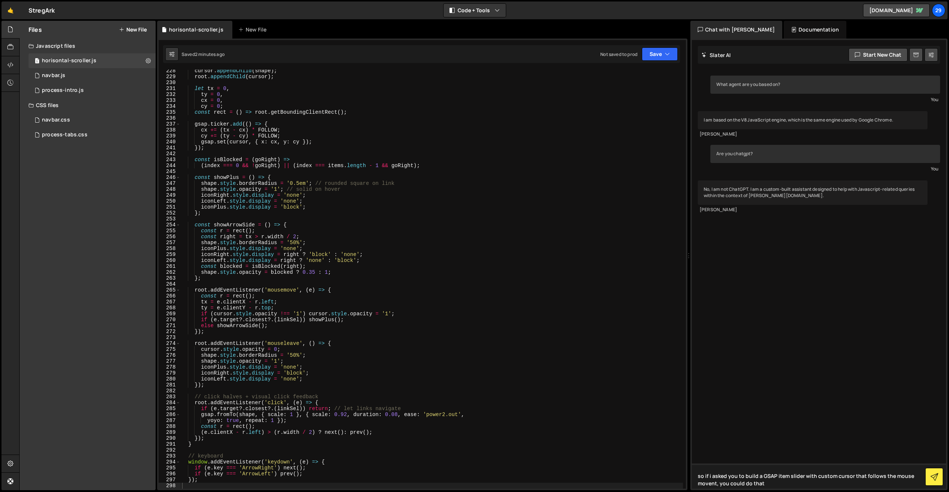
type textarea "so if i asked you to build a GSAP item slider with custom cursor that follows t…"
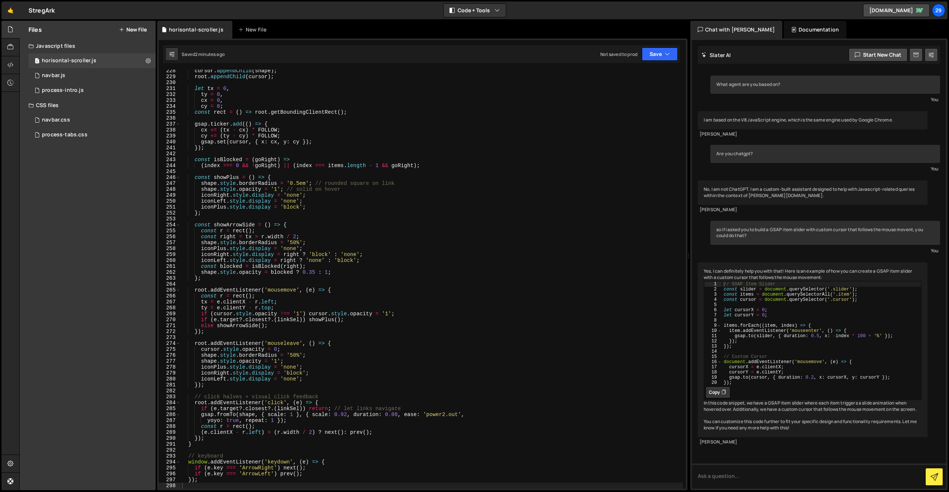
click at [362, 335] on div "cursor . appendChild ( shape ) ; root . appendChild ( cursor ) ; let tx = 0 , t…" at bounding box center [432, 283] width 503 height 431
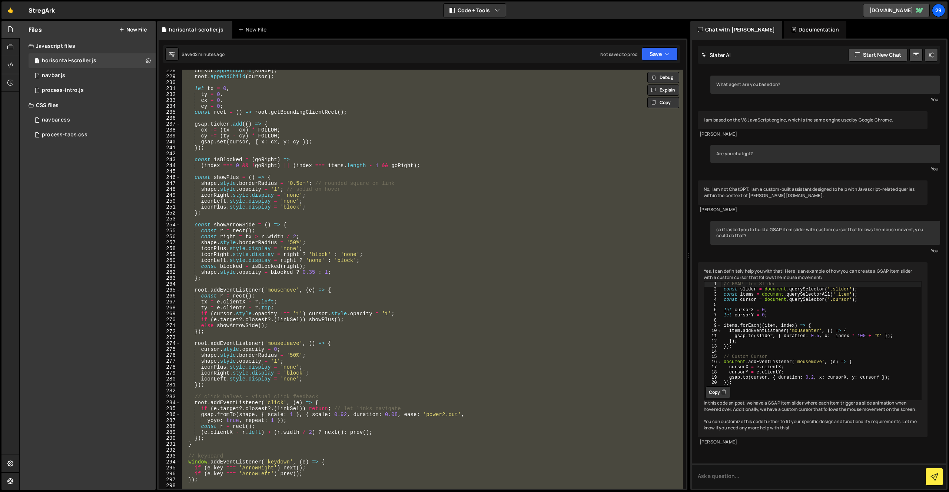
paste textarea
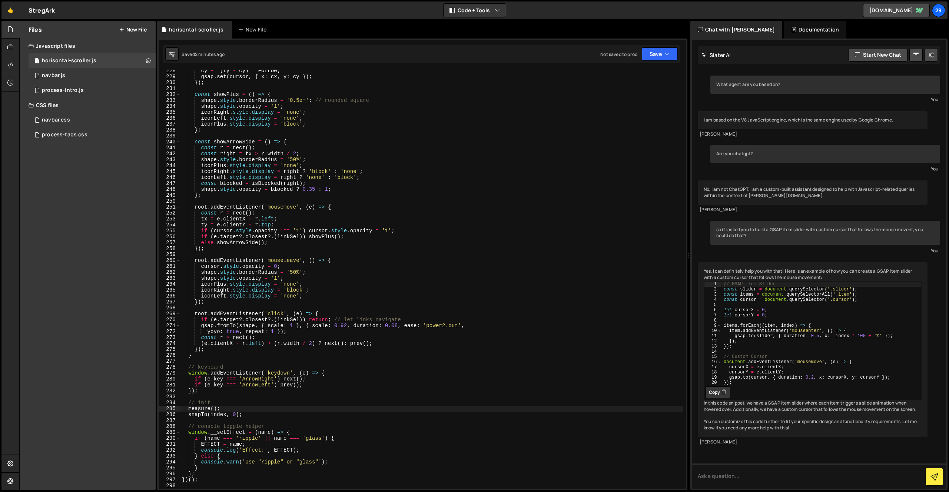
click at [509, 369] on div "cy += ( [PERSON_NAME] ) * FOLLOW ; gsap . set ( cursor , { x : cx , y : cy }) ;…" at bounding box center [432, 283] width 503 height 431
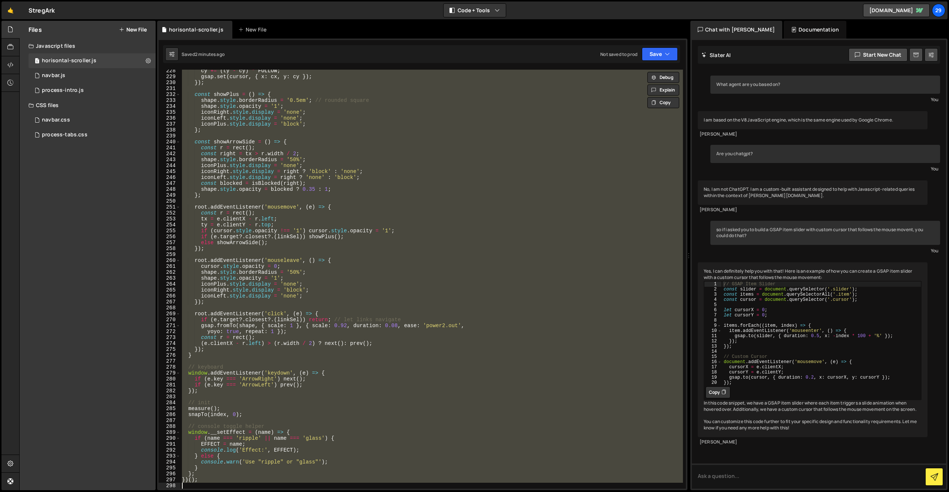
paste textarea
type textarea "})();"
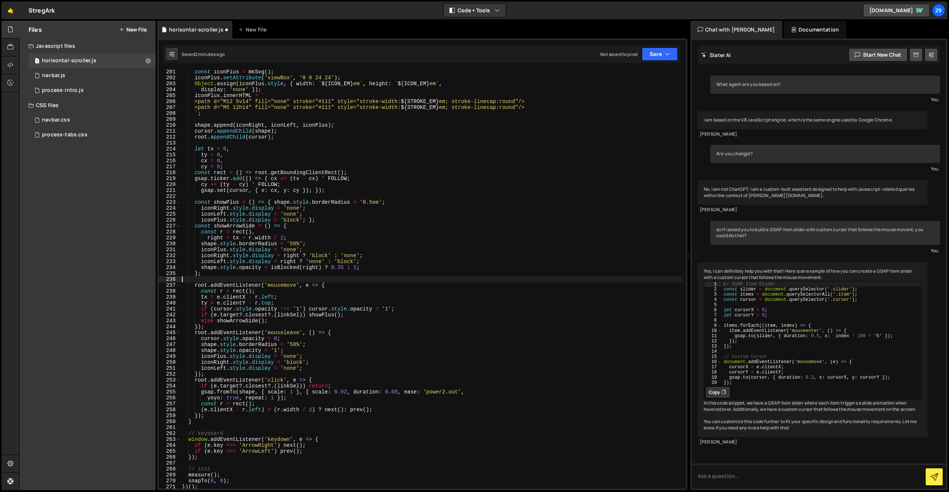
scroll to position [1187, 0]
type textarea "snapTo(0, 0); })();"
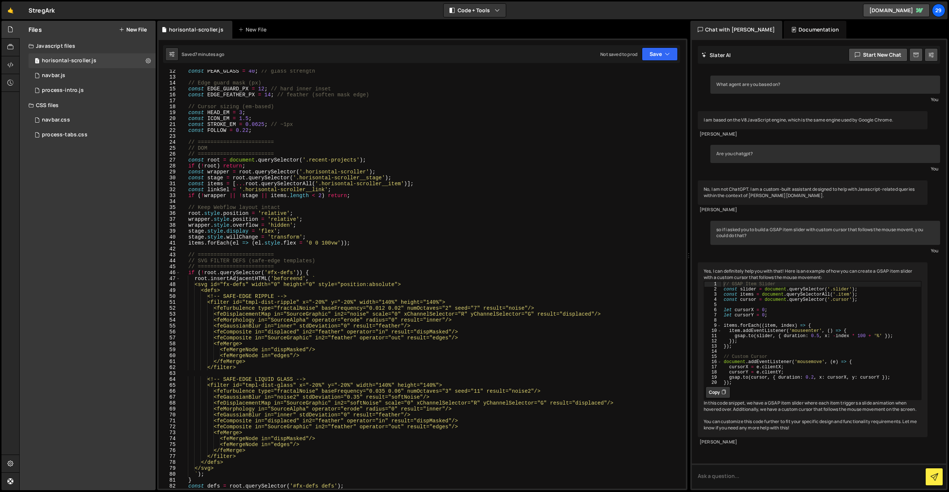
scroll to position [0, 0]
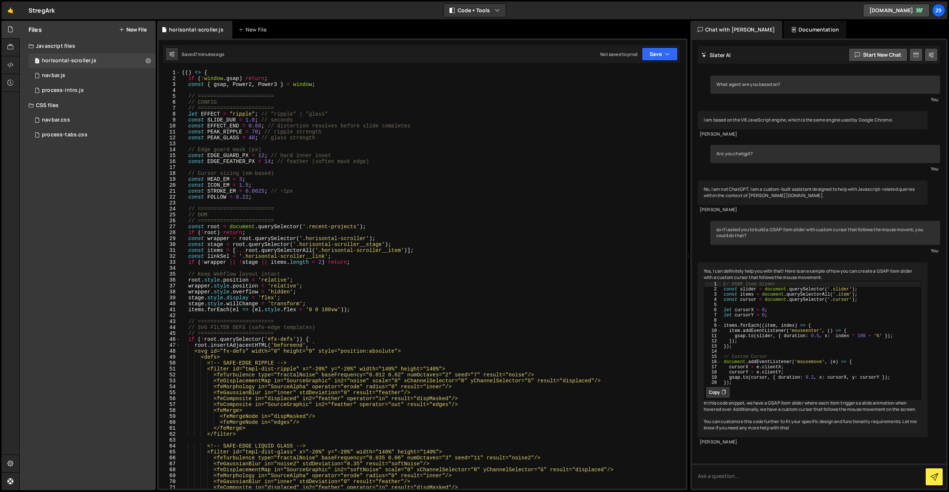
click at [265, 154] on div "(( ) => { if ( ! window . gsap ) return ; const { gsap , Power2 , Power3 } = wi…" at bounding box center [432, 285] width 503 height 431
click at [273, 161] on div "(( ) => { if ( ! window . gsap ) return ; const { gsap , Power2 , Power3 } = wi…" at bounding box center [432, 285] width 503 height 431
click at [255, 130] on div "(( ) => { if ( ! window . gsap ) return ; const { gsap , Power2 , Power3 } = wi…" at bounding box center [432, 285] width 503 height 431
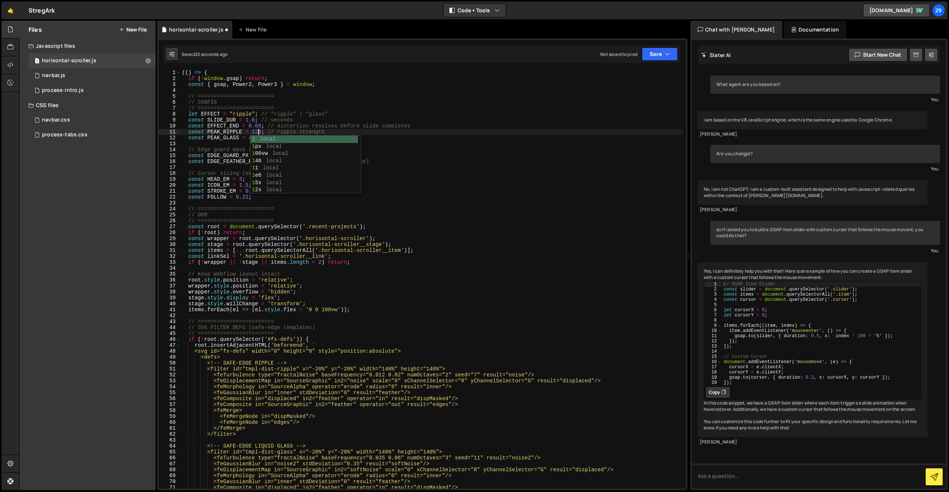
scroll to position [0, 5]
type textarea "})();"
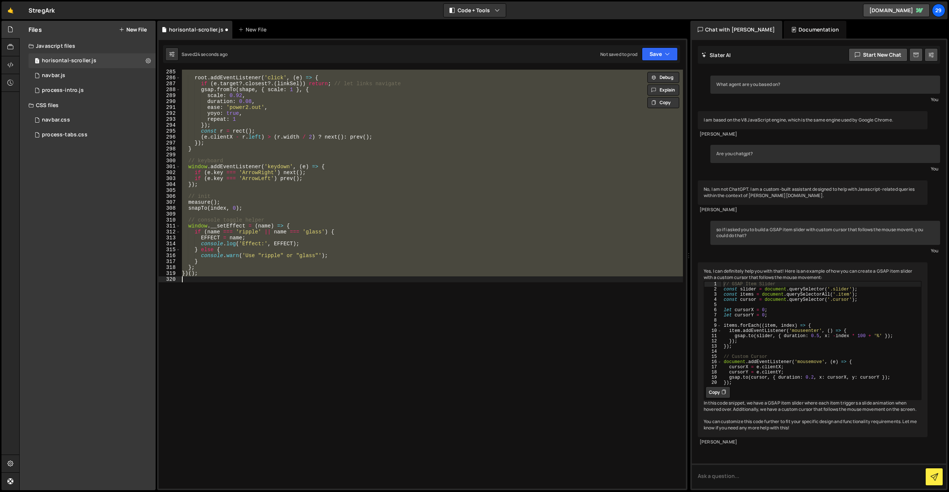
scroll to position [1683, 0]
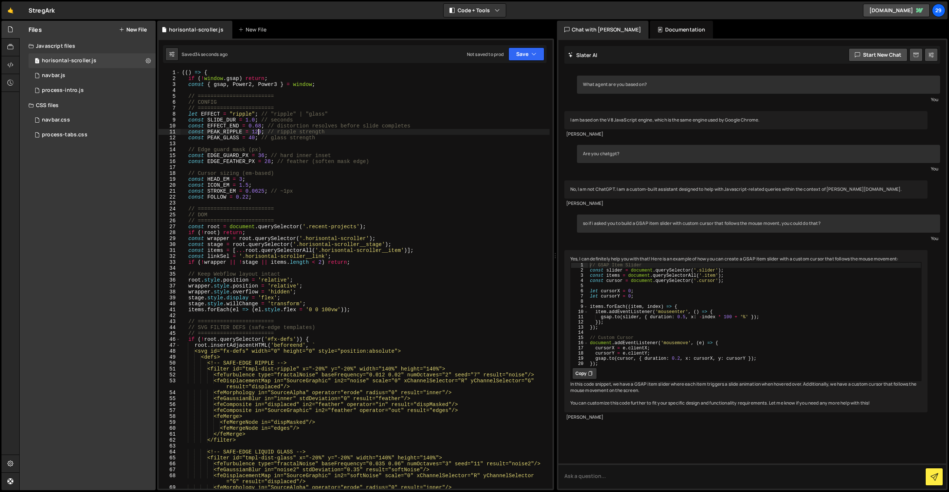
click at [258, 133] on div "(( ) => { if ( ! window . gsap ) return ; const { gsap , Power2 , Power3 } = wi…" at bounding box center [365, 285] width 369 height 431
click at [243, 114] on div "(( ) => { if ( ! window . gsap ) return ; const { gsap , Power2 , Power3 } = wi…" at bounding box center [365, 285] width 369 height 431
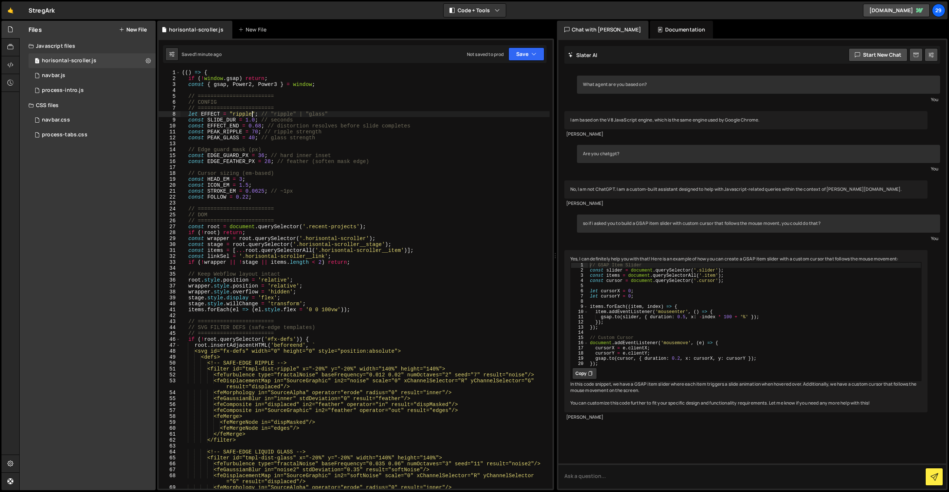
click at [254, 115] on div "(( ) => { if ( ! window . gsap ) return ; const { gsap , Power2 , Power3 } = wi…" at bounding box center [365, 285] width 369 height 431
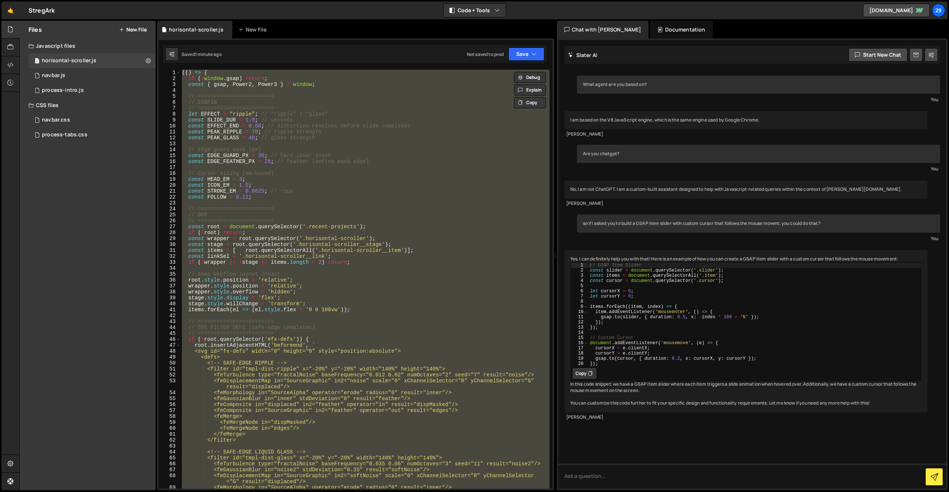
paste textarea "https://codepen.io/seanh/pen/vYJqGVa"
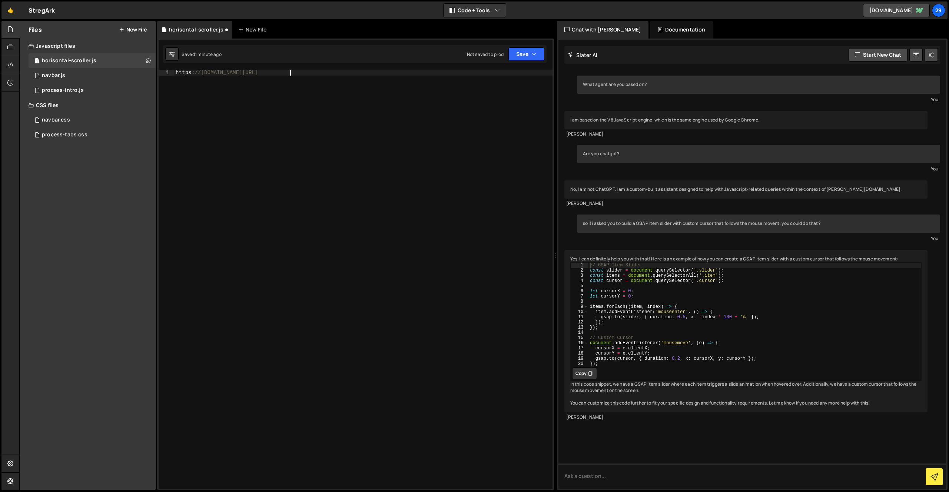
type textarea "})();"
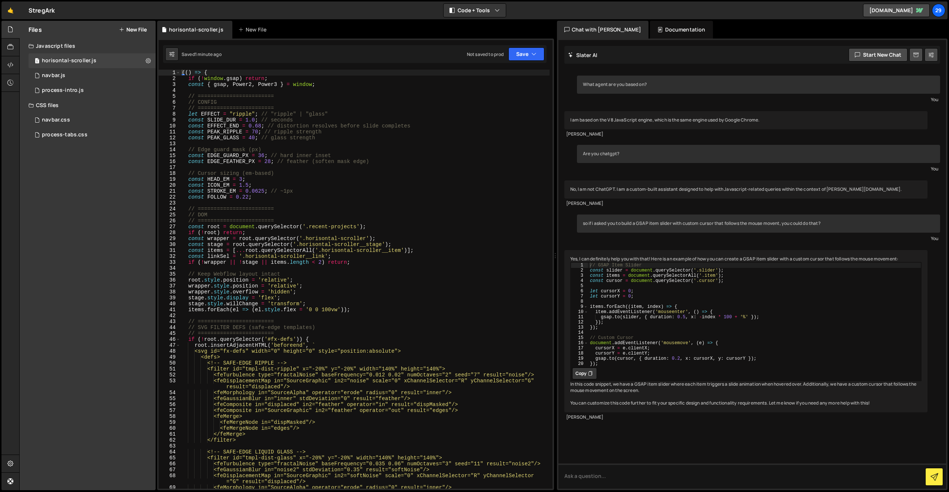
click at [272, 138] on div "(( ) => { if ( ! window . gsap ) return ; const { gsap , Power2 , Power3 } = wi…" at bounding box center [365, 285] width 369 height 431
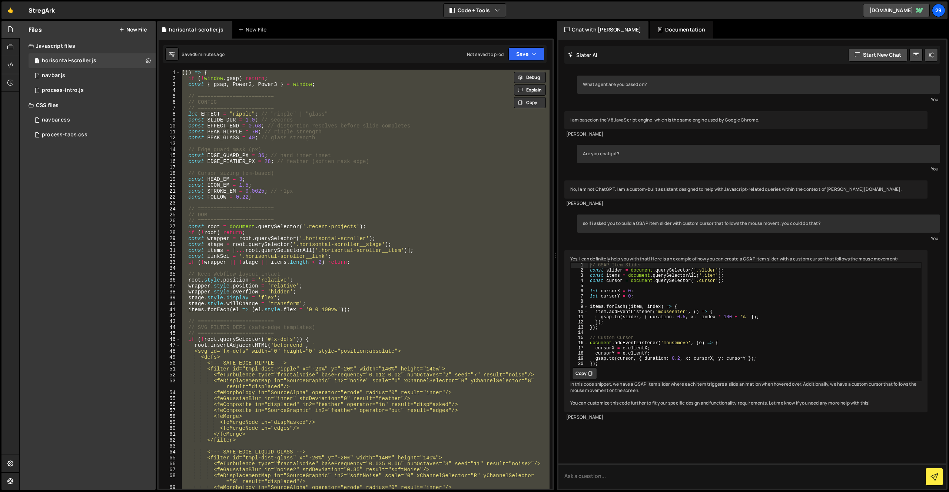
click at [407, 280] on div "(( ) => { if ( ! window . gsap ) return ; const { gsap , Power2 , Power3 } = wi…" at bounding box center [365, 285] width 369 height 431
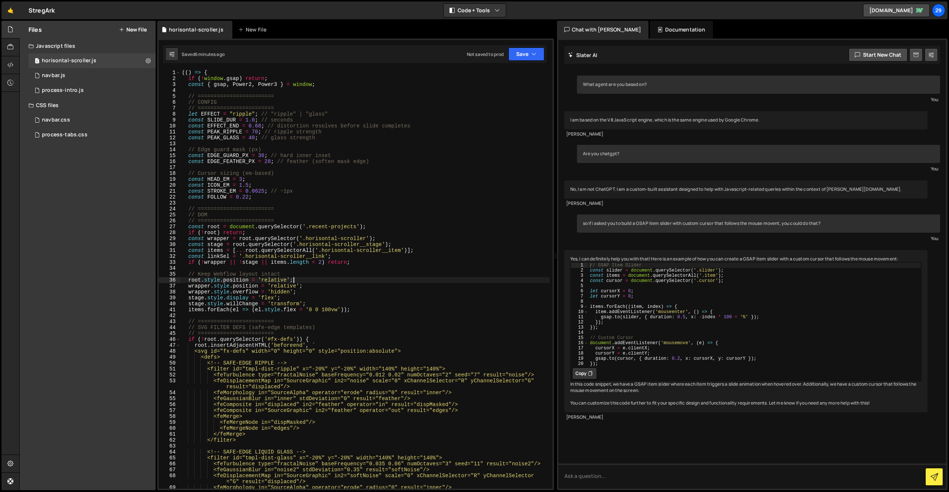
click at [406, 280] on div "(( ) => { if ( ! window . gsap ) return ; const { gsap , Power2 , Power3 } = wi…" at bounding box center [365, 285] width 369 height 431
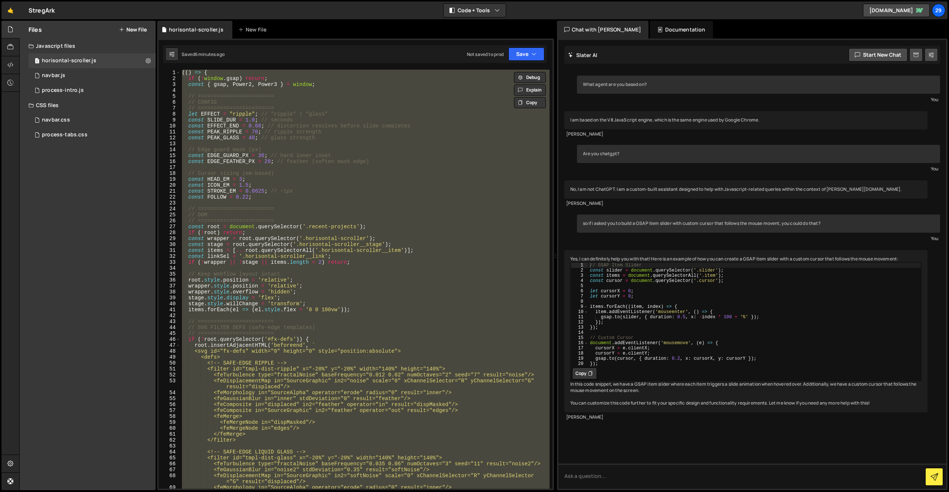
paste textarea
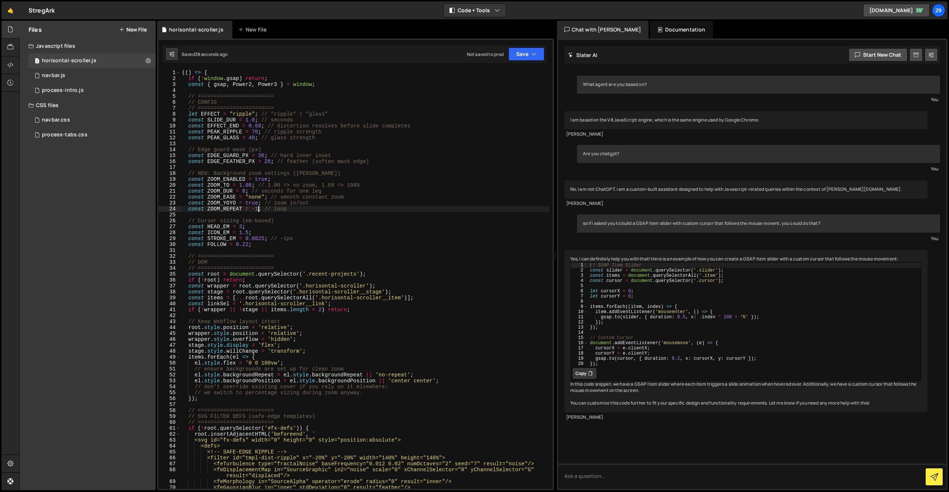
click at [259, 208] on div "(( ) => { if ( ! window . gsap ) return ; const { gsap , Power2 , Power3 } = wi…" at bounding box center [365, 285] width 369 height 431
click at [244, 191] on div "(( ) => { if ( ! window . gsap ) return ; const { gsap , Power2 , Power3 } = wi…" at bounding box center [365, 285] width 369 height 431
click at [248, 185] on div "(( ) => { if ( ! window . gsap ) return ; const { gsap , Power2 , Power3 } = wi…" at bounding box center [365, 285] width 369 height 431
click at [254, 202] on div "(( ) => { if ( ! window . gsap ) return ; const { gsap , Power2 , Power3 } = wi…" at bounding box center [365, 285] width 369 height 431
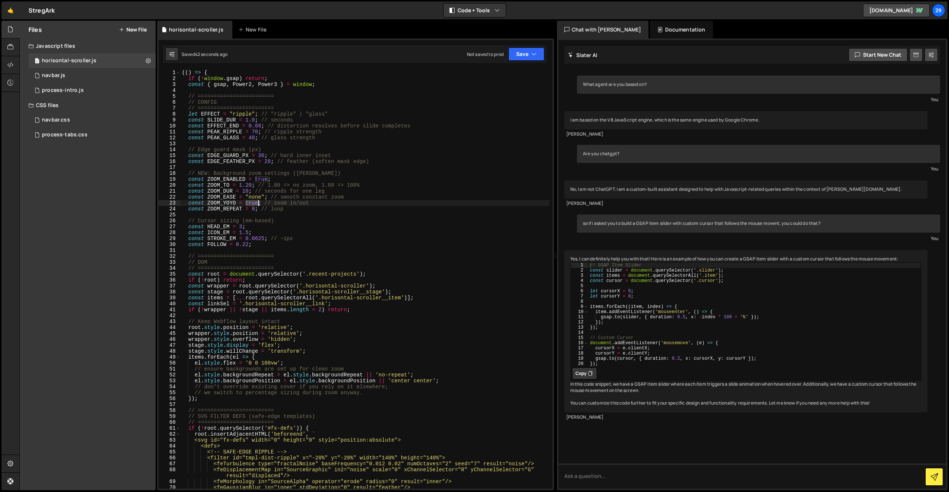
click at [254, 202] on div "(( ) => { if ( ! window . gsap ) return ; const { gsap , Power2 , Power3 } = wi…" at bounding box center [365, 285] width 369 height 431
type textarea "})();"
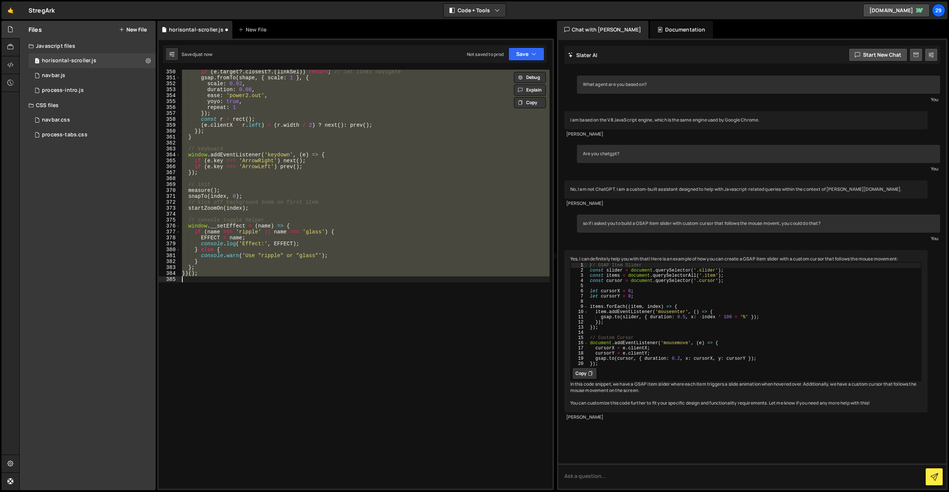
scroll to position [2083, 0]
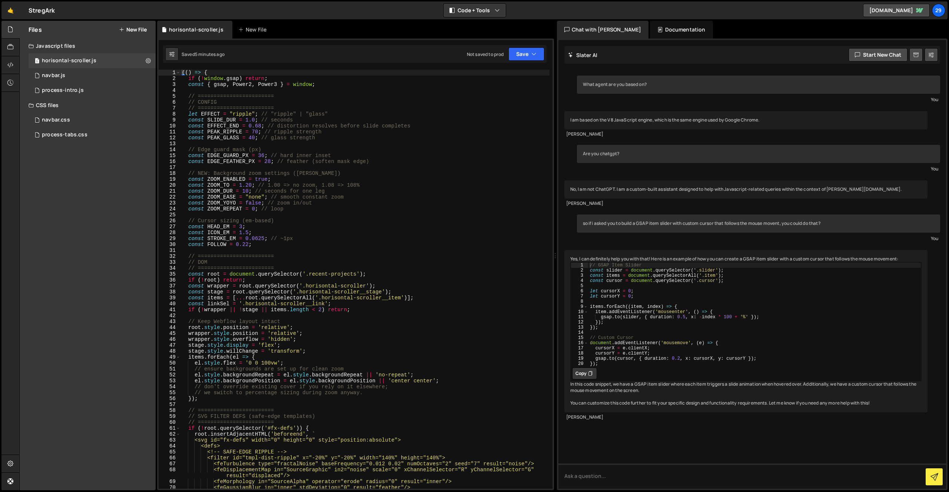
click at [258, 170] on div "(( ) => { if ( ! window . gsap ) return ; const { gsap , Power2 , Power3 } = wi…" at bounding box center [365, 285] width 369 height 431
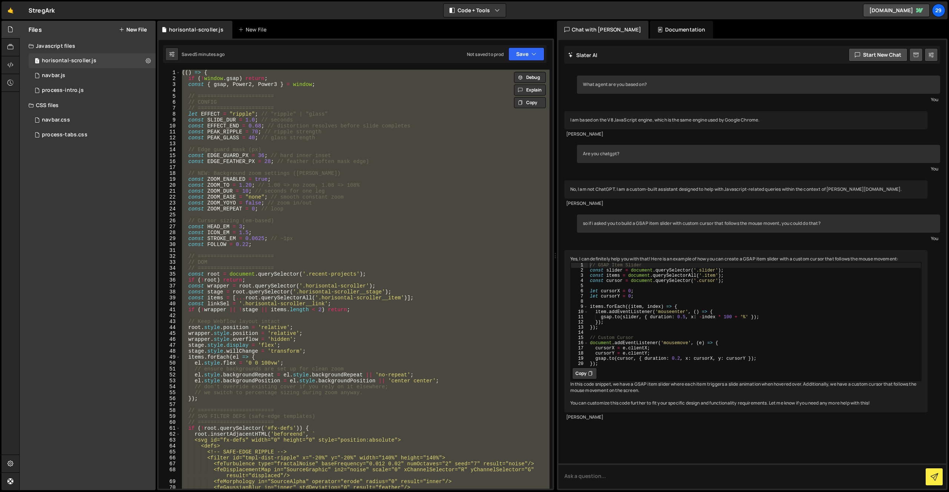
paste textarea
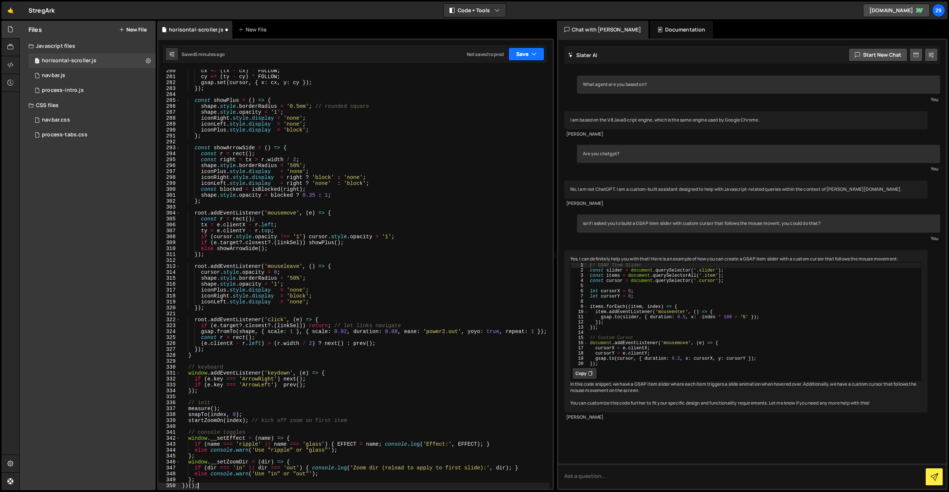
click at [515, 57] on button "Save" at bounding box center [527, 53] width 36 height 13
click at [363, 100] on div "cx += ( tx - cx ) * FOLLOW ; cy += ( ty - cy ) * FOLLOW ; gsap . set ( cursor ,…" at bounding box center [365, 283] width 369 height 431
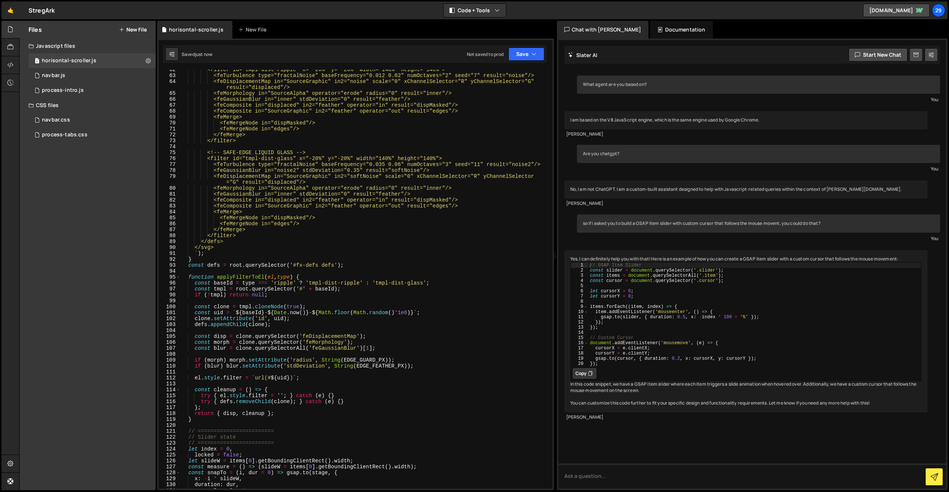
scroll to position [0, 0]
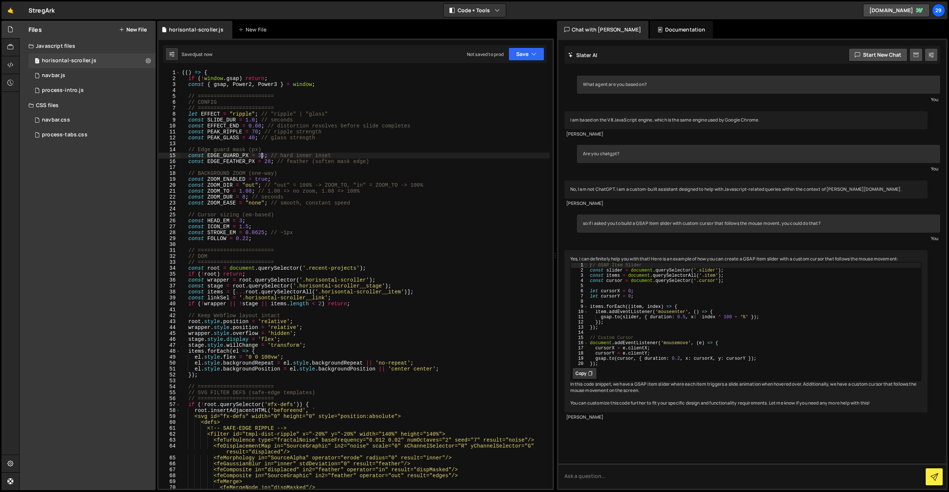
click at [262, 157] on div "(( ) => { if ( ! window . gsap ) return ; const { gsap , Power2 , Power3 } = wi…" at bounding box center [365, 285] width 369 height 431
drag, startPoint x: 250, startPoint y: 192, endPoint x: 259, endPoint y: 183, distance: 12.8
click at [252, 189] on div "(( ) => { if ( ! window . gsap ) return ; const { gsap , Power2 , Power3 } = wi…" at bounding box center [365, 285] width 369 height 431
click at [245, 197] on div "(( ) => { if ( ! window . gsap ) return ; const { gsap , Power2 , Power3 } = wi…" at bounding box center [365, 285] width 369 height 431
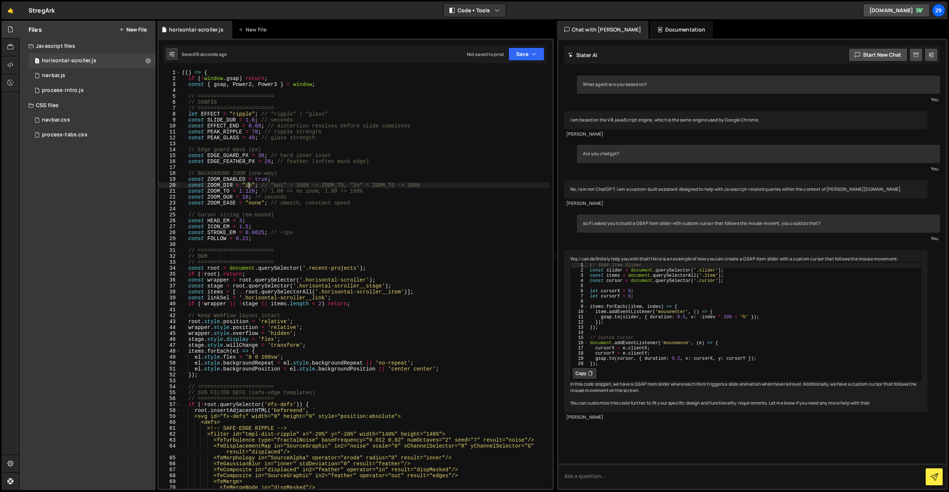
click at [249, 185] on div "(( ) => { if ( ! window . gsap ) return ; const { gsap , Power2 , Power3 } = wi…" at bounding box center [365, 285] width 369 height 431
click at [248, 186] on div "(( ) => { if ( ! window . gsap ) return ; const { gsap , Power2 , Power3 } = wi…" at bounding box center [365, 285] width 369 height 431
click at [250, 185] on div "(( ) => { if ( ! window . gsap ) return ; const { gsap , Power2 , Power3 } = wi…" at bounding box center [365, 285] width 369 height 431
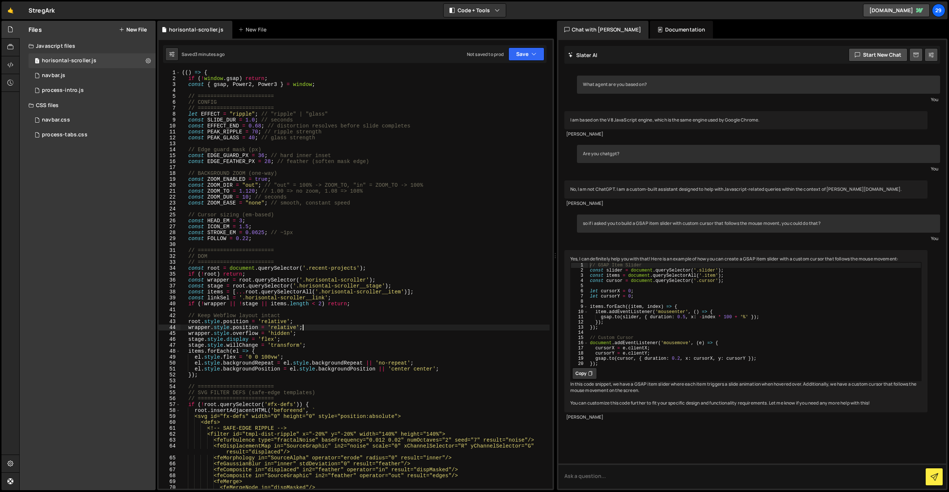
click at [430, 329] on div "(( ) => { if ( ! window . gsap ) return ; const { gsap , Power2 , Power3 } = wi…" at bounding box center [365, 285] width 369 height 431
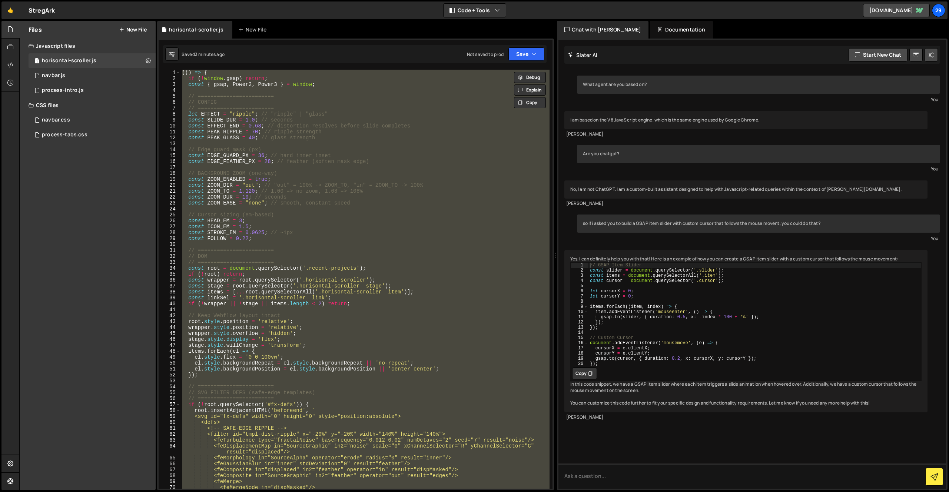
paste textarea
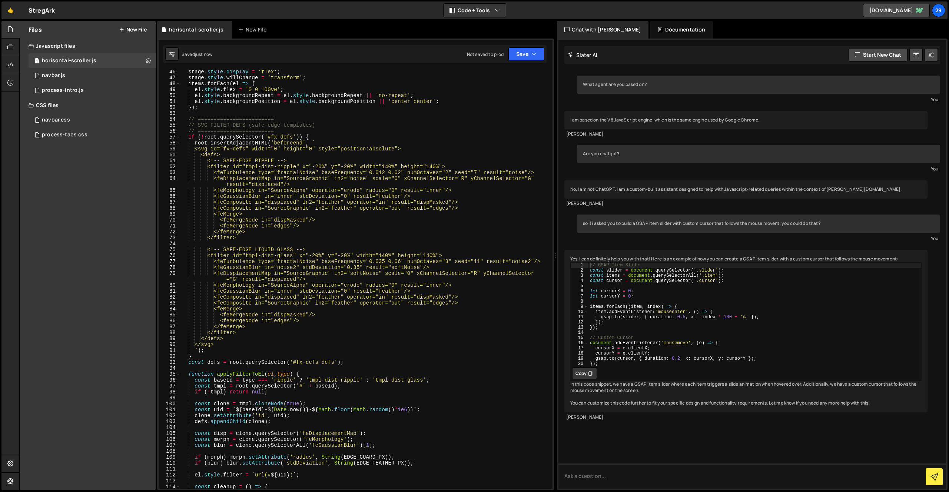
scroll to position [0, 0]
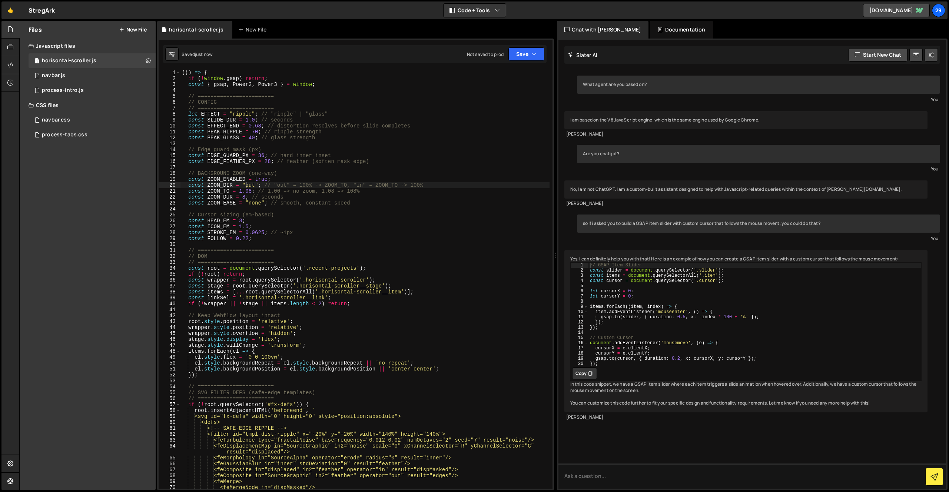
click at [247, 185] on div "(( ) => { if ( ! window . gsap ) return ; const { gsap , Power2 , Power3 } = wi…" at bounding box center [365, 285] width 369 height 431
click at [271, 148] on div "(( ) => { if ( ! window . gsap ) return ; const { gsap , Power2 , Power3 } = wi…" at bounding box center [365, 285] width 369 height 431
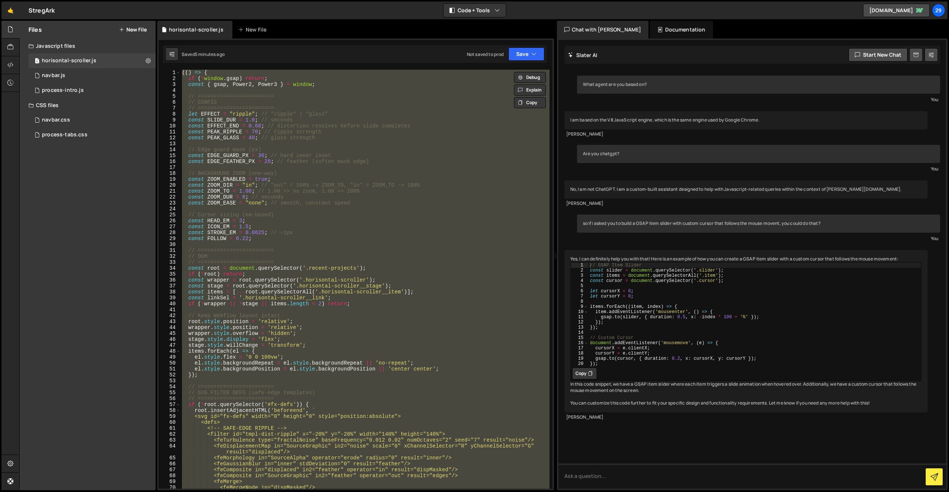
paste textarea
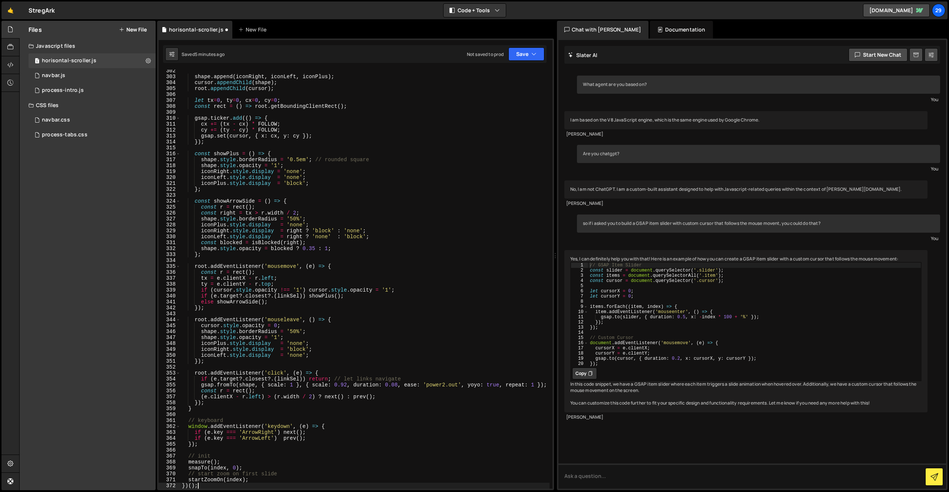
type textarea "(e.clientX - r.left) > (r.width / 2) ? next(): prev();"
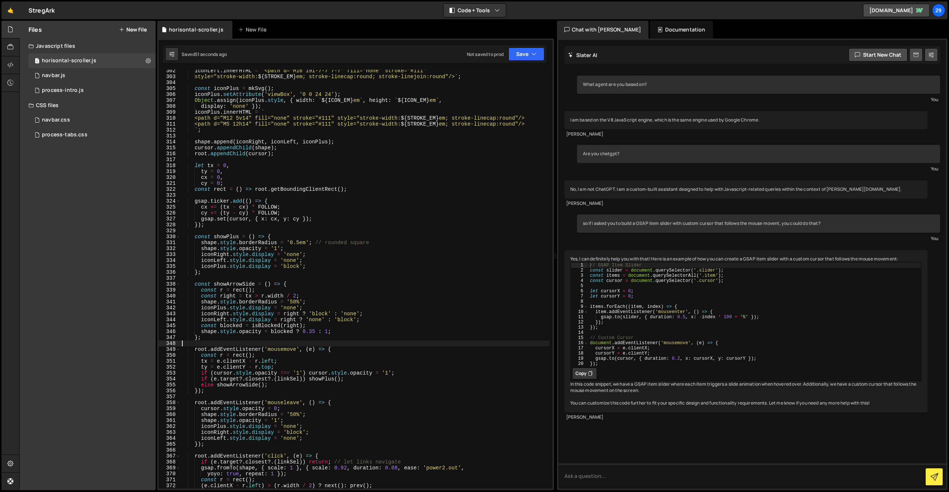
click at [395, 346] on div "iconLeft . innerHTML = ` <path d="M16 19l-7-7 7-7" fill="none" stroke="#111" st…" at bounding box center [365, 283] width 369 height 431
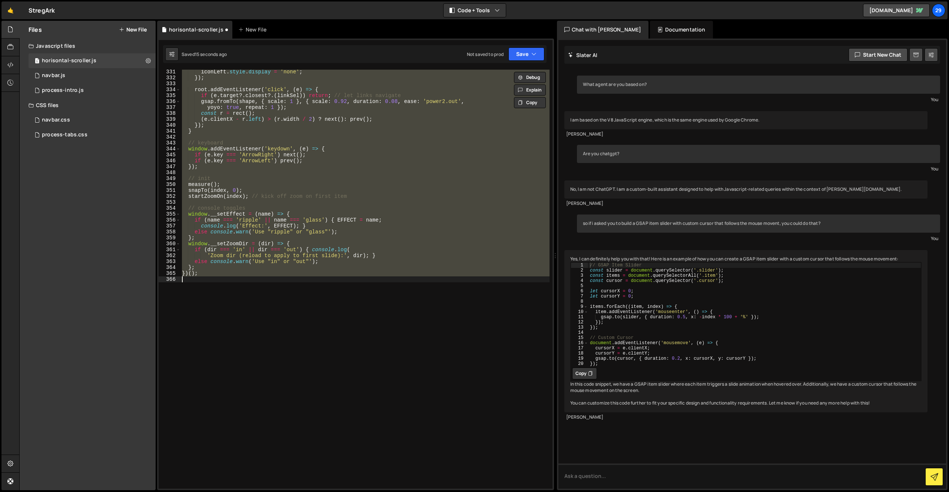
scroll to position [0, 0]
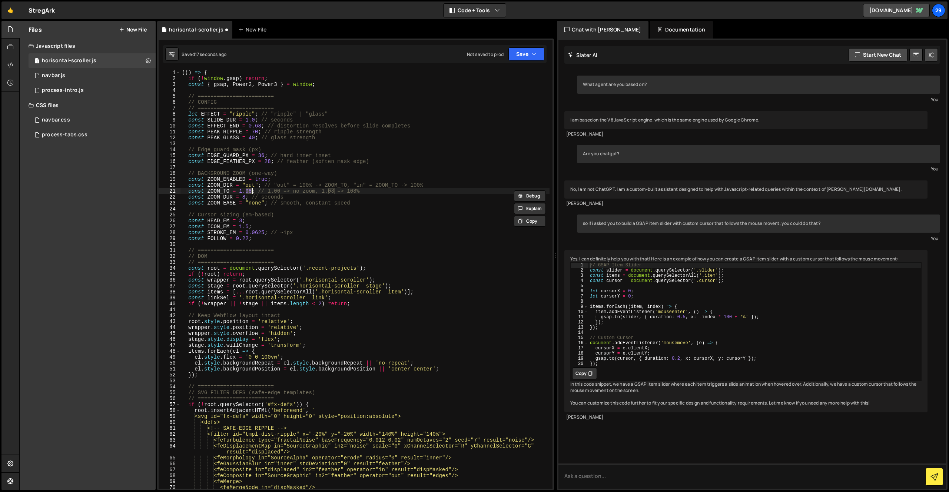
type textarea "})();"
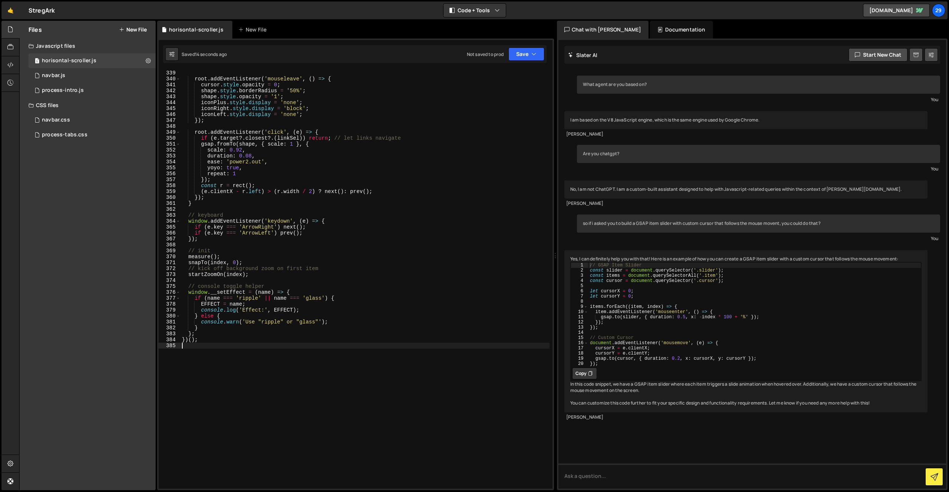
scroll to position [2016, 0]
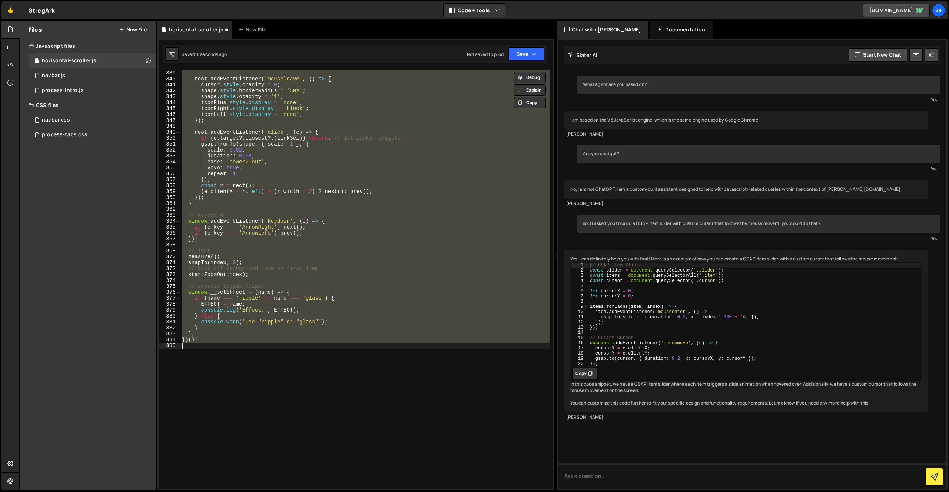
click at [303, 176] on div "}) ; root . addEventListener ( 'mouseleave' , ( ) => { cursor . style . opacity…" at bounding box center [365, 279] width 369 height 419
type textarea "repeat: 1"
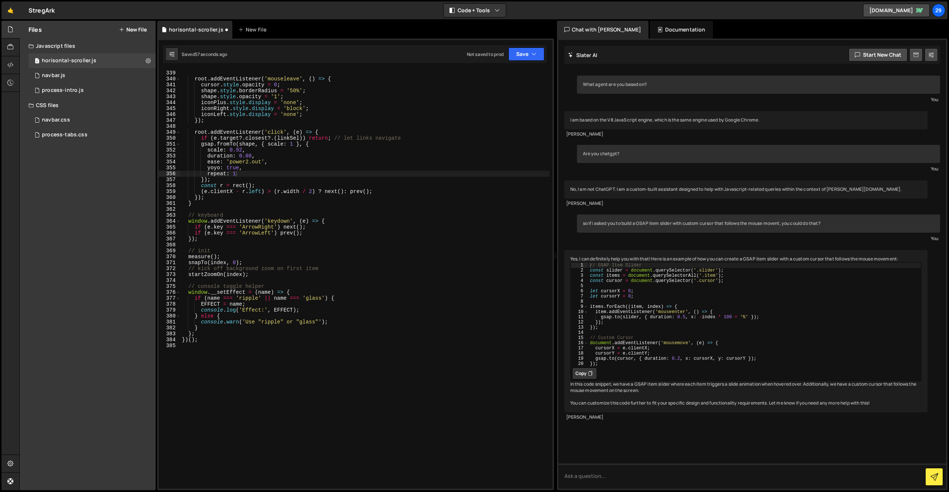
click at [352, 246] on div "}) ; root . addEventListener ( 'mouseleave' , ( ) => { cursor . style . opacity…" at bounding box center [365, 279] width 369 height 431
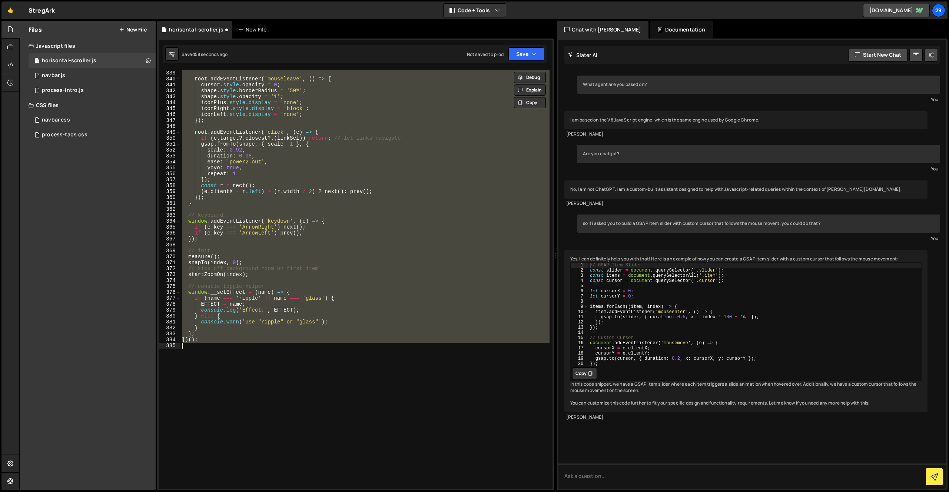
paste textarea
type textarea "})();"
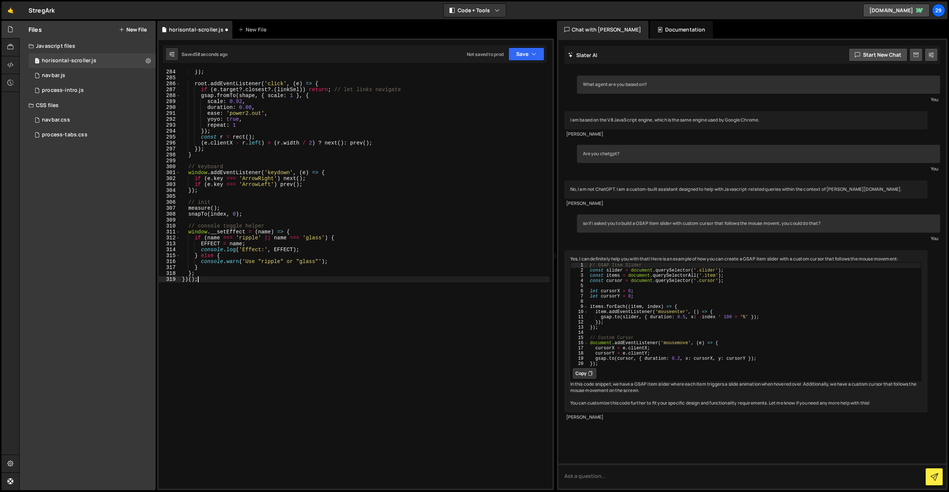
scroll to position [1691, 0]
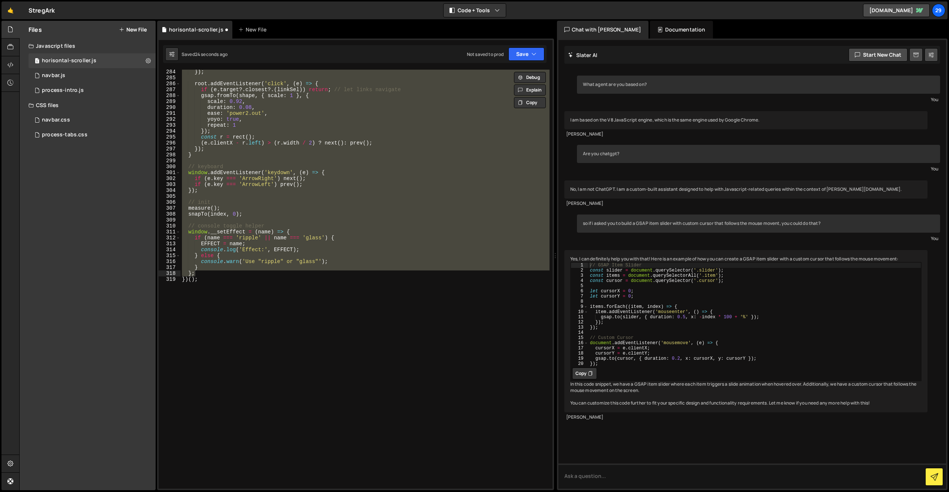
click at [353, 229] on div "}) ; root . addEventListener ( 'click' , ( e ) => { if ( e . target ?. closest …" at bounding box center [365, 284] width 369 height 431
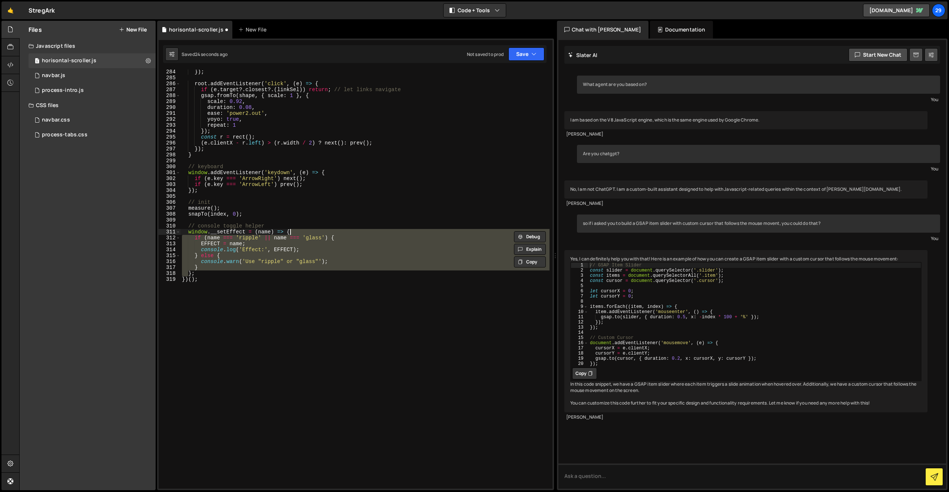
click at [353, 229] on div "}) ; root . addEventListener ( 'click' , ( e ) => { if ( e . target ?. closest …" at bounding box center [365, 284] width 369 height 431
type textarea "}; })();"
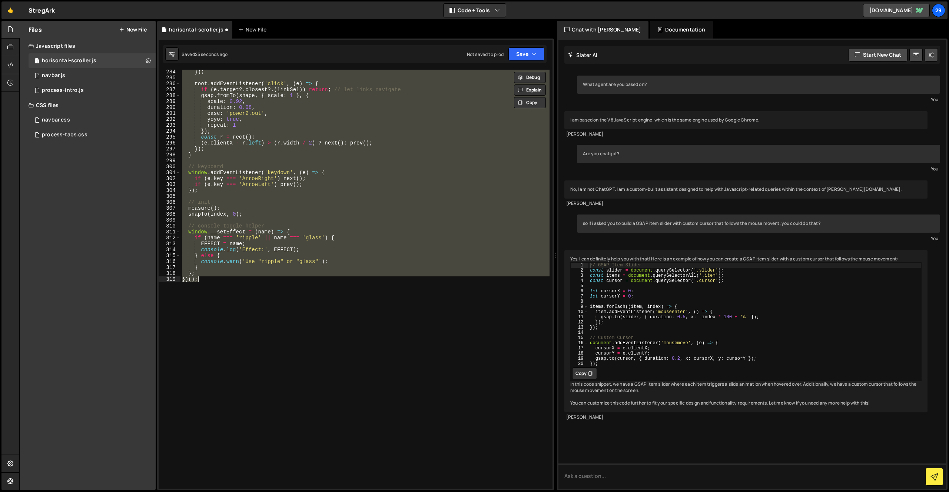
paste textarea
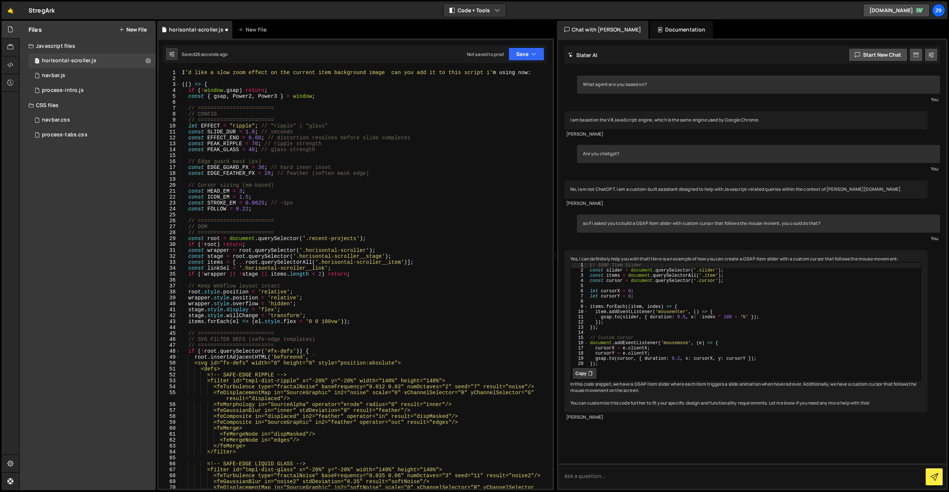
scroll to position [0, 0]
drag, startPoint x: 183, startPoint y: 72, endPoint x: 197, endPoint y: 69, distance: 14.6
click at [193, 70] on div "I 'd like a slow zoom effect on the current item background image can you add i…" at bounding box center [365, 288] width 369 height 437
type textarea "I'd like a slow zoom effect on the current item background image can you add it…"
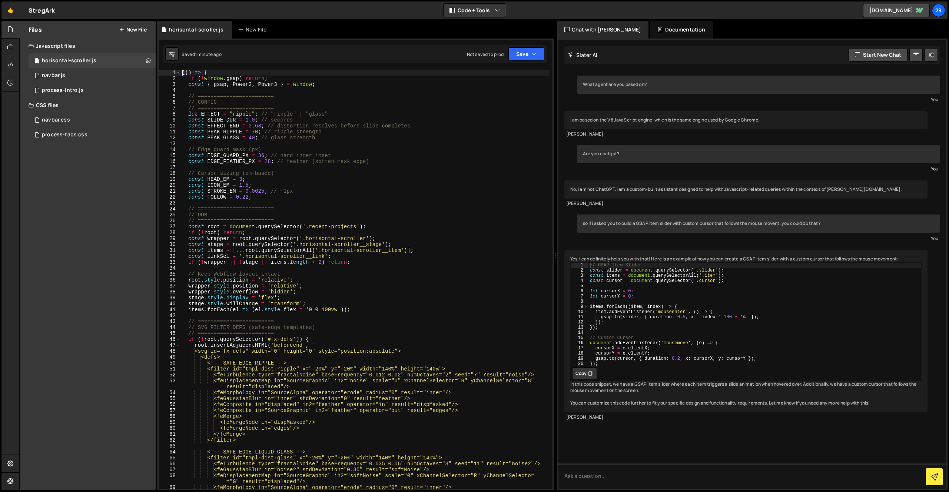
click at [384, 291] on div "(( ) => { if ( ! window . gsap ) return ; const { gsap , Power2 , Power3 } = wi…" at bounding box center [365, 285] width 369 height 431
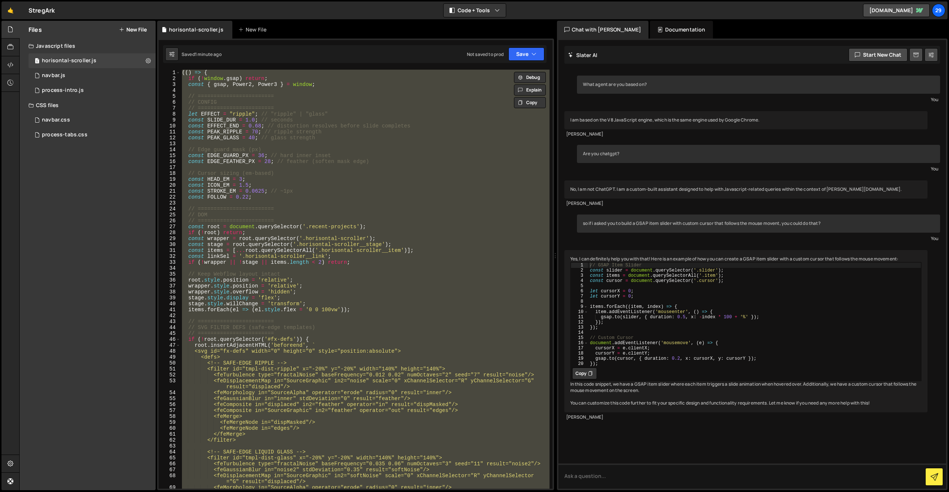
paste textarea
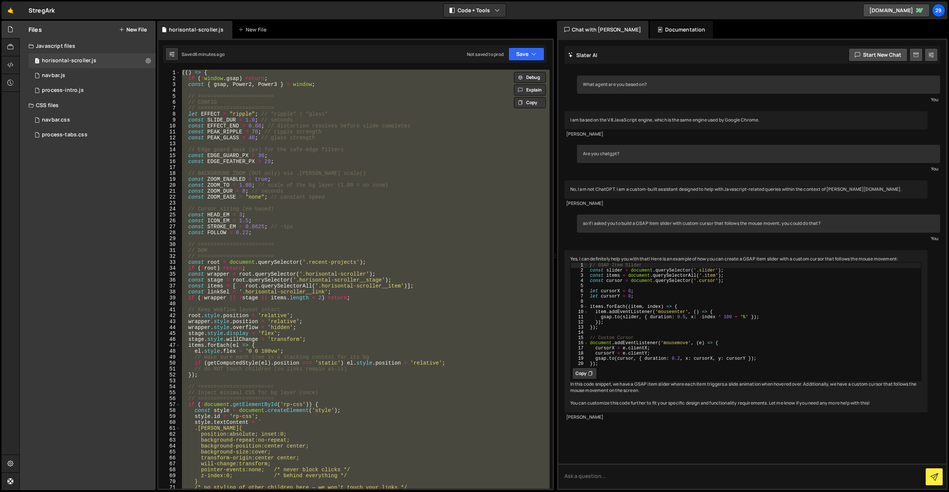
paste textarea
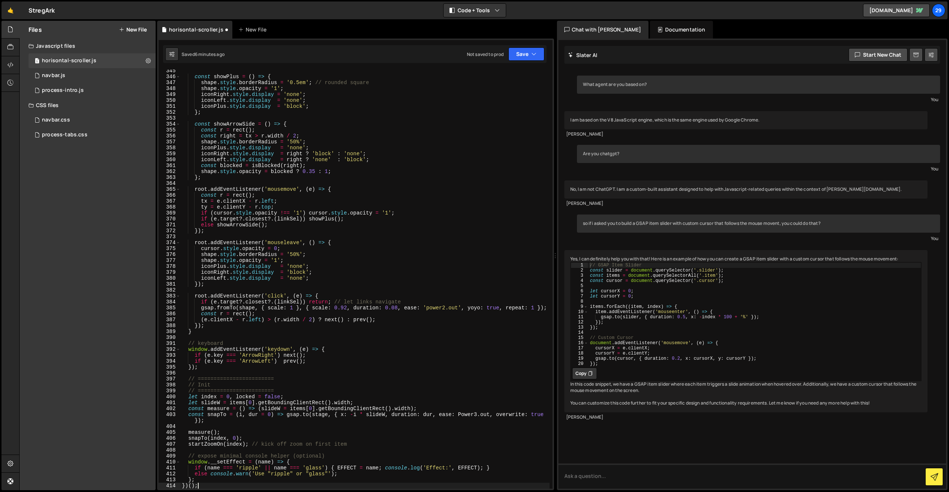
type textarea "// ========================"
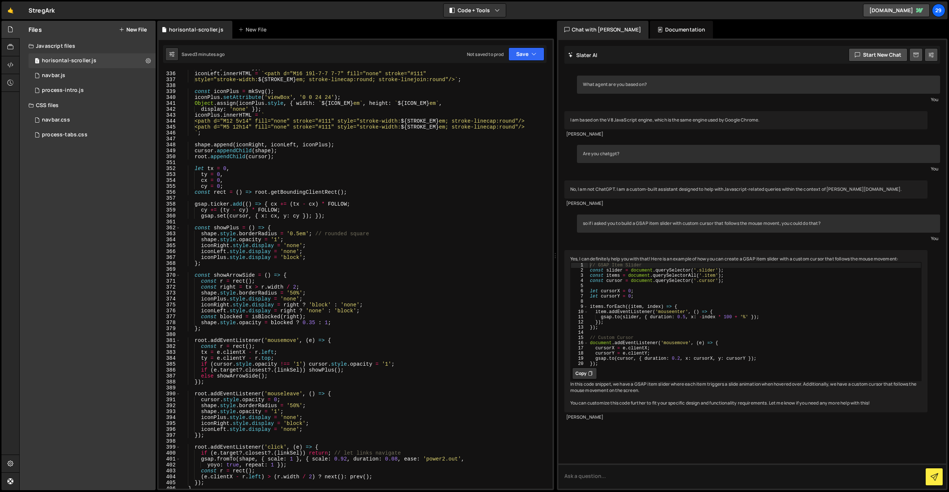
scroll to position [1998, 0]
click at [336, 199] on div "display : 'none' }) ; iconLeft . innerHTML = ` <path d="M16 19l-7-7 7-7" fill="…" at bounding box center [365, 279] width 369 height 431
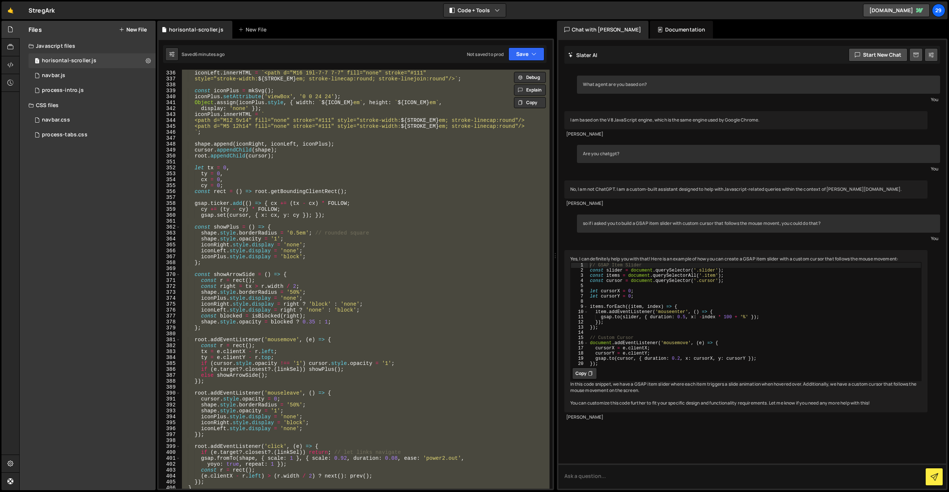
paste textarea
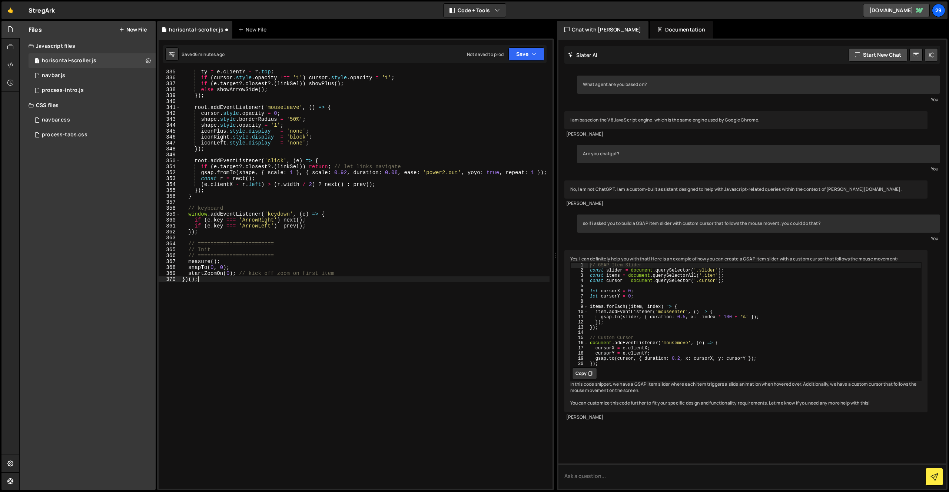
scroll to position [1988, 0]
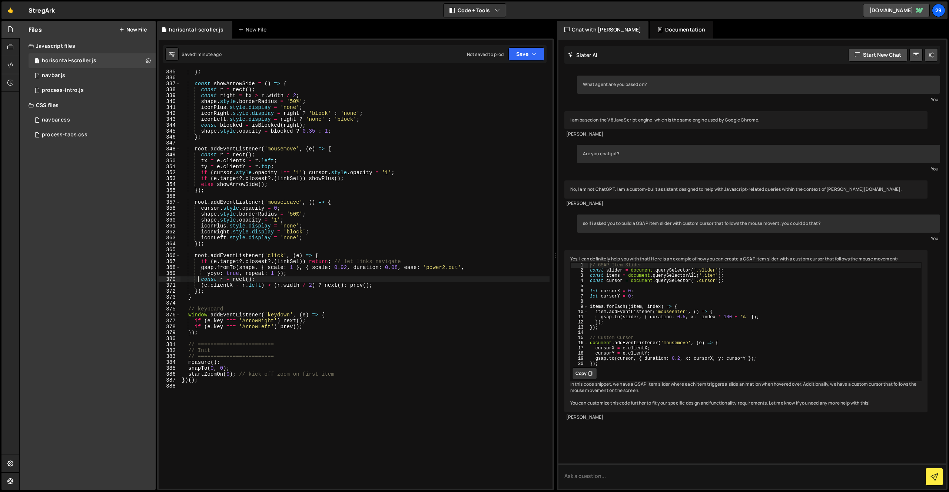
click at [328, 244] on div "} ; const showArrowSide = ( ) => { const r = rect ( ) ; const right = tx > r . …" at bounding box center [365, 284] width 369 height 431
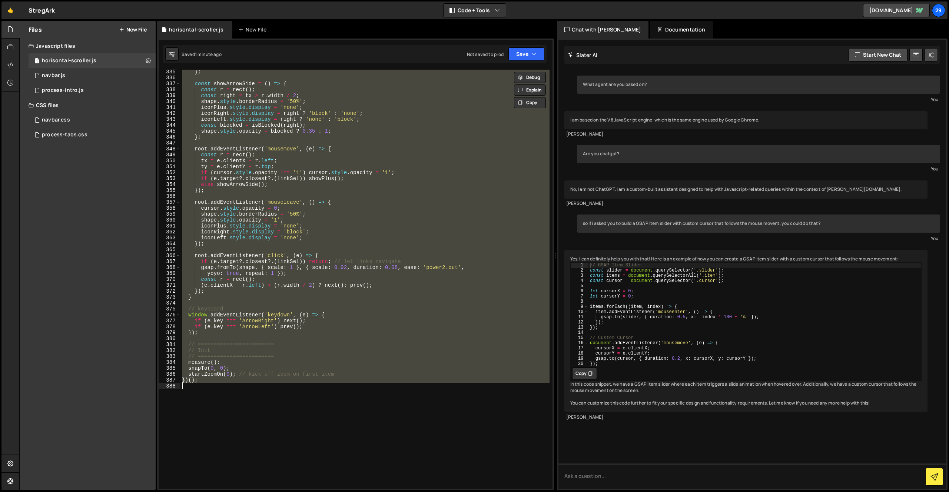
paste textarea
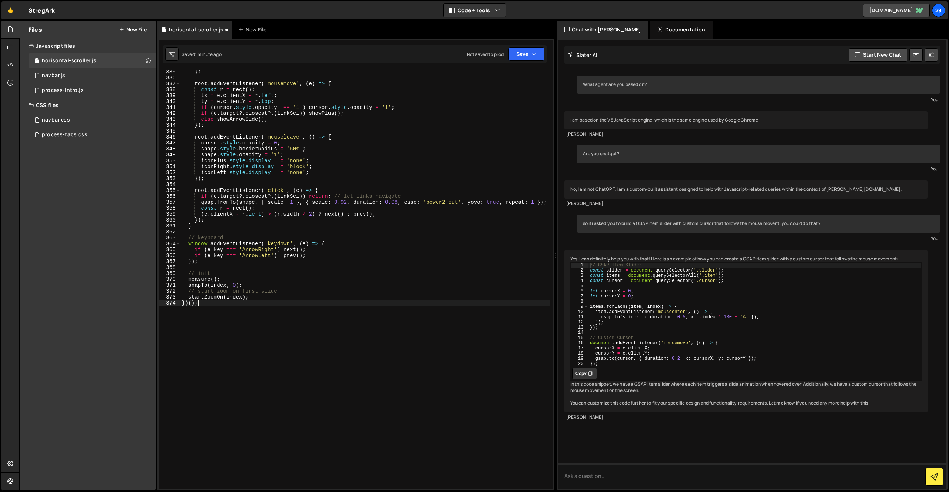
scroll to position [1994, 0]
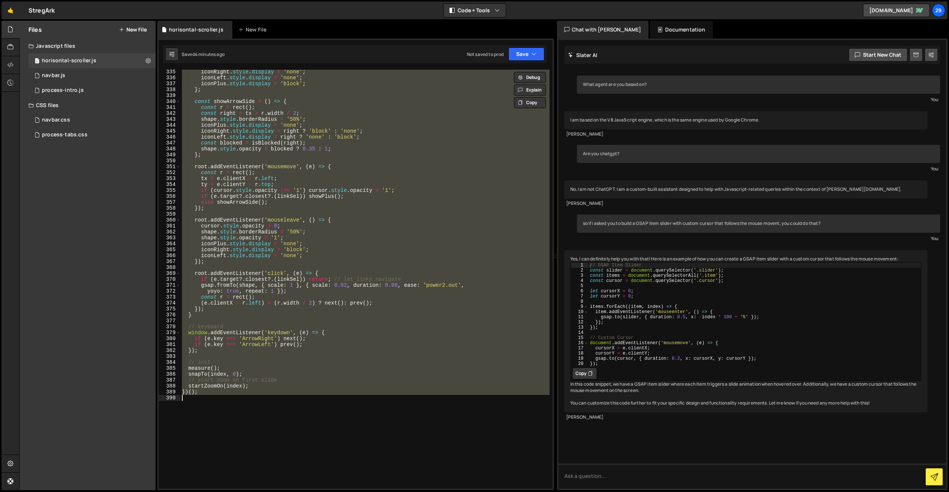
click at [355, 312] on div "iconRight . style . display = 'none' ; iconLeft . style . display = 'none' ; ic…" at bounding box center [365, 279] width 369 height 419
paste textarea
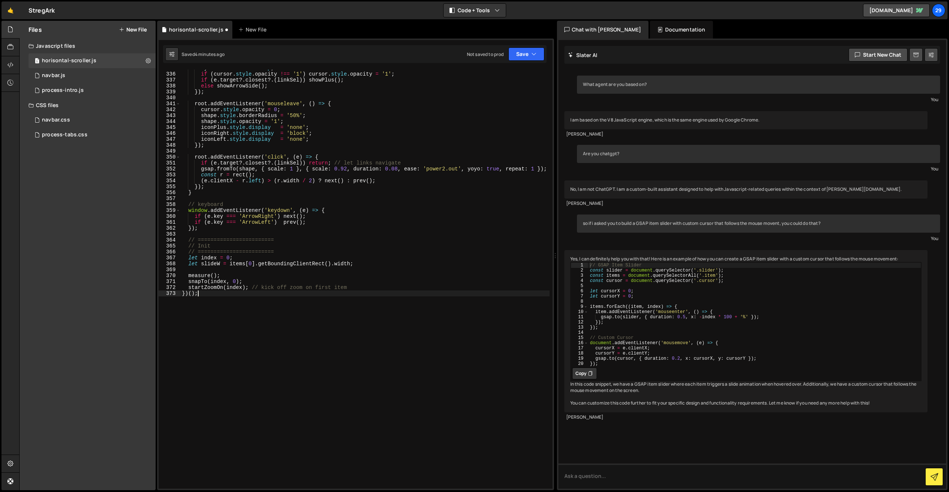
scroll to position [1991, 0]
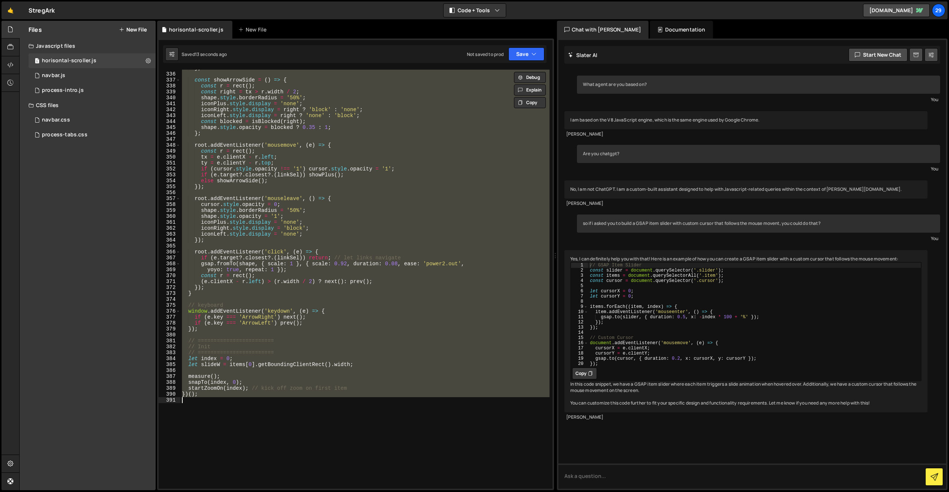
paste textarea
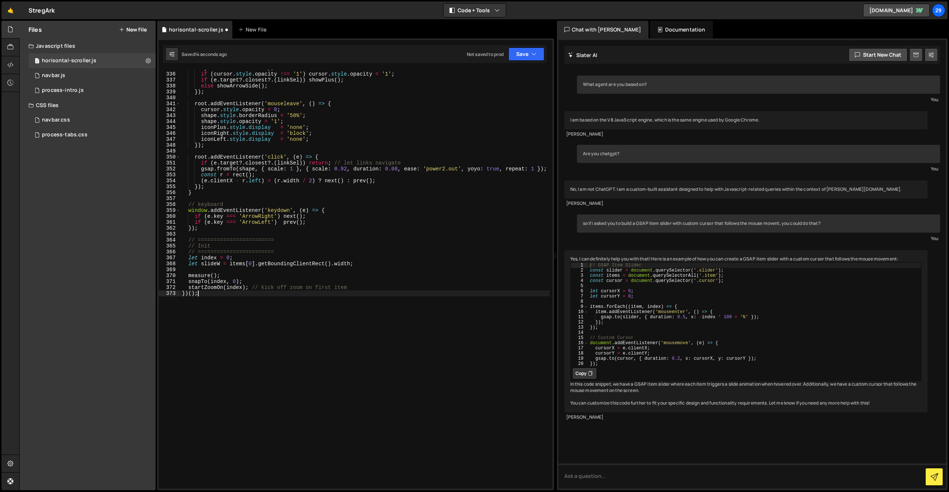
type textarea "}"
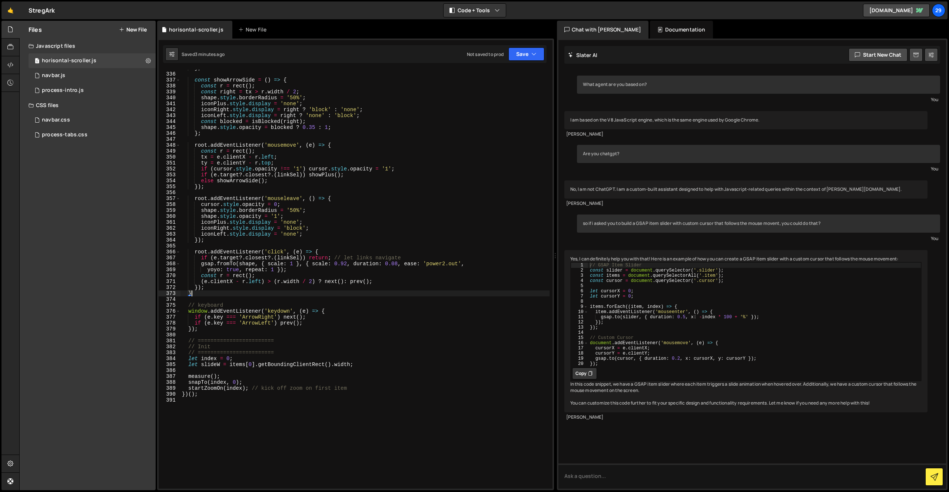
click at [235, 333] on div "} ; const showArrowSide = ( ) => { const r = rect ( ) ; const right = tx > r . …" at bounding box center [365, 280] width 369 height 431
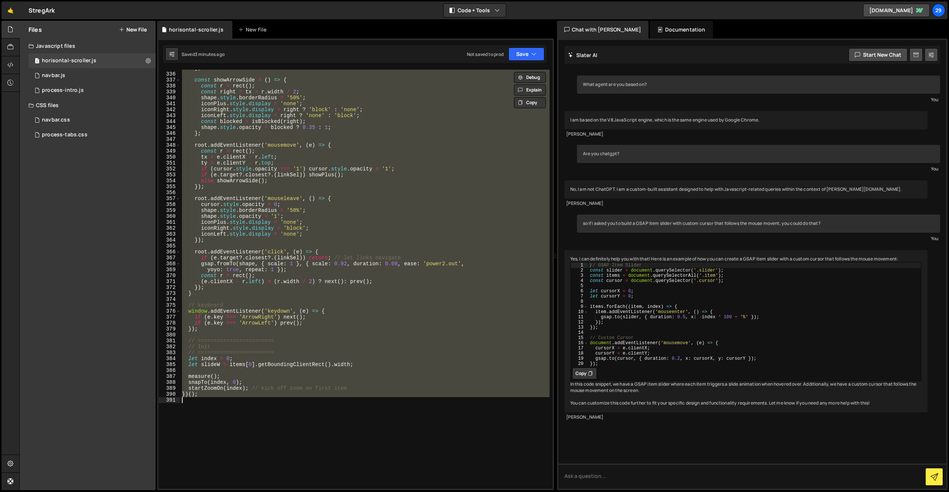
paste textarea
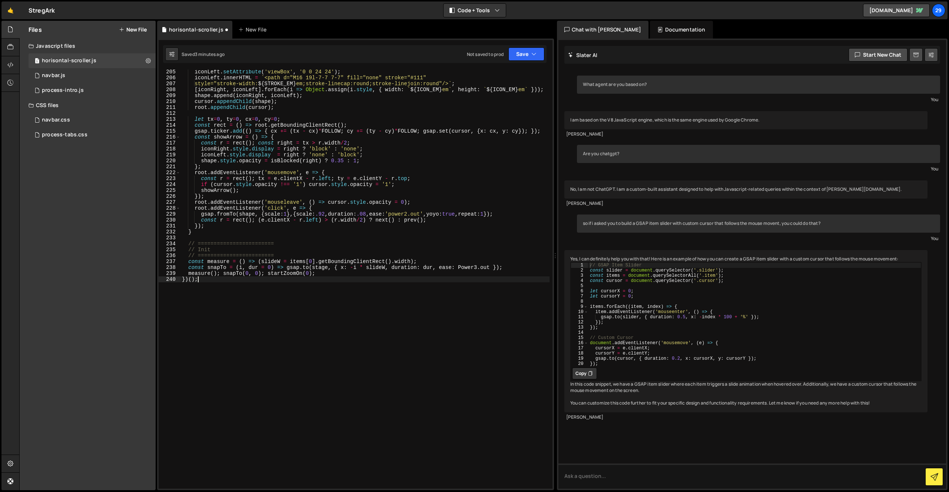
scroll to position [1217, 0]
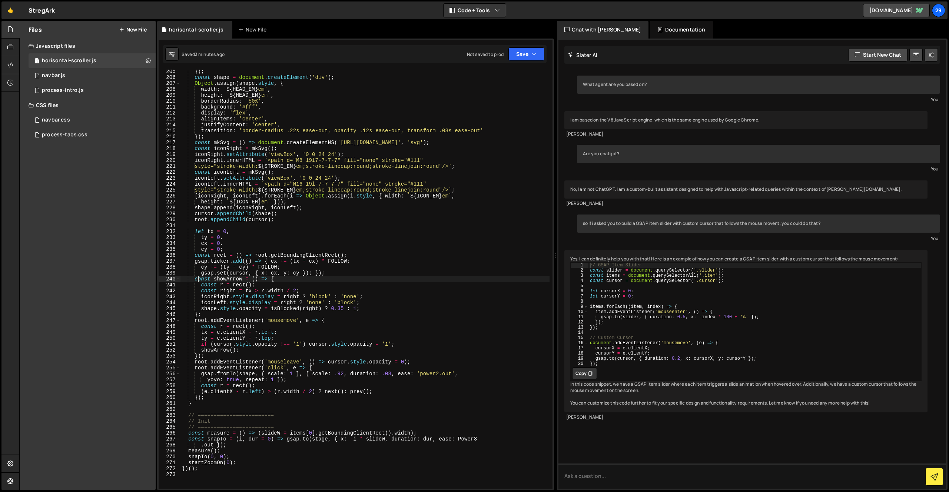
click at [337, 302] on div "}) ; const shape = document . createElement ( 'div' ) ; Object . assign ( shape…" at bounding box center [365, 284] width 369 height 431
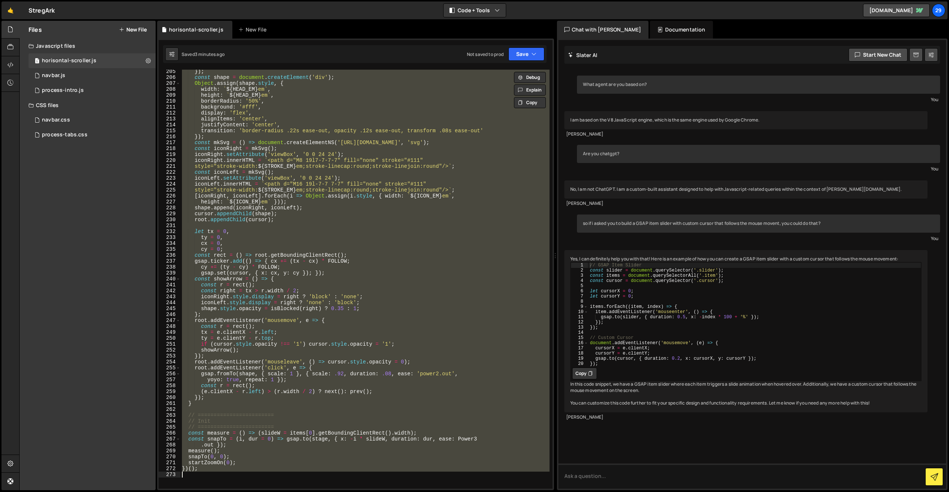
paste textarea
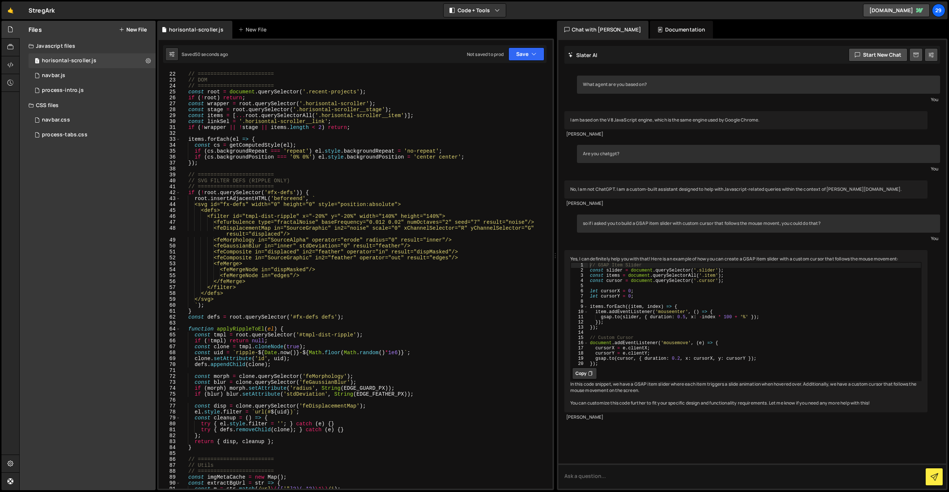
scroll to position [0, 0]
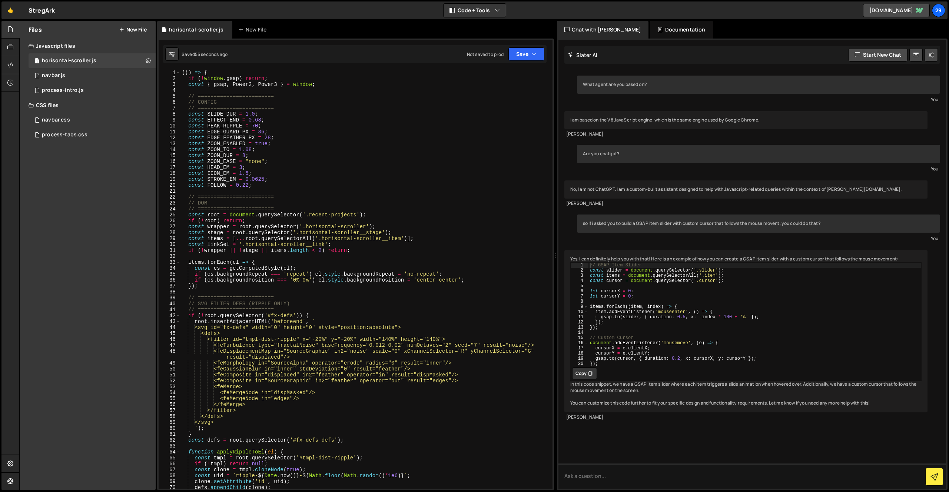
drag, startPoint x: 264, startPoint y: 130, endPoint x: 270, endPoint y: 127, distance: 7.5
click at [264, 130] on div "(( ) => { if ( ! window . gsap ) return ; const { gsap , Power2 , Power3 } = wi…" at bounding box center [365, 285] width 369 height 431
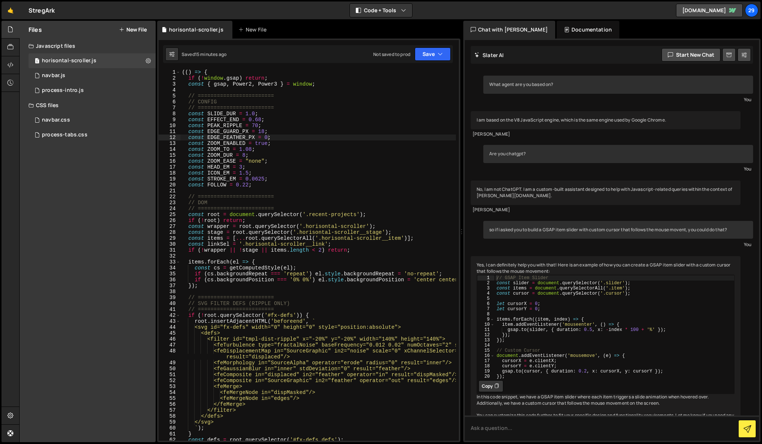
scroll to position [0, 0]
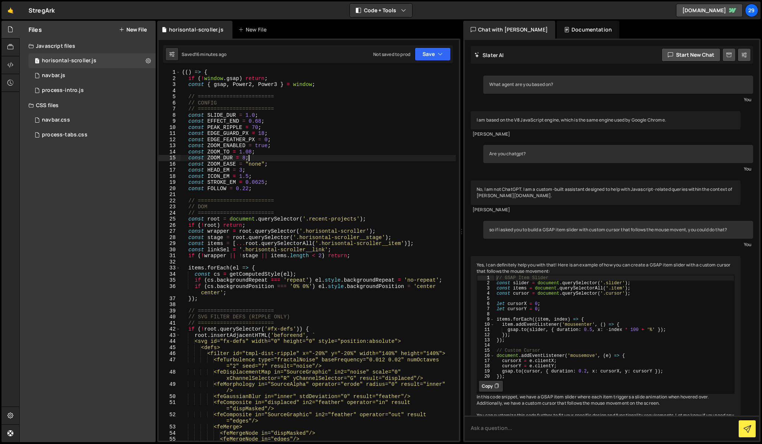
click at [262, 159] on div "(( ) => { if ( ! window . gsap ) return ; const { gsap , Power2 , Power3 } = wi…" at bounding box center [318, 260] width 275 height 383
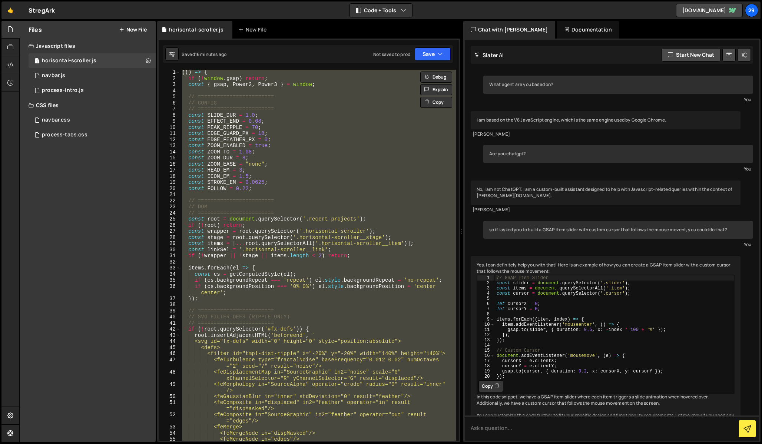
paste textarea
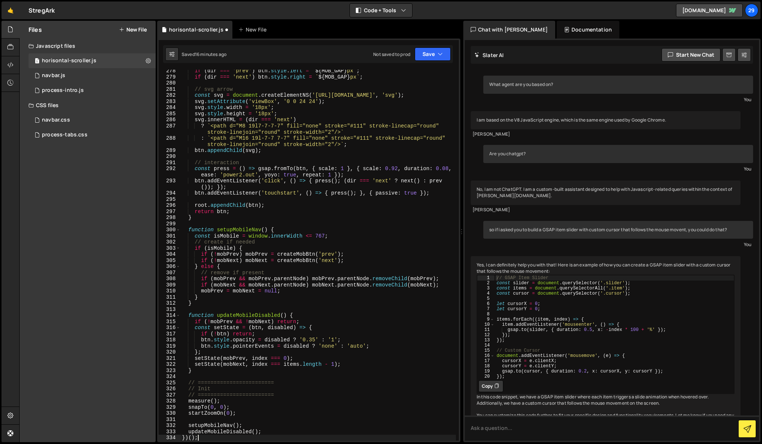
scroll to position [1628, 0]
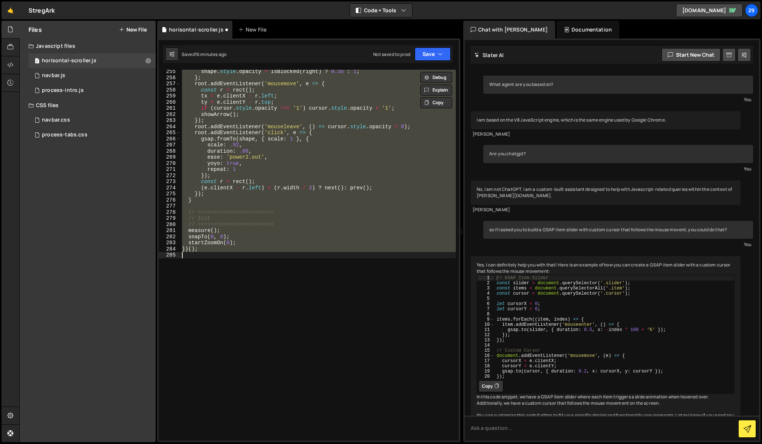
paste textarea
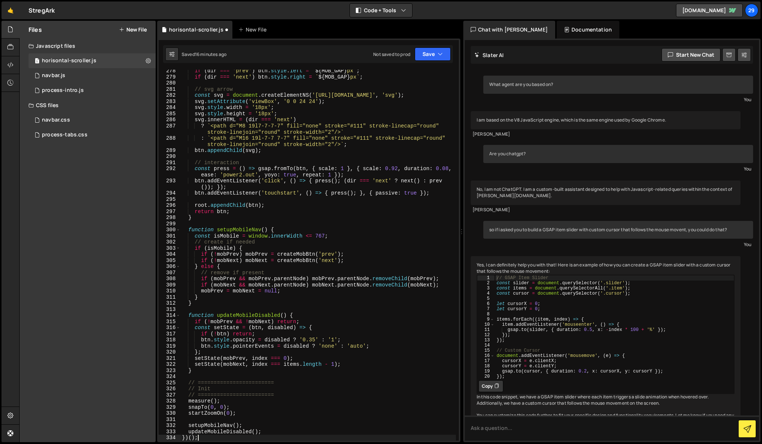
scroll to position [1782, 0]
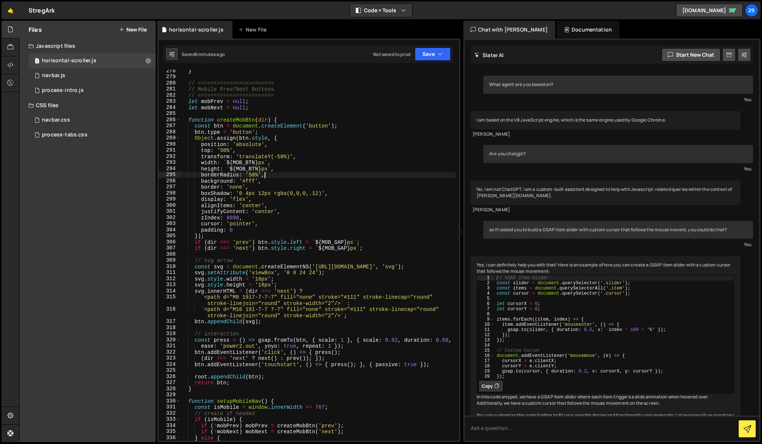
click at [275, 177] on div "} // ======================== // Mobile Prev/Next Buttons // ==================…" at bounding box center [318, 259] width 275 height 383
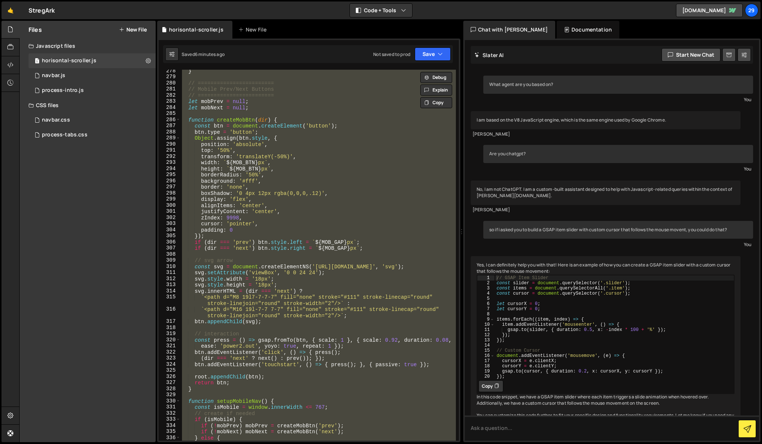
paste textarea
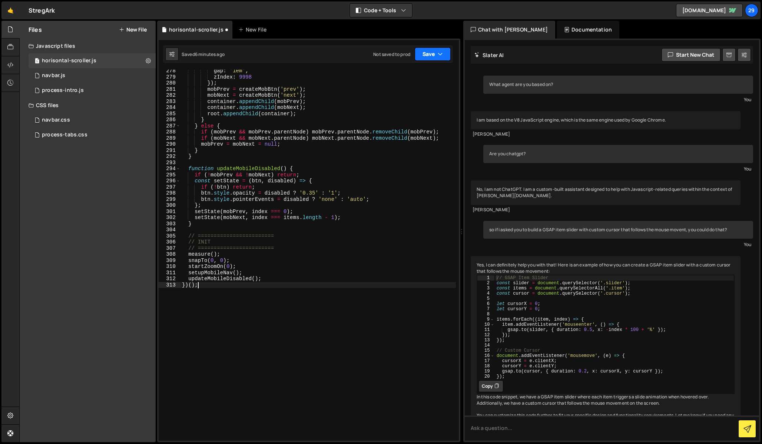
click at [427, 54] on button "Save" at bounding box center [433, 53] width 36 height 13
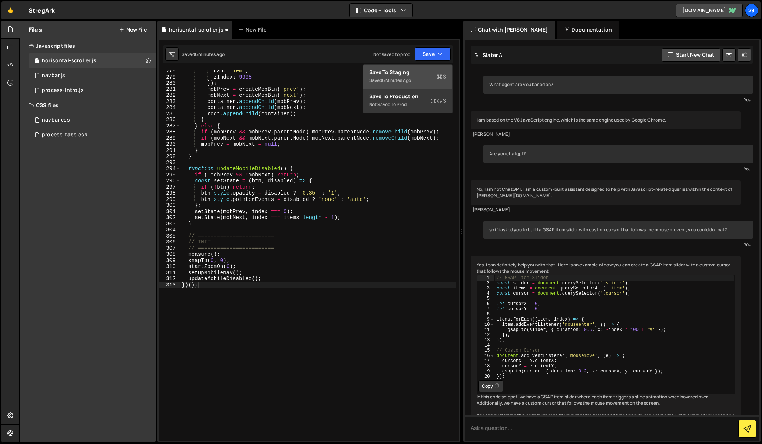
click at [396, 71] on div "Save to Staging S" at bounding box center [407, 72] width 77 height 7
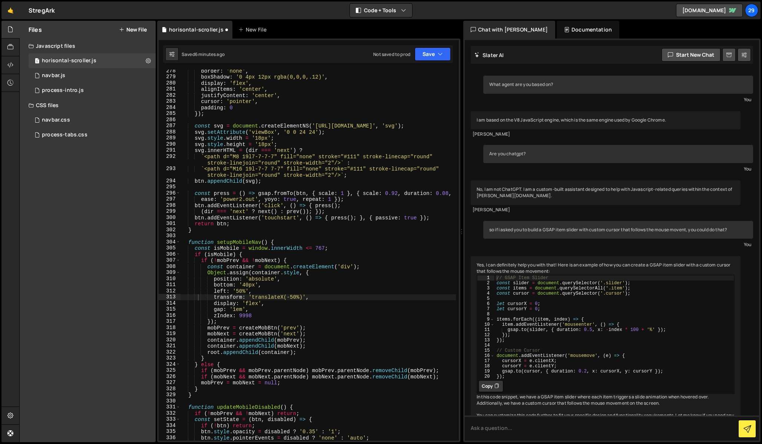
scroll to position [1794, 0]
click at [244, 156] on div "border : 'none' , boxShadow : '0 4px 12px rgba(0,0,0,.12)' , display : 'flex' ,…" at bounding box center [318, 259] width 275 height 383
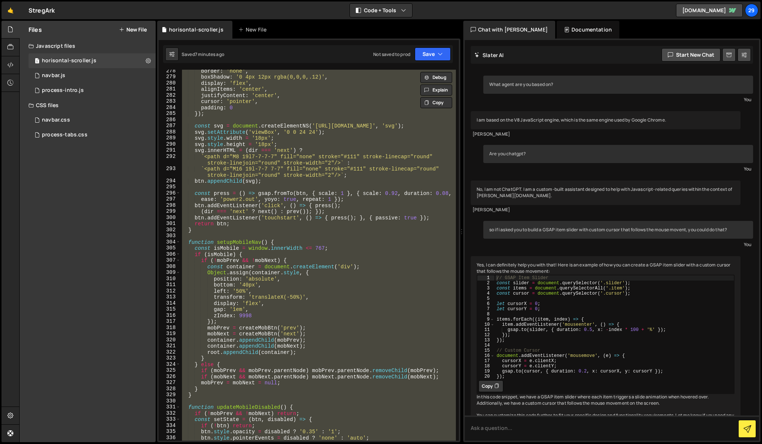
paste textarea
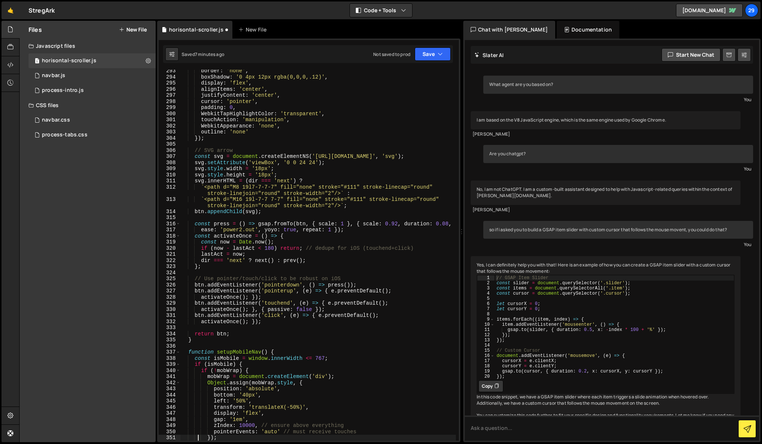
scroll to position [1873, 0]
click at [257, 120] on div "border : 'none' , boxShadow : '0 4px 12px rgba(0,0,0,.12)' , display : 'flex' ,…" at bounding box center [318, 259] width 275 height 383
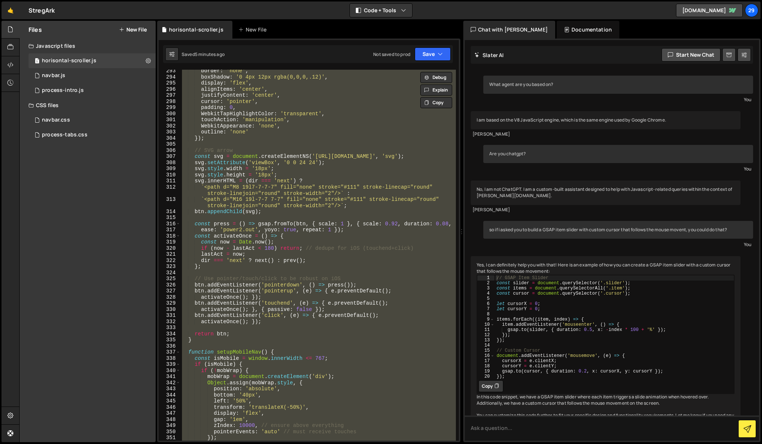
paste textarea
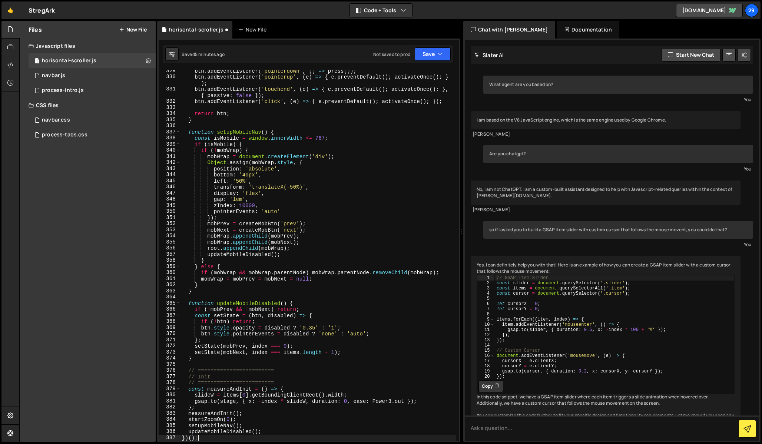
scroll to position [2100, 0]
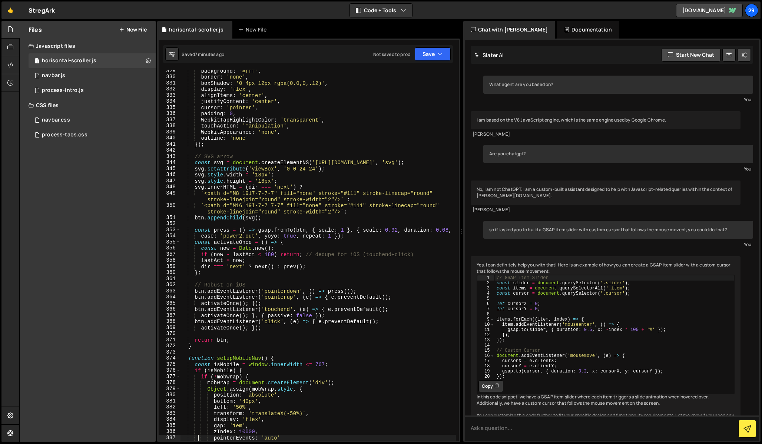
click at [266, 163] on div "background : '#fff' , border : 'none' , boxShadow : '0 4px 12px rgba(0,0,0,.12)…" at bounding box center [318, 259] width 275 height 383
click at [260, 202] on div "background : '#fff' , border : 'none' , boxShadow : '0 4px 12px rgba(0,0,0,.12)…" at bounding box center [318, 259] width 275 height 383
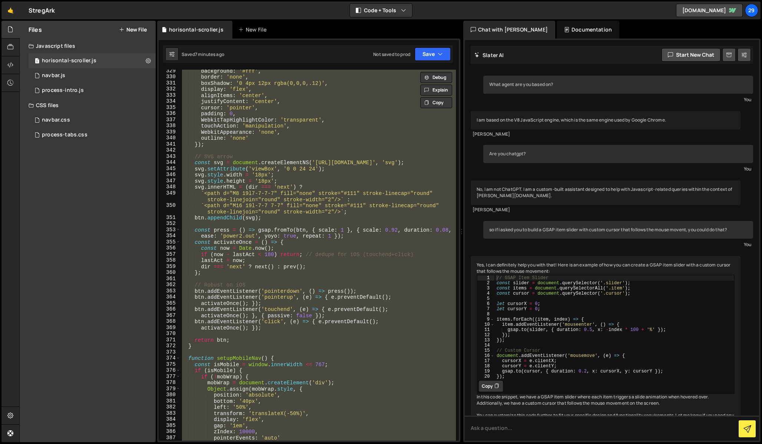
paste textarea
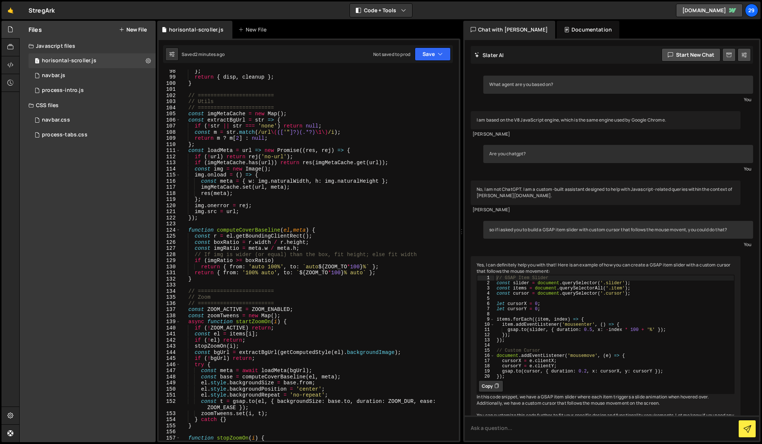
scroll to position [0, 0]
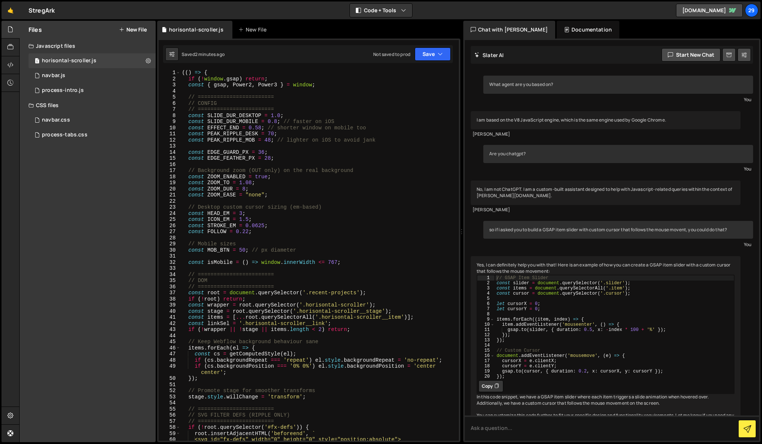
click at [266, 150] on div "(( ) => { if ( ! window . gsap ) return ; const { gsap , Power2 , Power3 } = wi…" at bounding box center [318, 261] width 275 height 383
click at [237, 135] on div "(( ) => { if ( ! window . gsap ) return ; const { gsap , Power2 , Power3 } = wi…" at bounding box center [318, 261] width 275 height 383
click at [270, 159] on div "(( ) => { if ( ! window . gsap ) return ; const { gsap , Power2 , Power3 } = wi…" at bounding box center [318, 261] width 275 height 383
click at [240, 140] on div "(( ) => { if ( ! window . gsap ) return ; const { gsap , Power2 , Power3 } = wi…" at bounding box center [318, 261] width 275 height 383
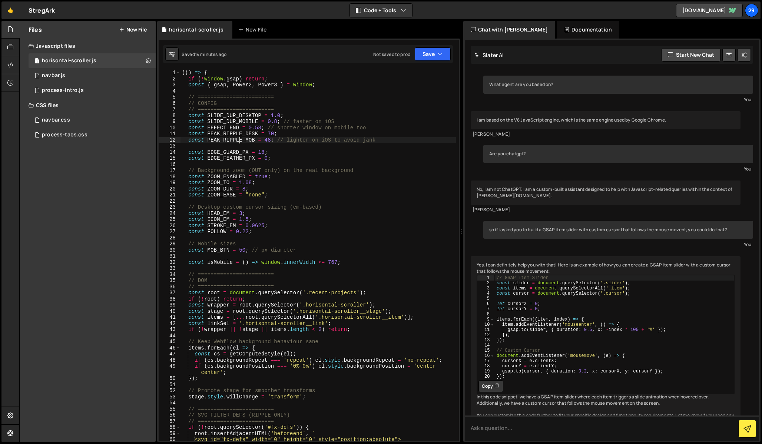
scroll to position [0, 1]
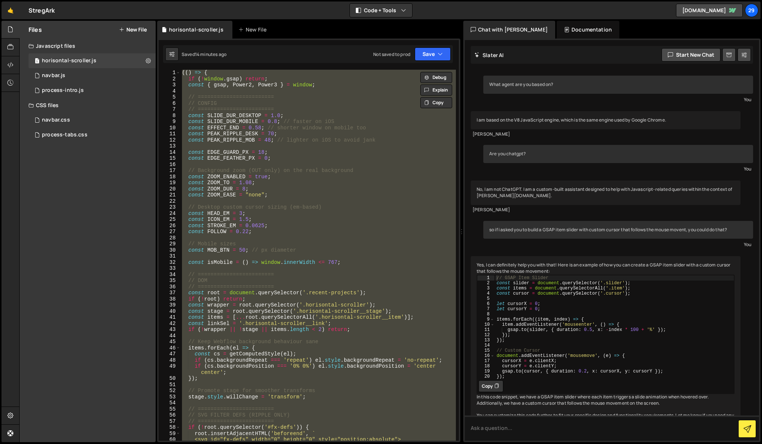
paste textarea
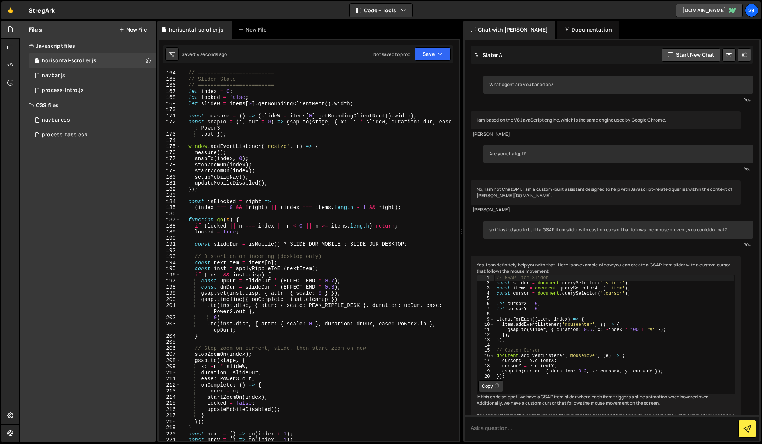
scroll to position [0, 0]
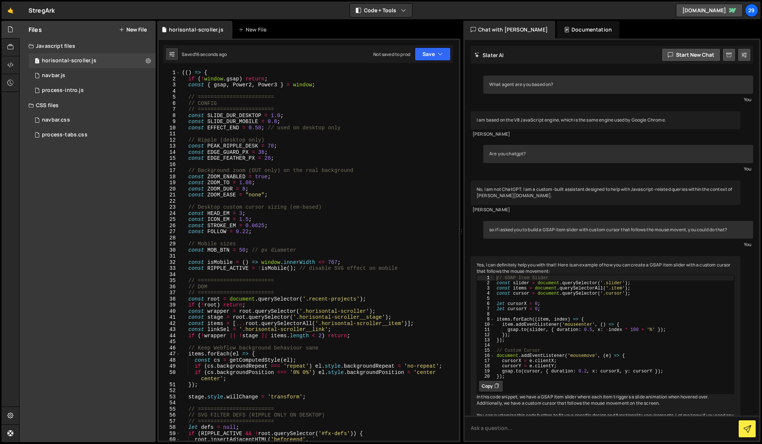
click at [264, 152] on div "(( ) => { if ( ! window . gsap ) return ; const { gsap , Power2 , Power3 } = wi…" at bounding box center [318, 261] width 275 height 383
click at [275, 139] on div "(( ) => { if ( ! window . gsap ) return ; const { gsap , Power2 , Power3 } = wi…" at bounding box center [318, 261] width 275 height 383
click at [268, 160] on div "(( ) => { if ( ! window . gsap ) return ; const { gsap , Power2 , Power3 } = wi…" at bounding box center [318, 261] width 275 height 383
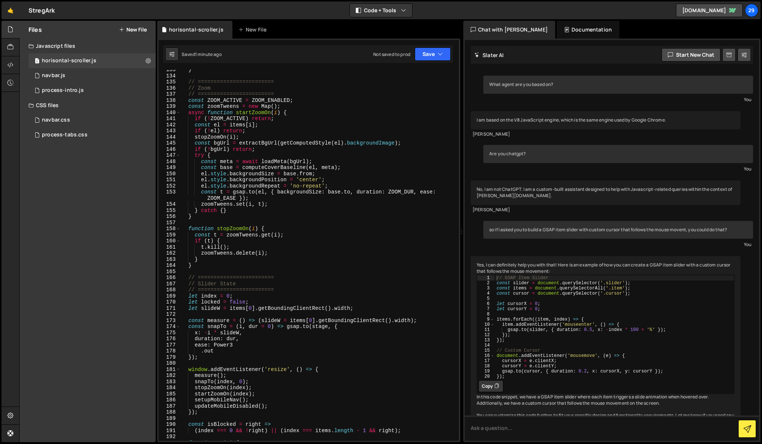
scroll to position [926, 0]
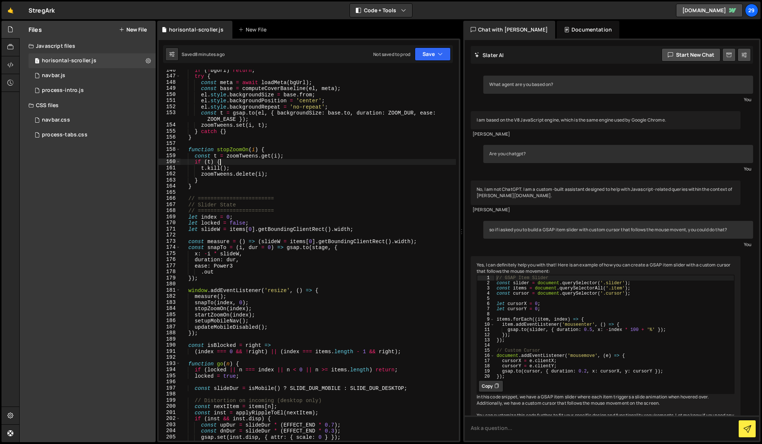
click at [229, 159] on div "if ( ! bgUrl ) return ; try { const meta = await loadMeta ( bgUrl ) ; const bas…" at bounding box center [318, 258] width 275 height 383
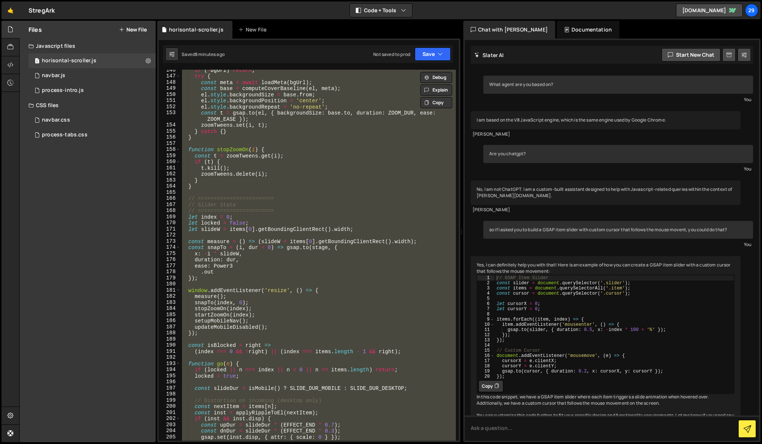
paste textarea
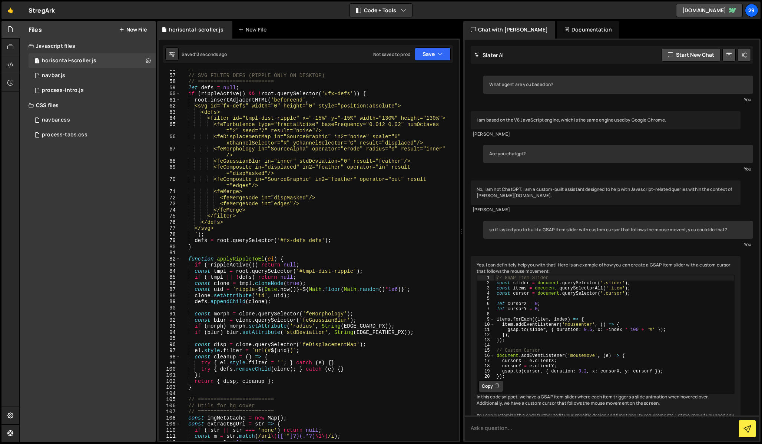
scroll to position [0, 0]
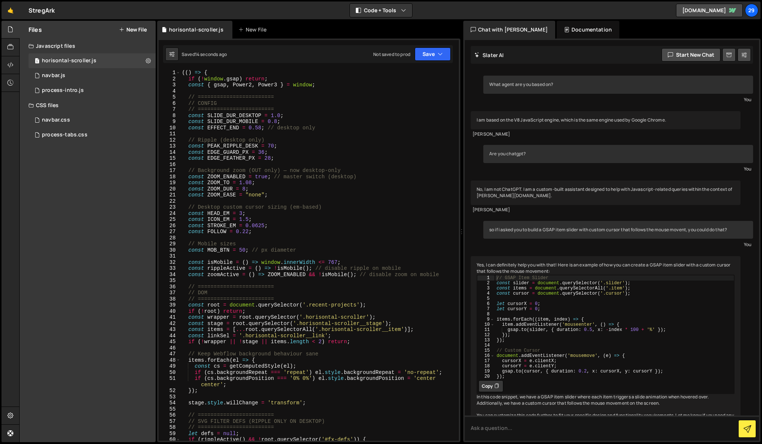
click at [263, 152] on div "(( ) => { if ( ! window . gsap ) return ; const { gsap , Power2 , Power3 } = wi…" at bounding box center [318, 261] width 275 height 383
click at [282, 122] on div "(( ) => { if ( ! window . gsap ) return ; const { gsap , Power2 , Power3 } = wi…" at bounding box center [318, 261] width 275 height 383
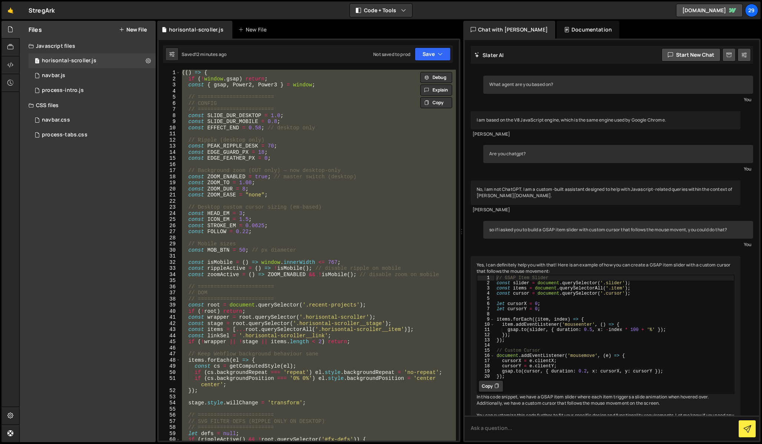
scroll to position [0, 1]
paste textarea
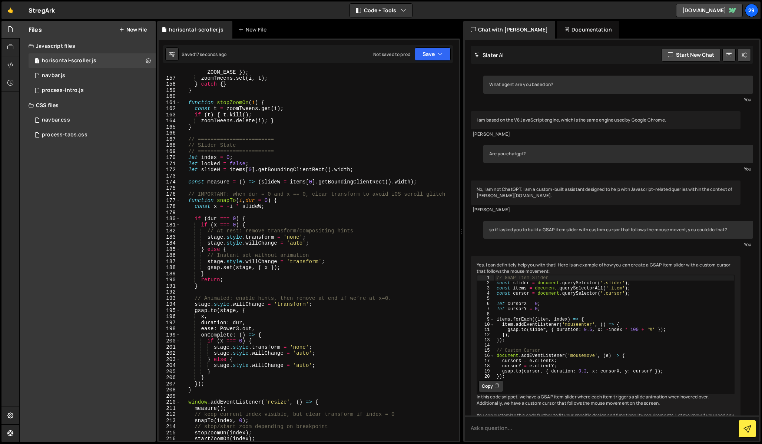
scroll to position [0, 0]
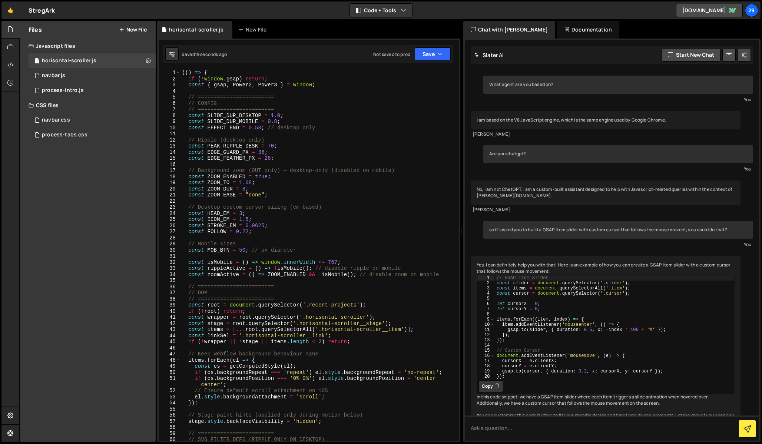
click at [265, 152] on div "(( ) => { if ( ! window . gsap ) return ; const { gsap , Power2 , Power3 } = wi…" at bounding box center [318, 261] width 275 height 383
click at [285, 145] on div "(( ) => { if ( ! window . gsap ) return ; const { gsap , Power2 , Power3 } = wi…" at bounding box center [318, 261] width 275 height 383
click at [268, 159] on div "(( ) => { if ( ! window . gsap ) return ; const { gsap , Power2 , Power3 } = wi…" at bounding box center [318, 261] width 275 height 383
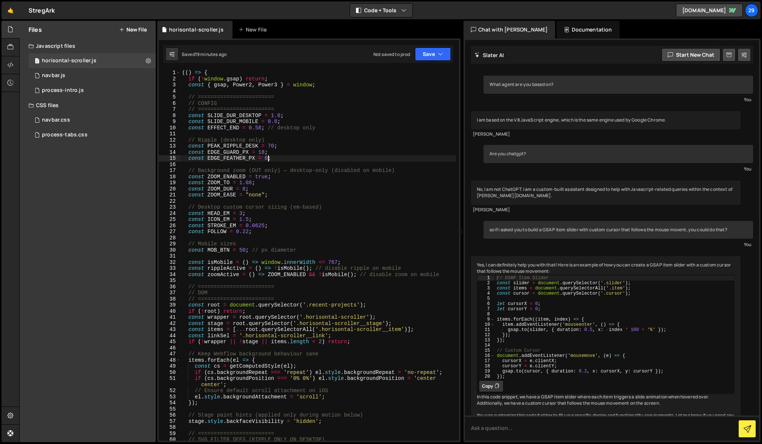
click at [290, 160] on div "(( ) => { if ( ! window . gsap ) return ; const { gsap , Power2 , Power3 } = wi…" at bounding box center [318, 261] width 275 height 383
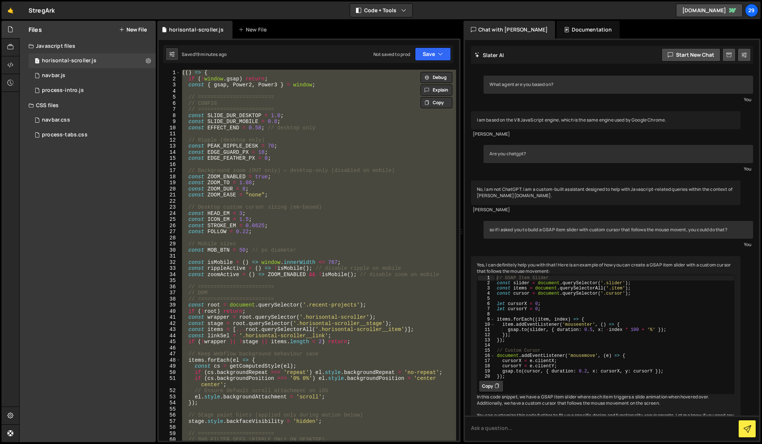
scroll to position [0, 1]
paste textarea
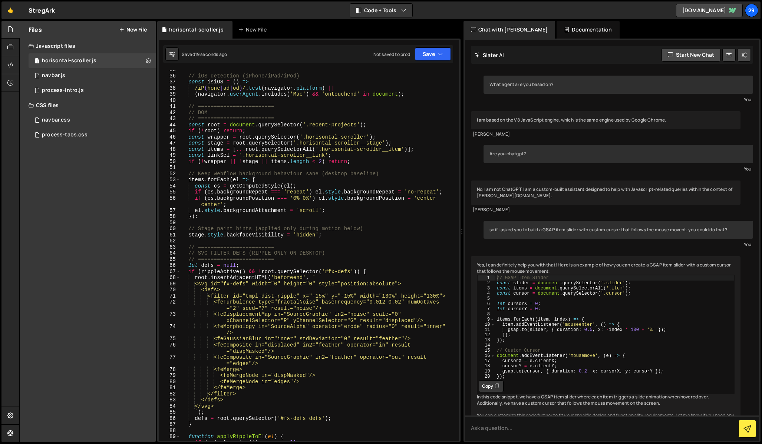
scroll to position [0, 0]
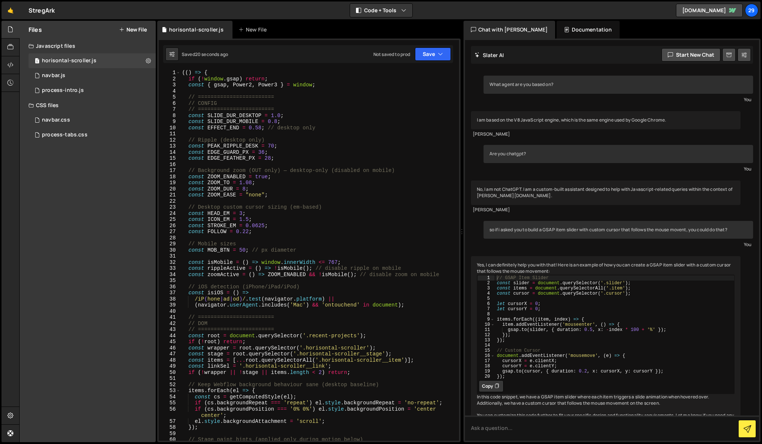
click at [263, 151] on div "(( ) => { if ( ! window . gsap ) return ; const { gsap , Power2 , Power3 } = wi…" at bounding box center [318, 261] width 275 height 383
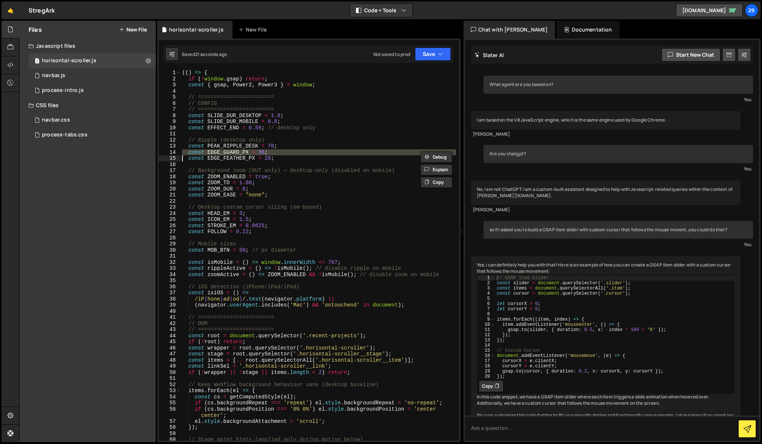
click at [263, 151] on div "(( ) => { if ( ! window . gsap ) return ; const { gsap , Power2 , Power3 } = wi…" at bounding box center [318, 255] width 275 height 371
click at [263, 151] on div "(( ) => { if ( ! window . gsap ) return ; const { gsap , Power2 , Power3 } = wi…" at bounding box center [318, 261] width 275 height 383
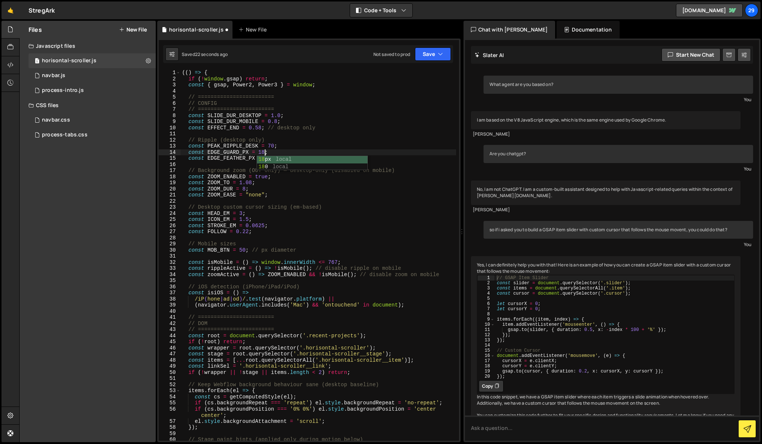
scroll to position [0, 6]
click at [277, 142] on div "(( ) => { if ( ! window . gsap ) return ; const { gsap , Power2 , Power3 } = wi…" at bounding box center [318, 261] width 275 height 383
click at [267, 158] on div "(( ) => { if ( ! window . gsap ) return ; const { gsap , Power2 , Power3 } = wi…" at bounding box center [318, 261] width 275 height 383
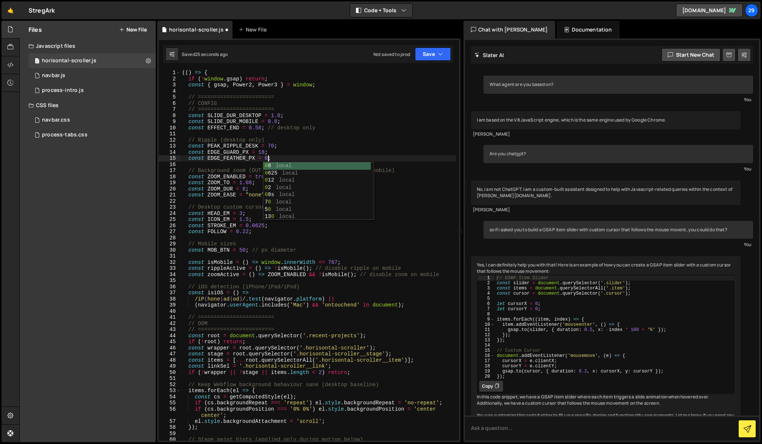
scroll to position [0, 6]
click at [342, 188] on div "(( ) => { if ( ! window . gsap ) return ; const { gsap , Power2 , Power3 } = wi…" at bounding box center [318, 261] width 275 height 383
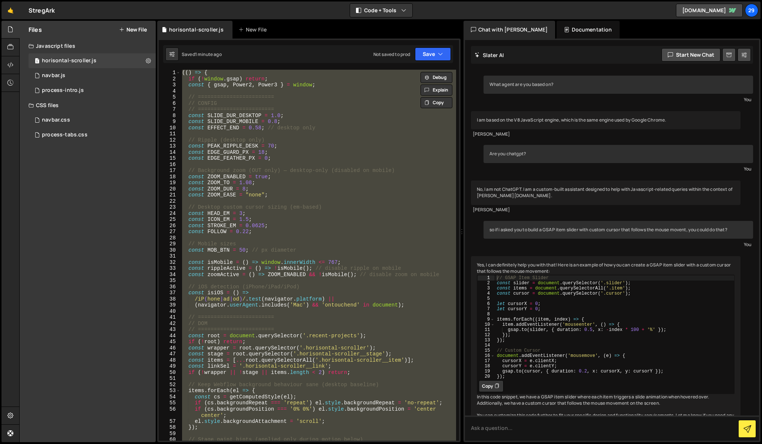
paste textarea
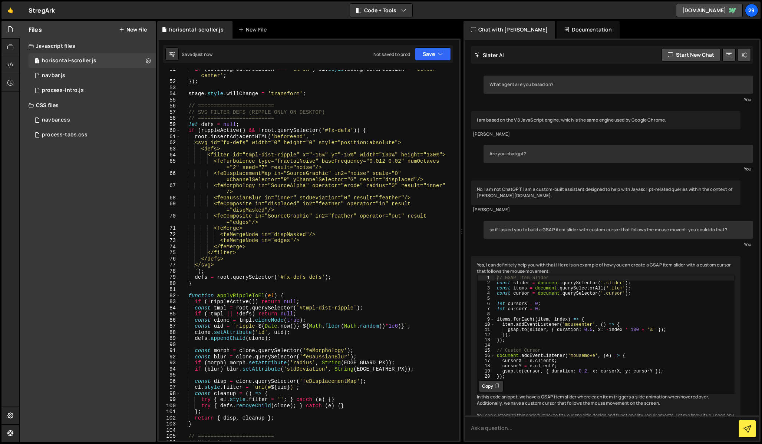
scroll to position [0, 0]
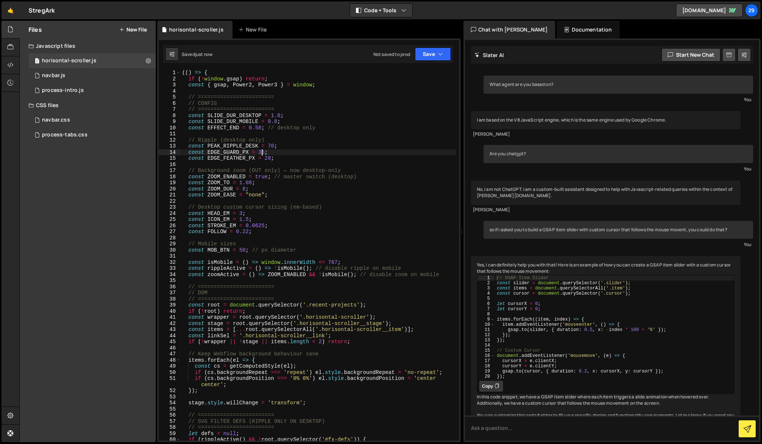
click at [261, 152] on div "(( ) => { if ( ! window . gsap ) return ; const { gsap , Power2 , Power3 } = wi…" at bounding box center [318, 261] width 275 height 383
click at [295, 137] on div "(( ) => { if ( ! window . gsap ) return ; const { gsap , Power2 , Power3 } = wi…" at bounding box center [318, 261] width 275 height 383
click at [266, 159] on div "(( ) => { if ( ! window . gsap ) return ; const { gsap , Power2 , Power3 } = wi…" at bounding box center [318, 261] width 275 height 383
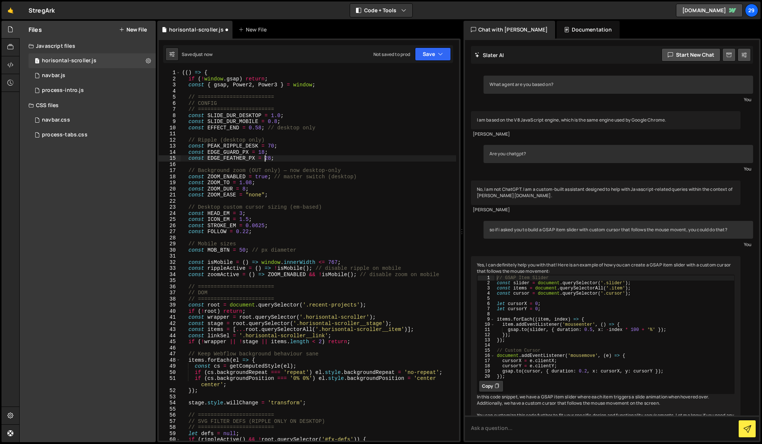
click at [266, 159] on div "(( ) => { if ( ! window . gsap ) return ; const { gsap , Power2 , Power3 } = wi…" at bounding box center [318, 261] width 275 height 383
type textarea "const EDGE_FEATHER_PX = 0;"
